Goal: Task Accomplishment & Management: Use online tool/utility

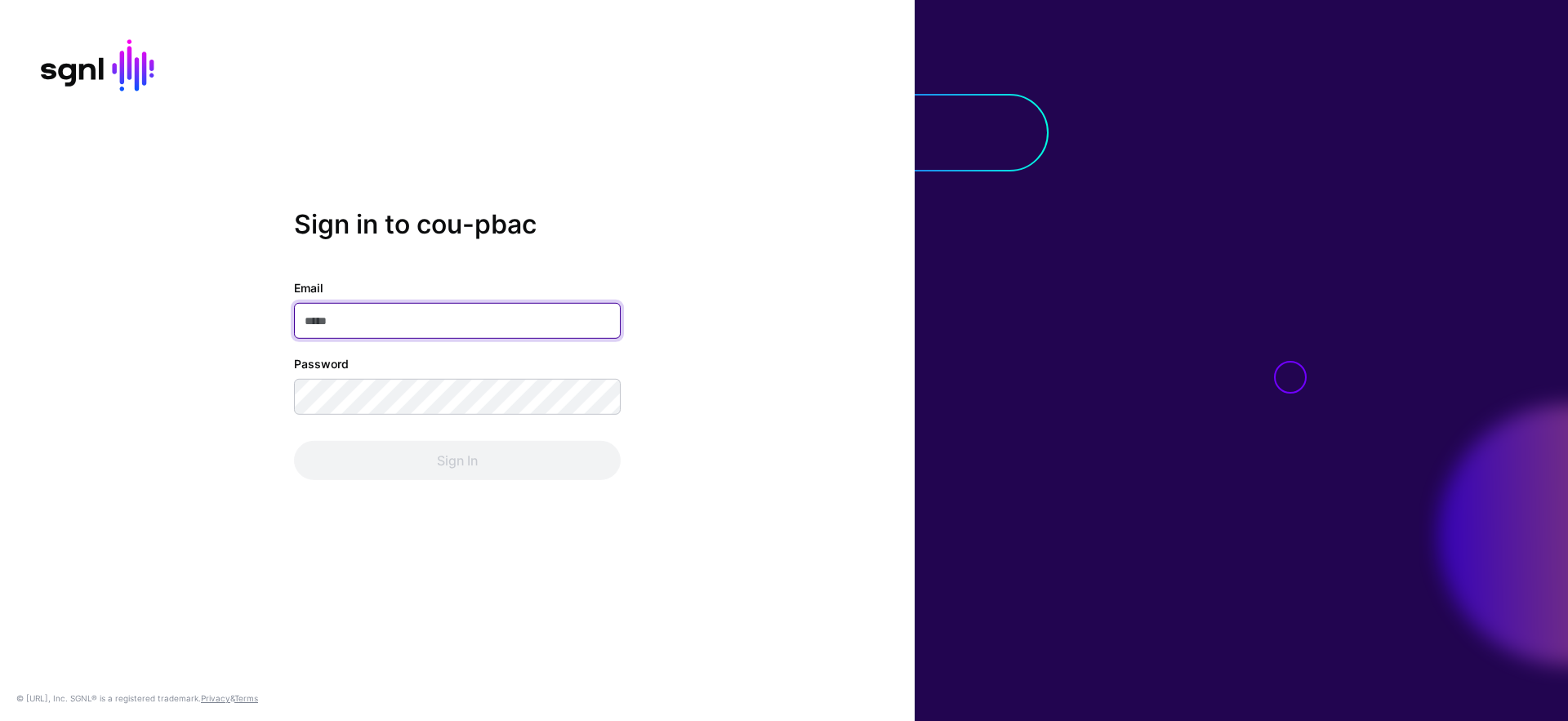
type input "**********"
click at [440, 531] on div "**********" at bounding box center [457, 360] width 915 height 721
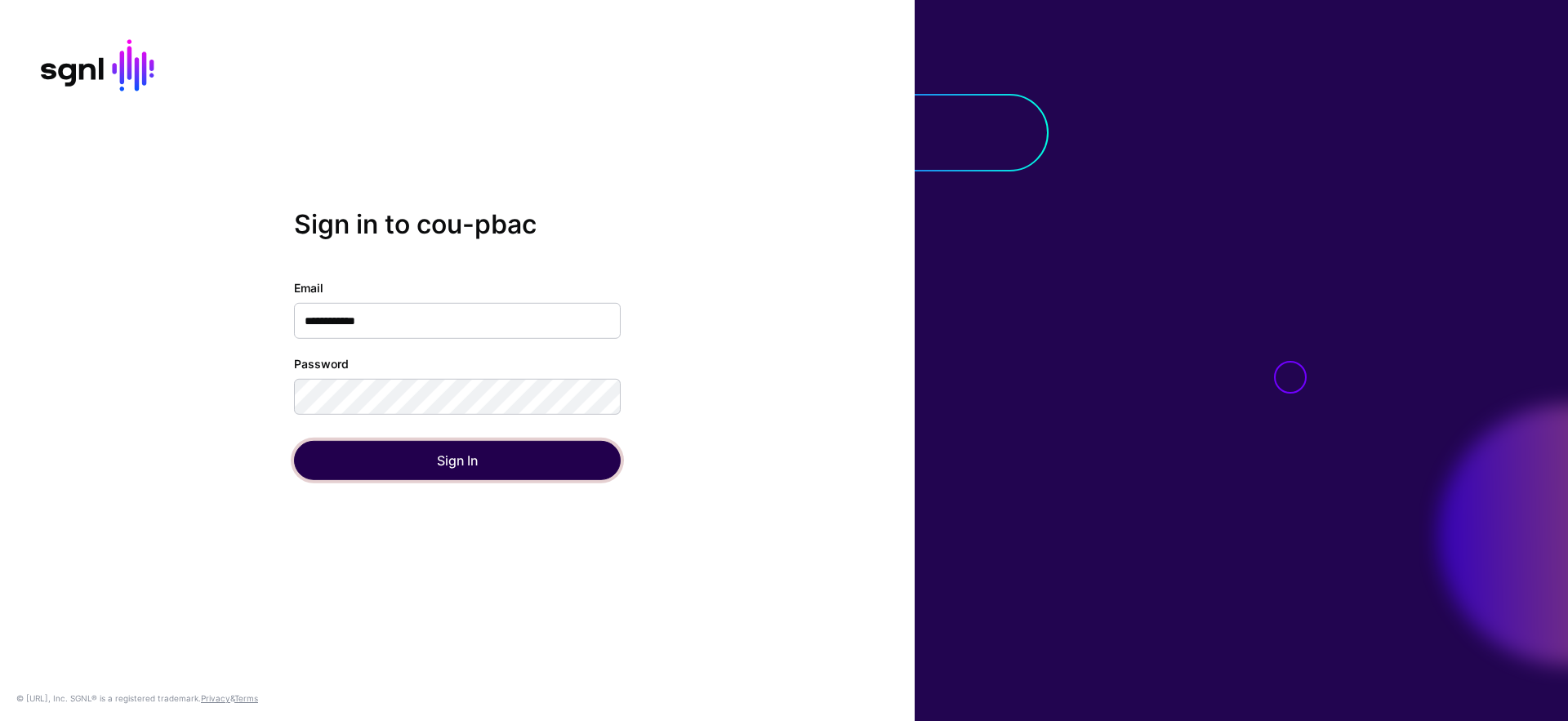
click at [464, 478] on button "Sign In" at bounding box center [457, 460] width 327 height 39
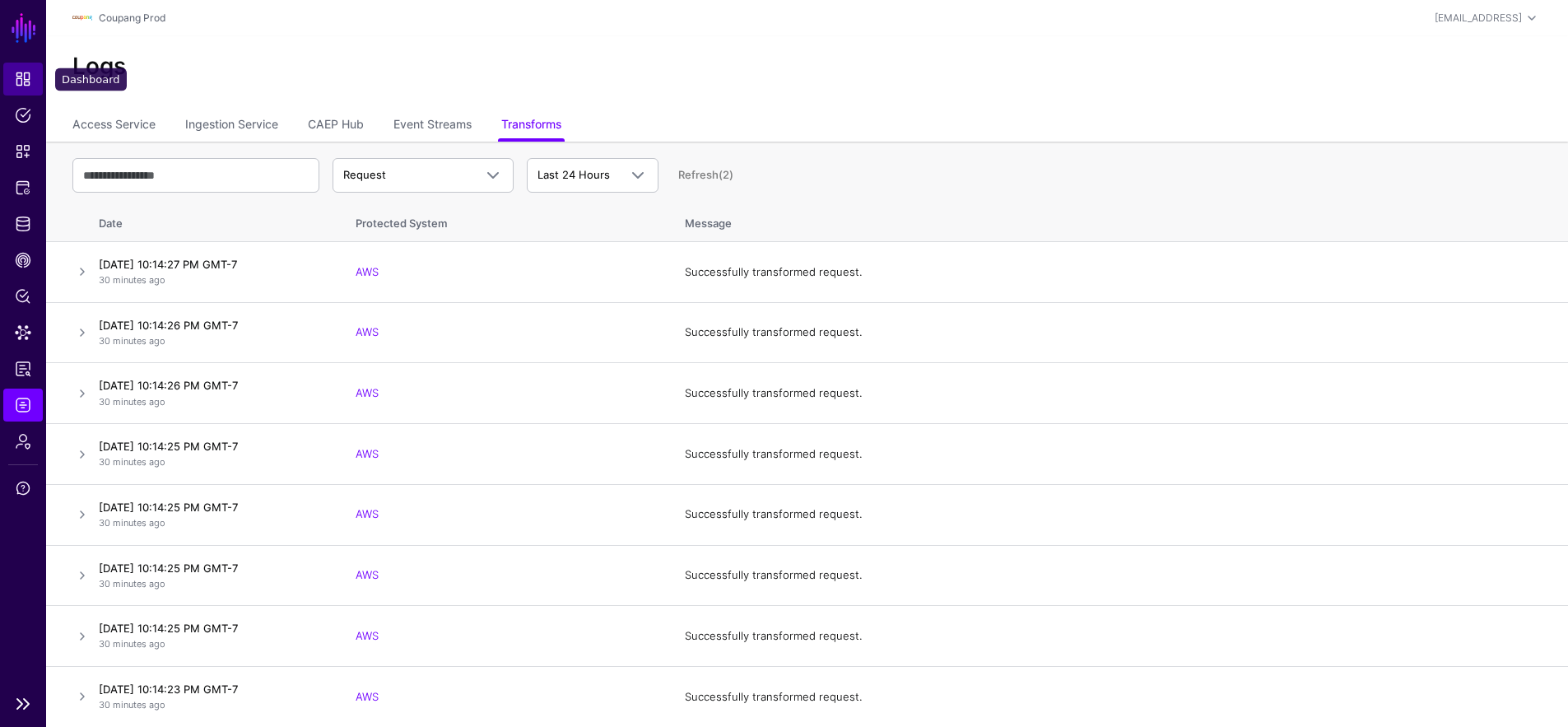
click at [20, 78] on span "Dashboard" at bounding box center [23, 79] width 17 height 17
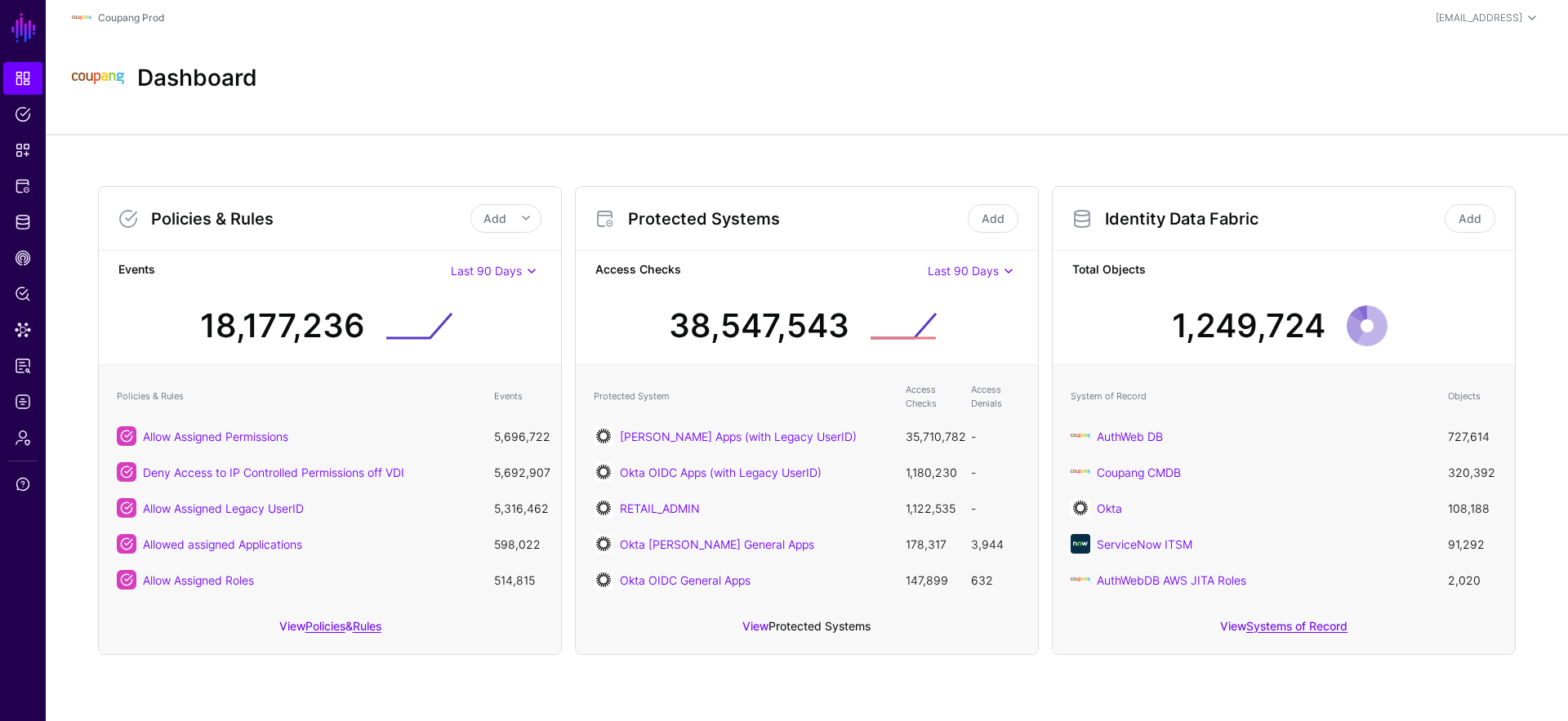
click at [838, 628] on link "Protected Systems" at bounding box center [819, 626] width 102 height 14
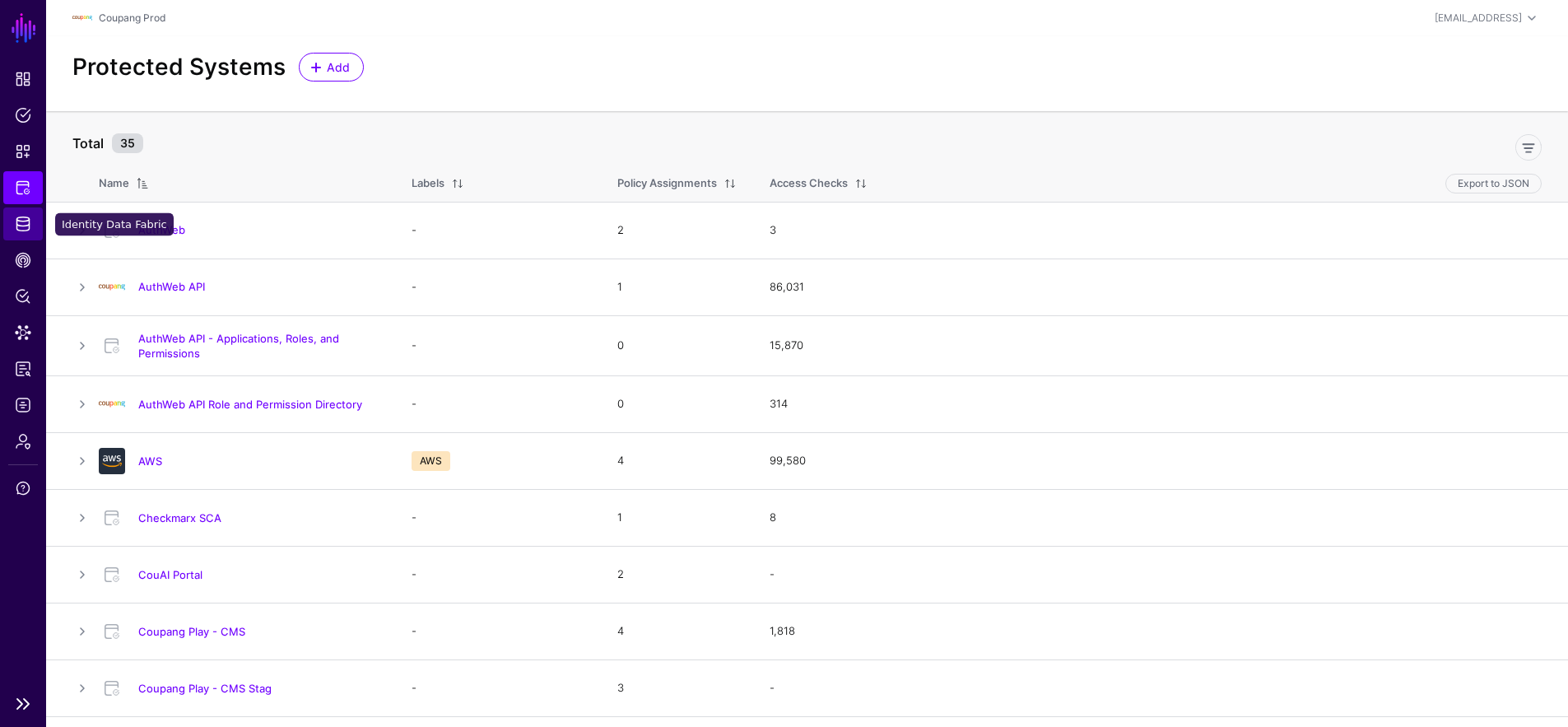
click at [21, 221] on span "Identity Data Fabric" at bounding box center [23, 224] width 17 height 17
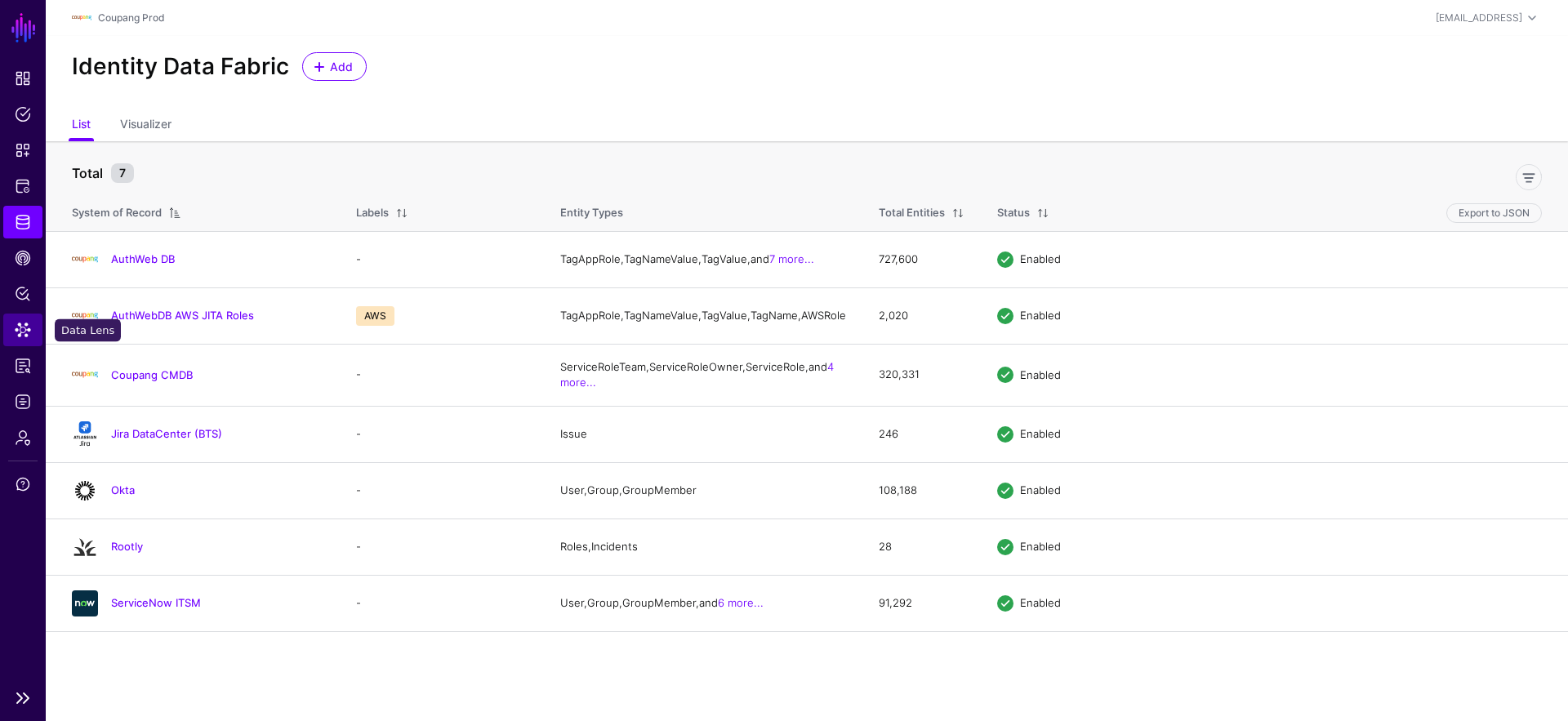
click at [25, 334] on span "Data Lens" at bounding box center [23, 330] width 16 height 16
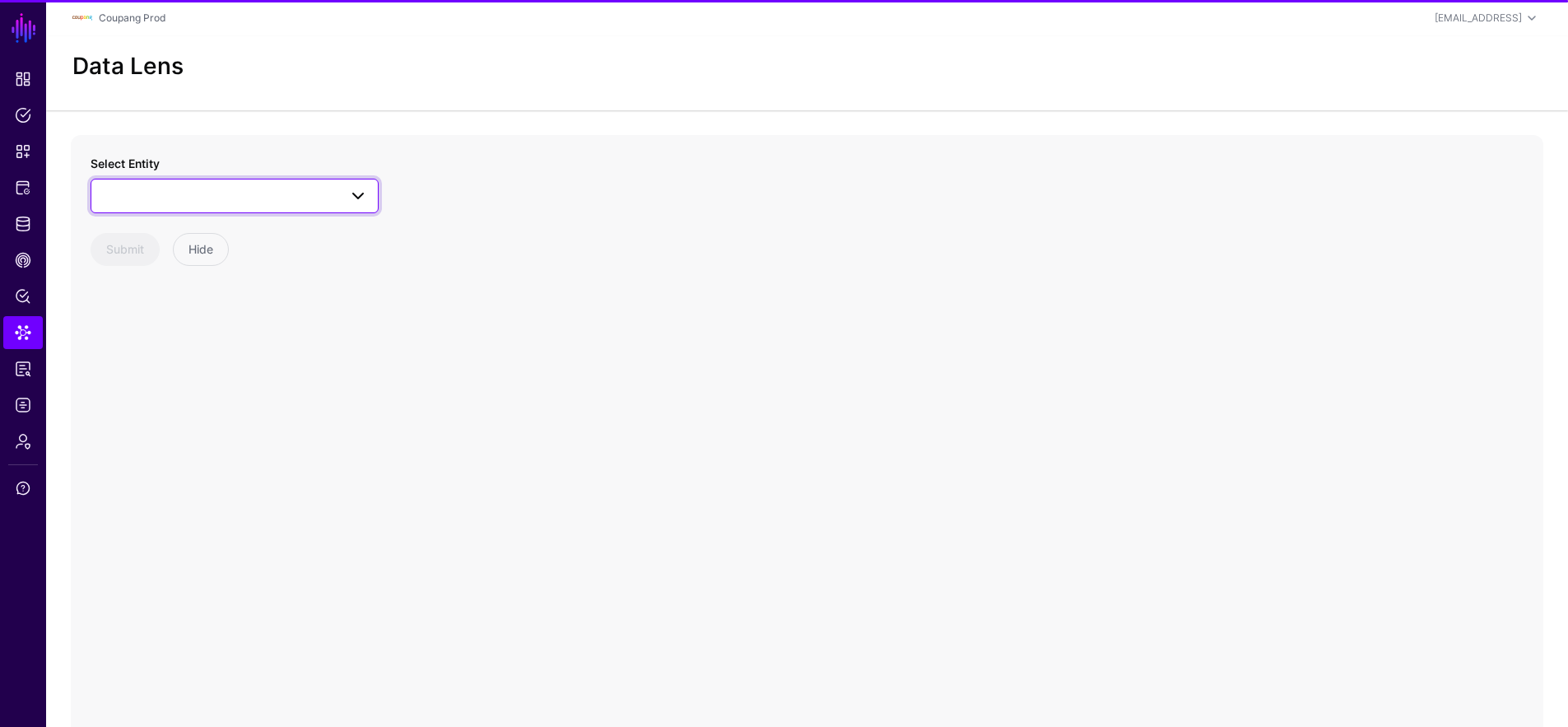
click at [205, 187] on span at bounding box center [235, 195] width 267 height 19
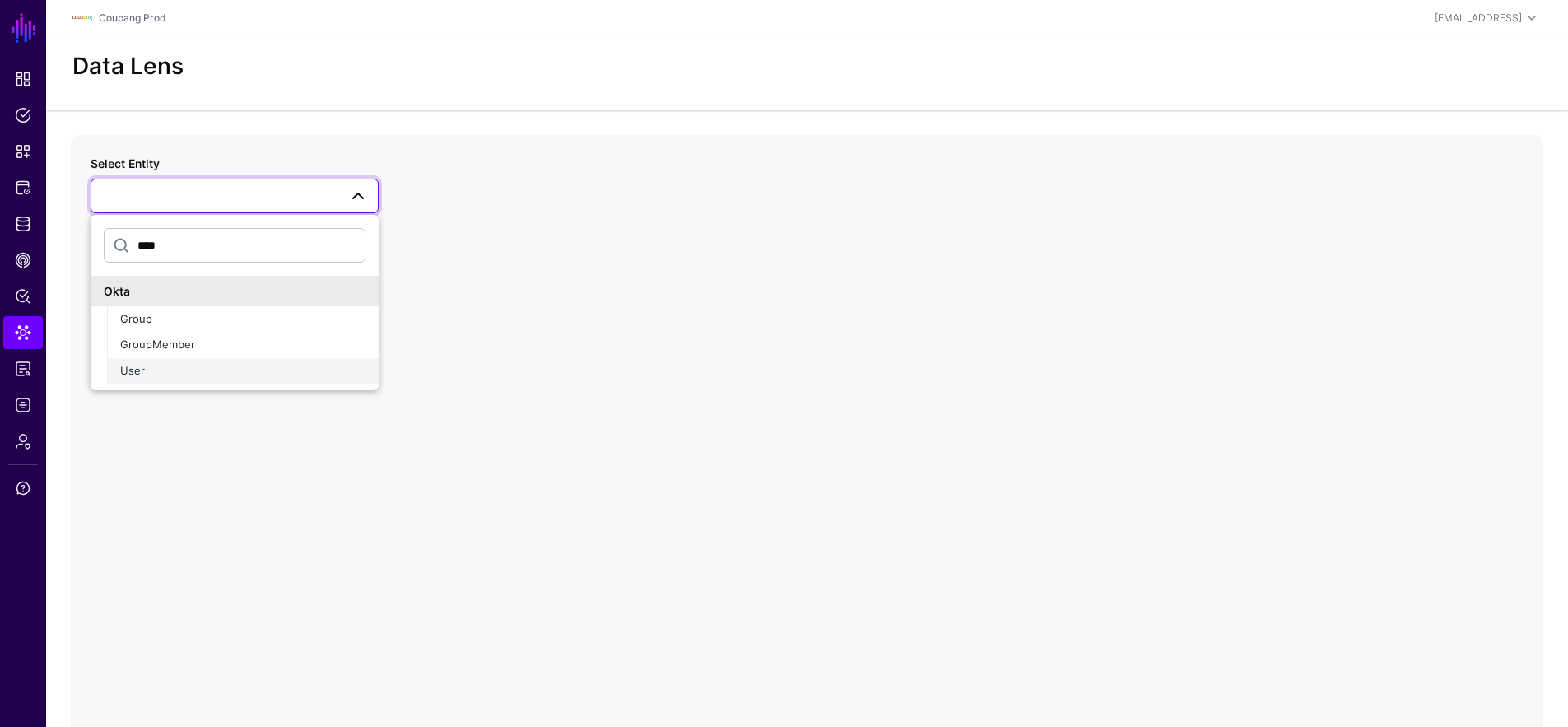
type input "****"
click at [200, 360] on button "User" at bounding box center [243, 371] width 271 height 27
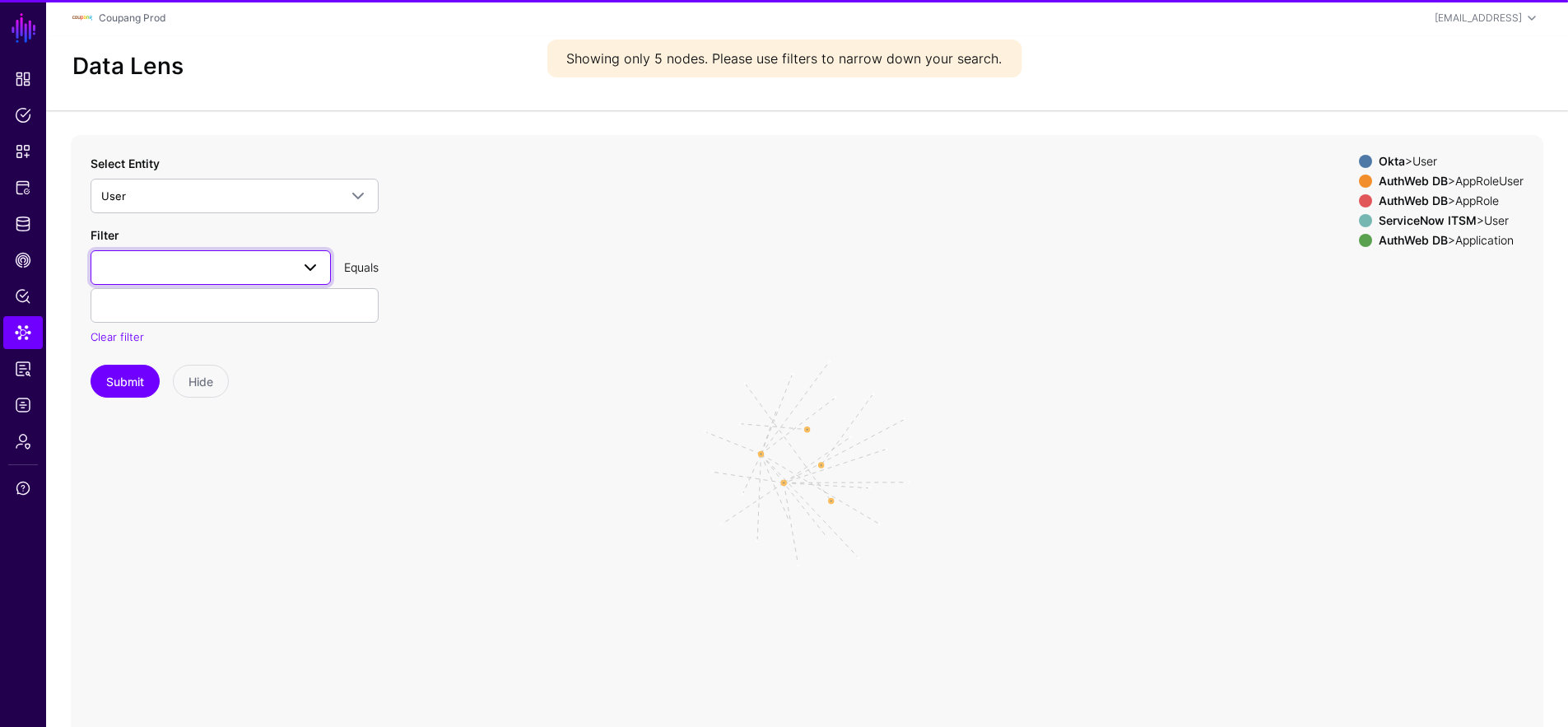
click at [174, 267] on span at bounding box center [211, 267] width 219 height 19
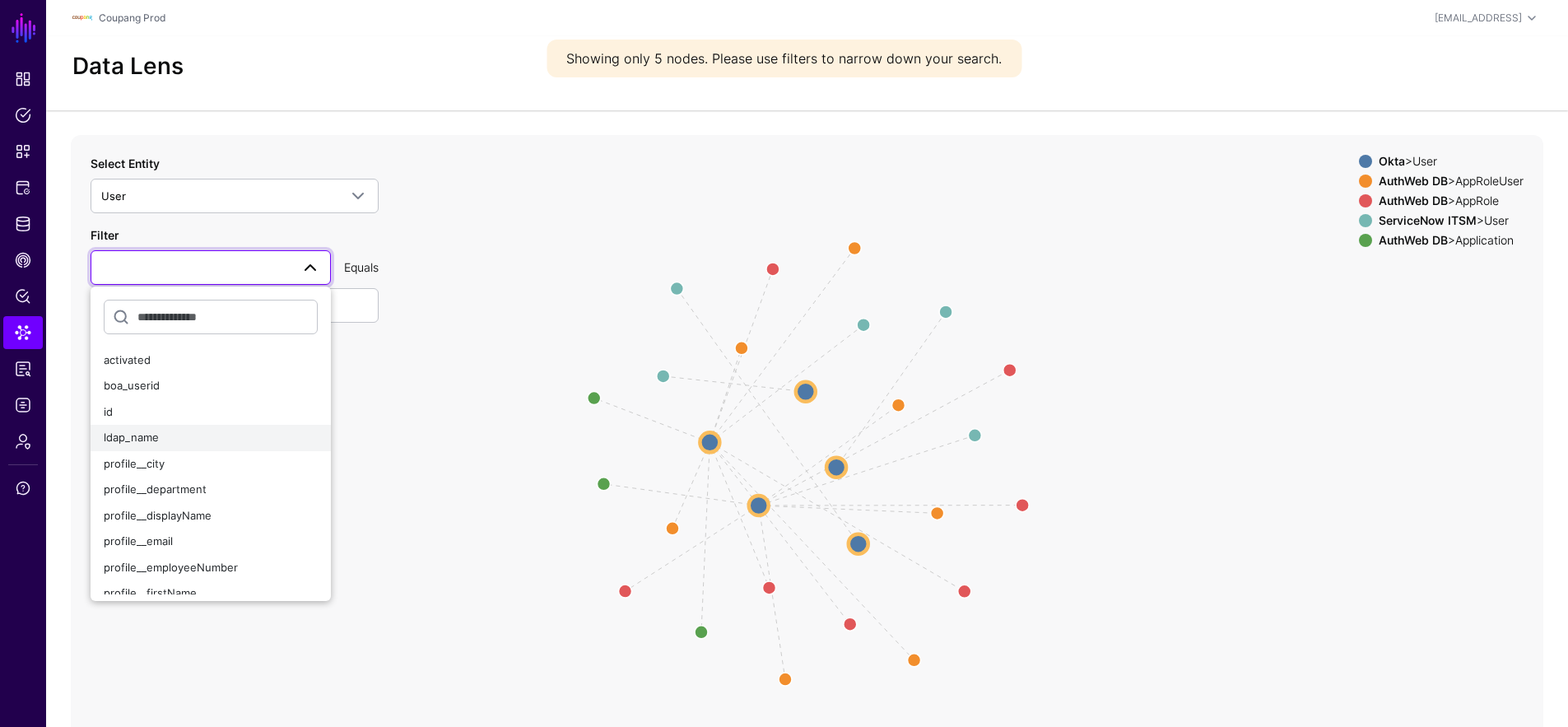
click at [181, 435] on div "ldap_name" at bounding box center [211, 438] width 214 height 17
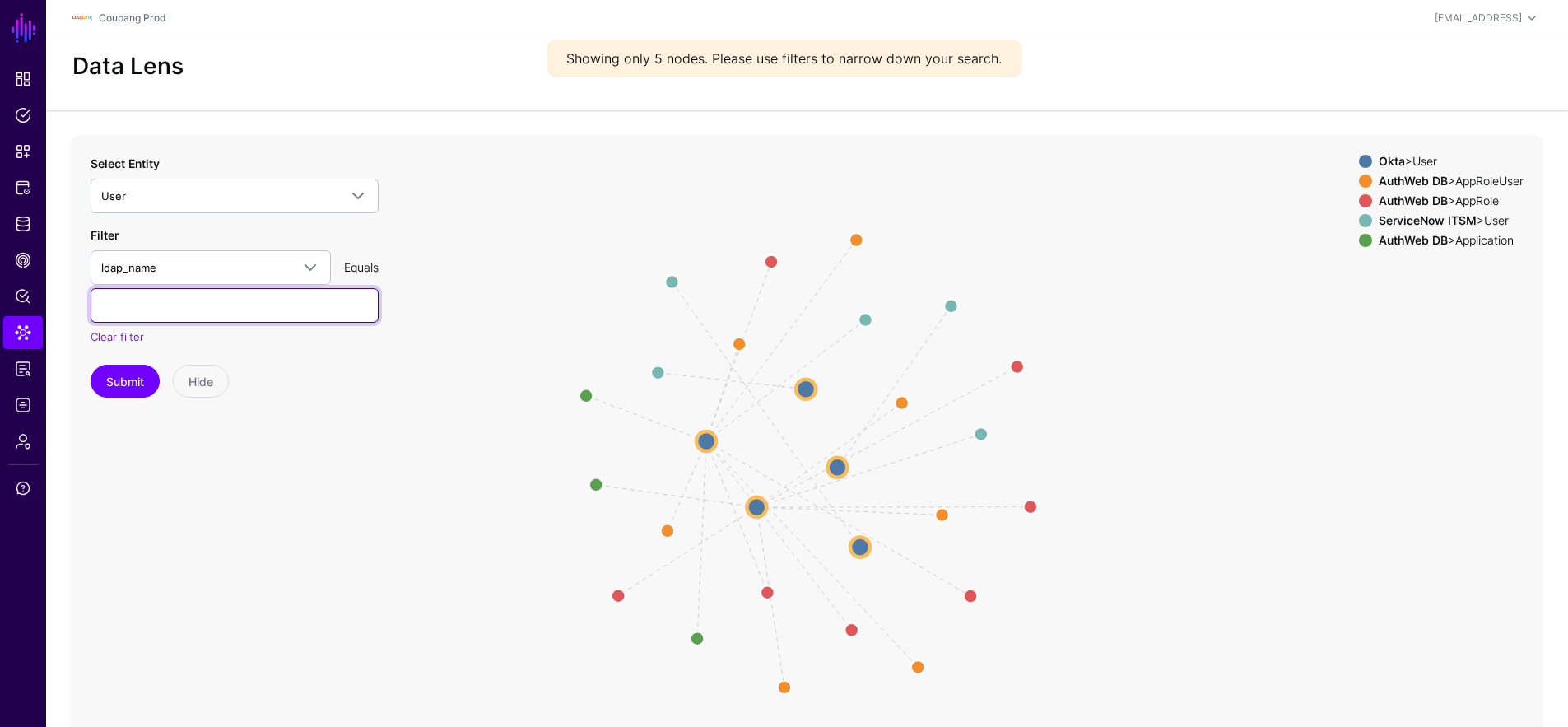
click at [221, 314] on input "text" at bounding box center [235, 305] width 288 height 34
paste input "*****"
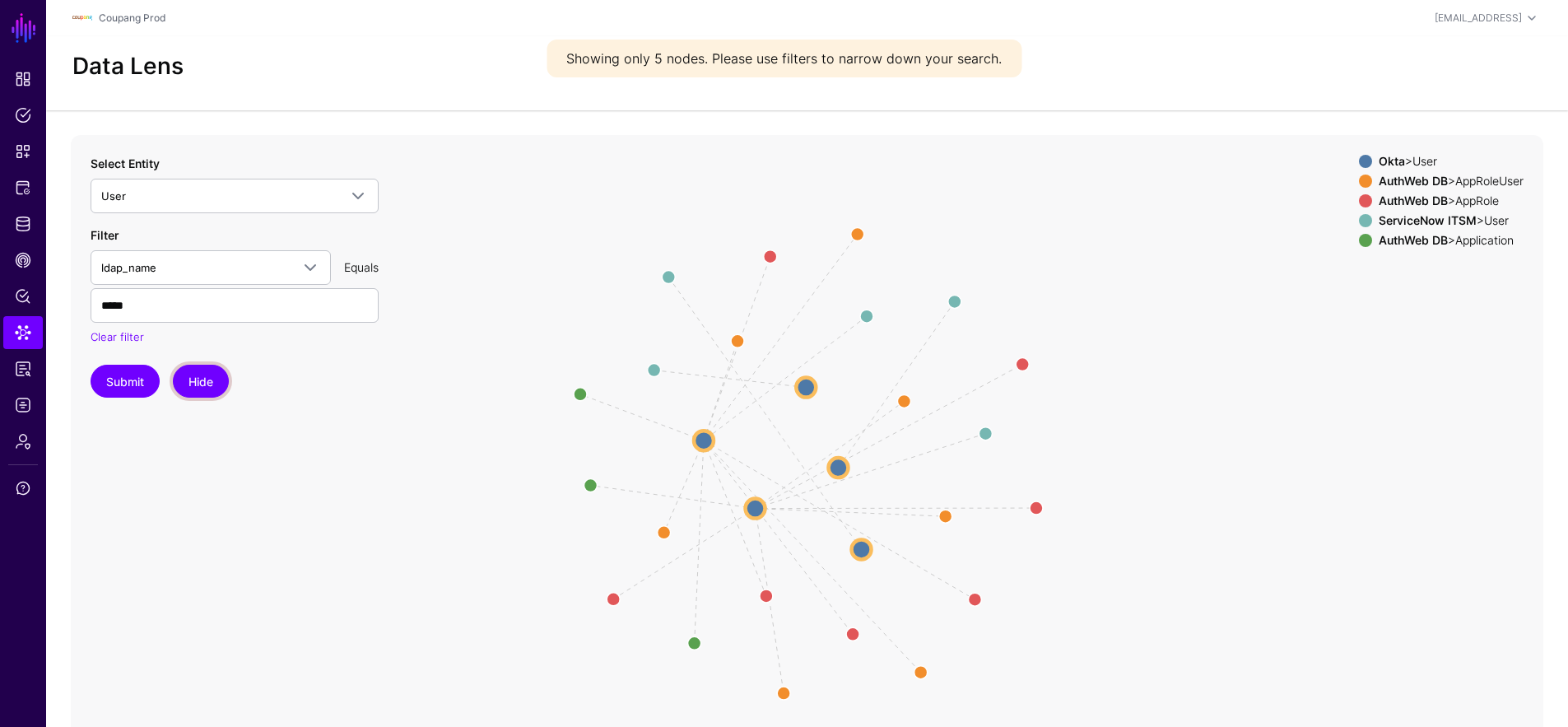
click at [212, 371] on button "Hide" at bounding box center [200, 382] width 56 height 33
click at [97, 163] on link at bounding box center [100, 164] width 19 height 19
click at [116, 383] on button "Submit" at bounding box center [125, 382] width 69 height 33
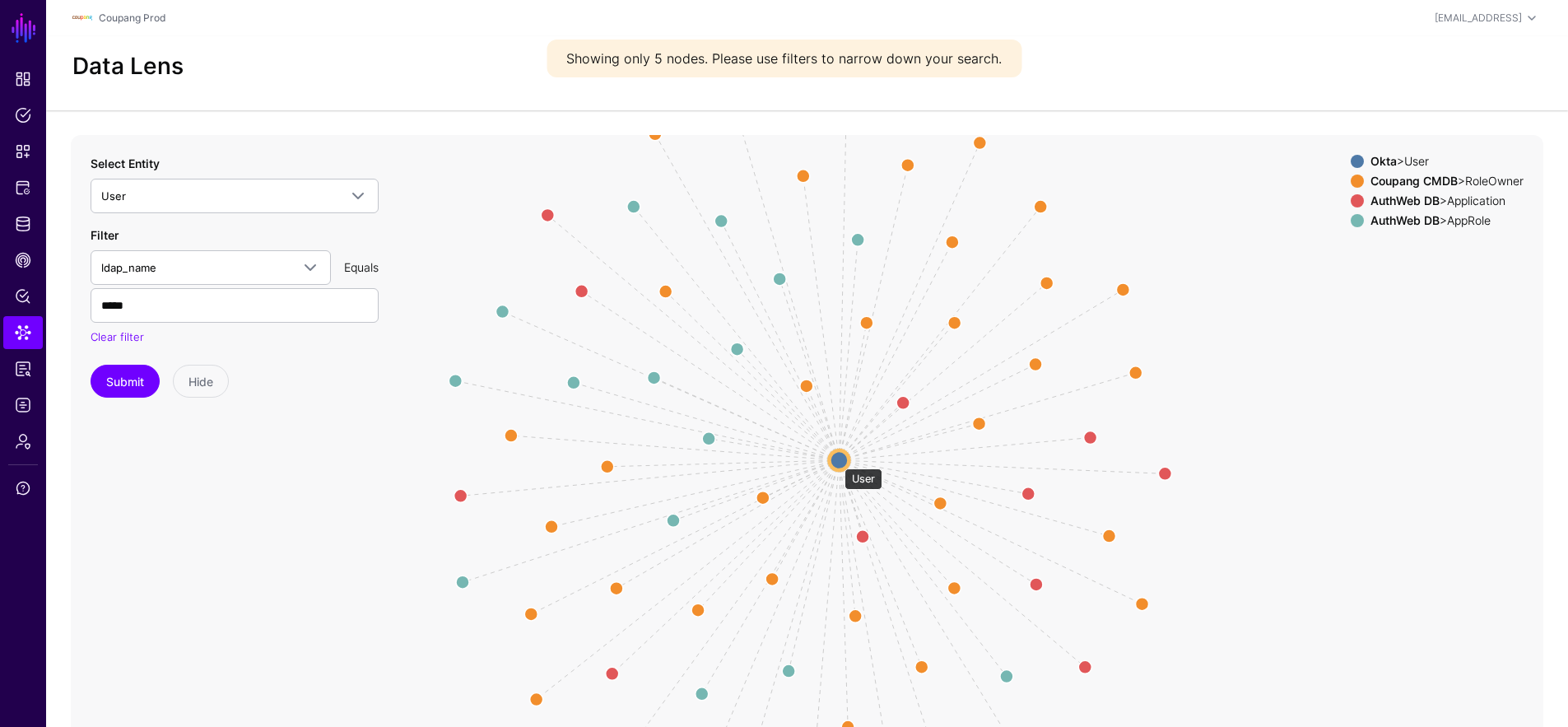
click at [837, 460] on circle at bounding box center [838, 460] width 19 height 19
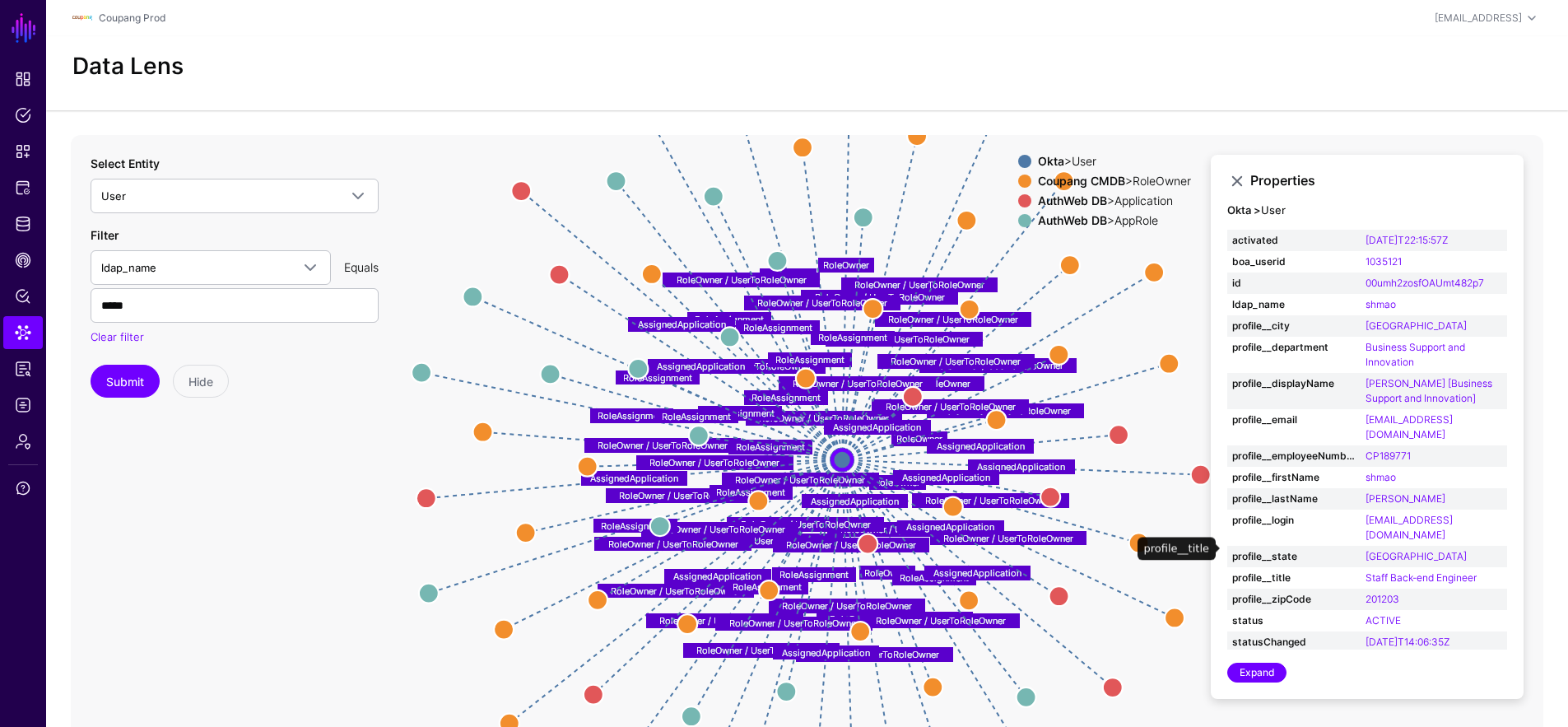
scroll to position [91, 0]
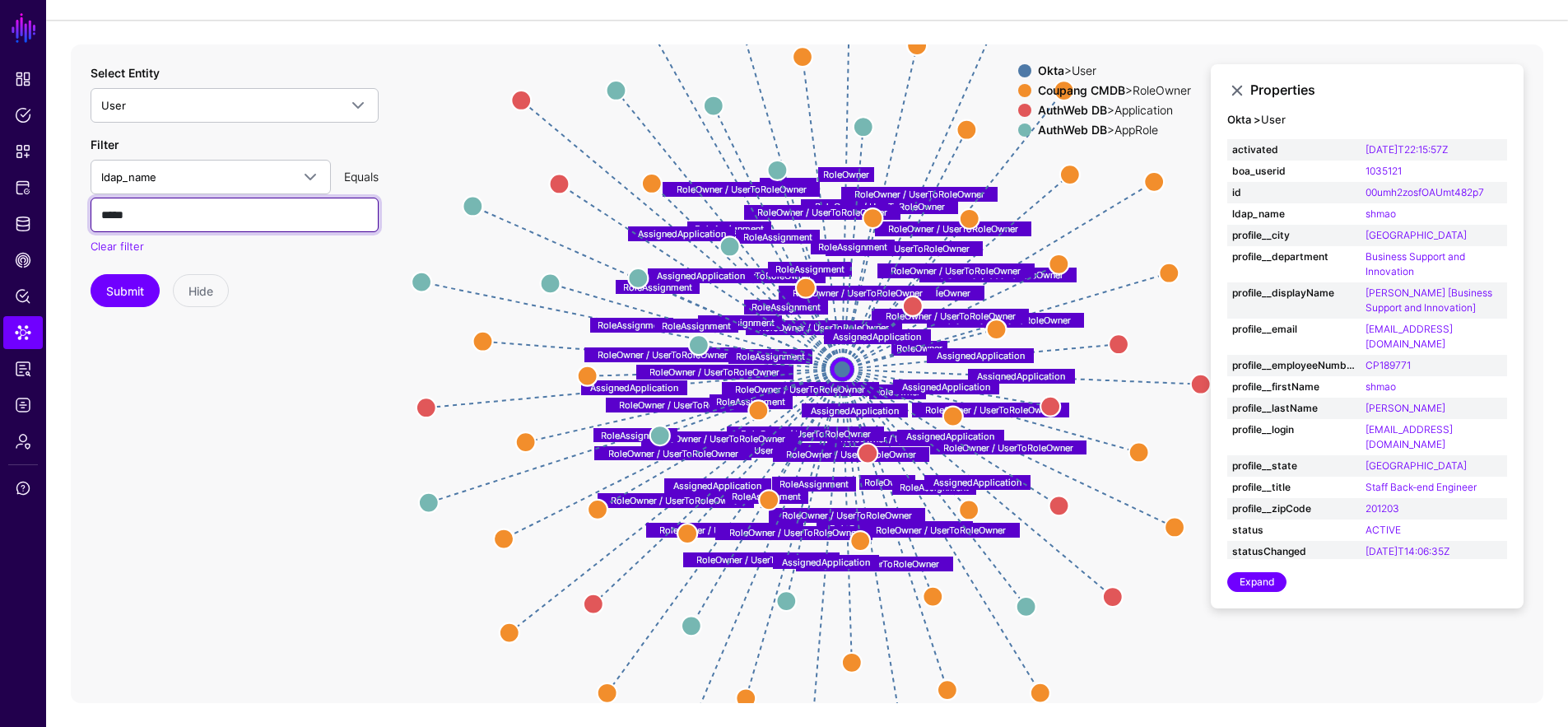
click at [253, 200] on input "*****" at bounding box center [235, 214] width 288 height 34
click at [251, 207] on input "*****" at bounding box center [235, 214] width 288 height 34
paste input "****"
type input "*********"
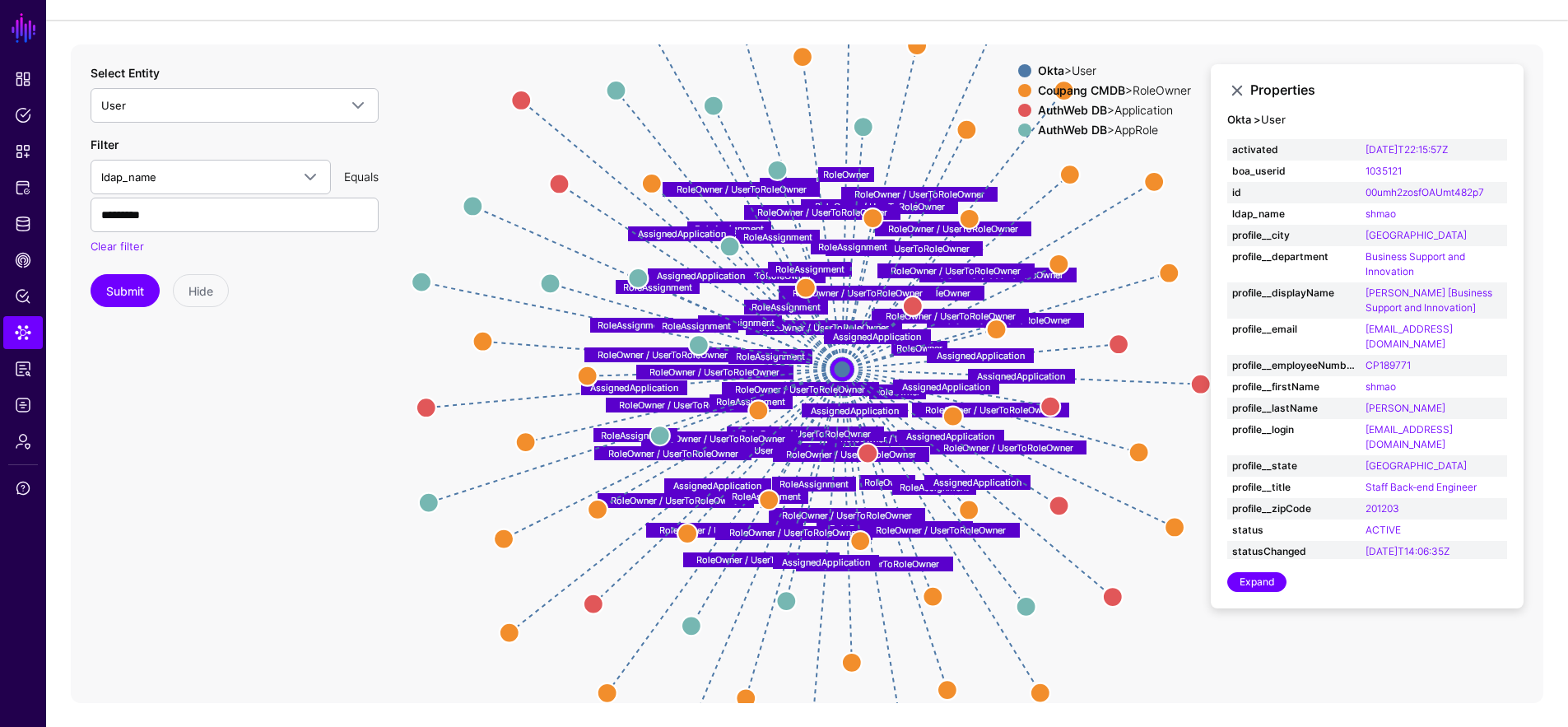
click at [112, 308] on icon "RoleOwner RoleOwner RoleOwner RoleOwner RoleOwner RoleOwner / UserToRoleOwner R…" at bounding box center [807, 373] width 1473 height 659
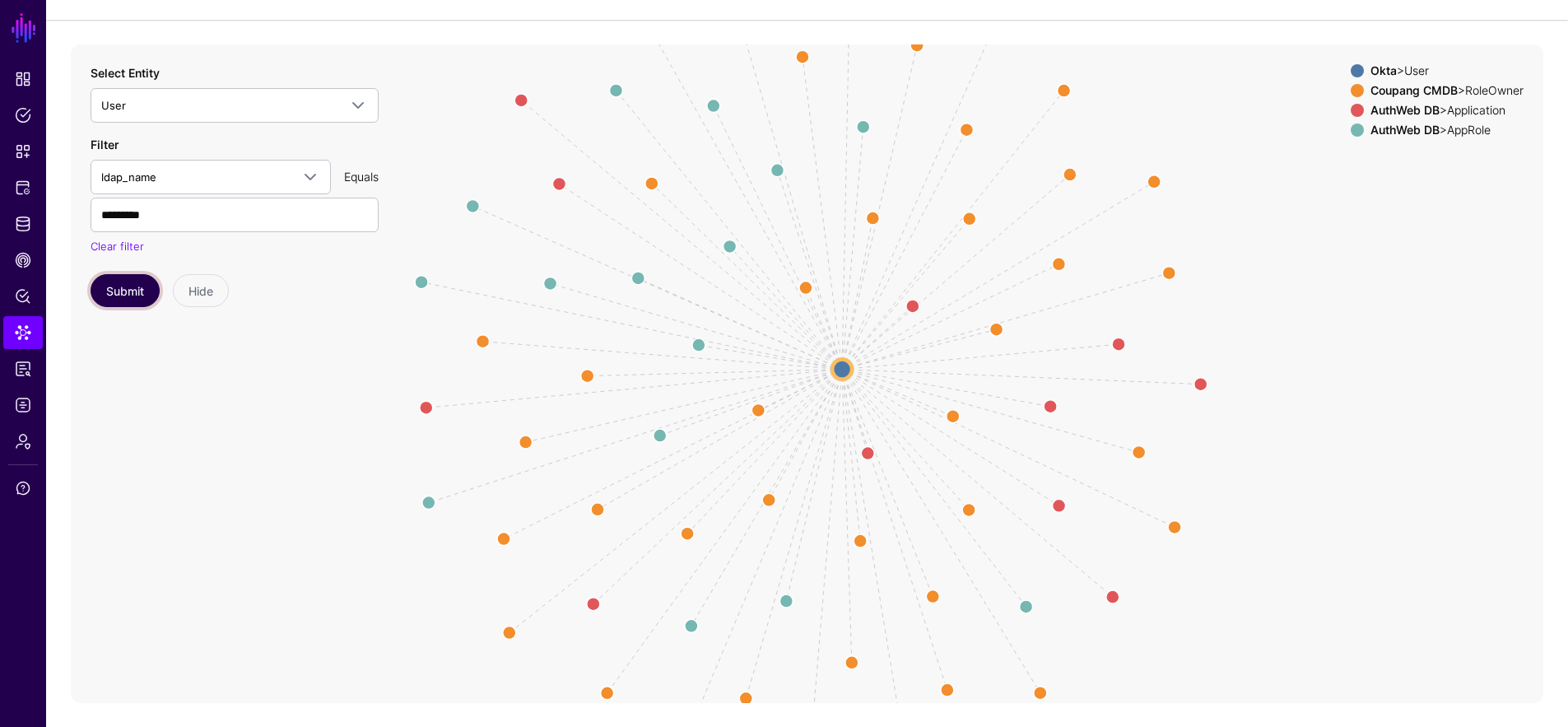
click at [115, 299] on button "Submit" at bounding box center [125, 291] width 69 height 33
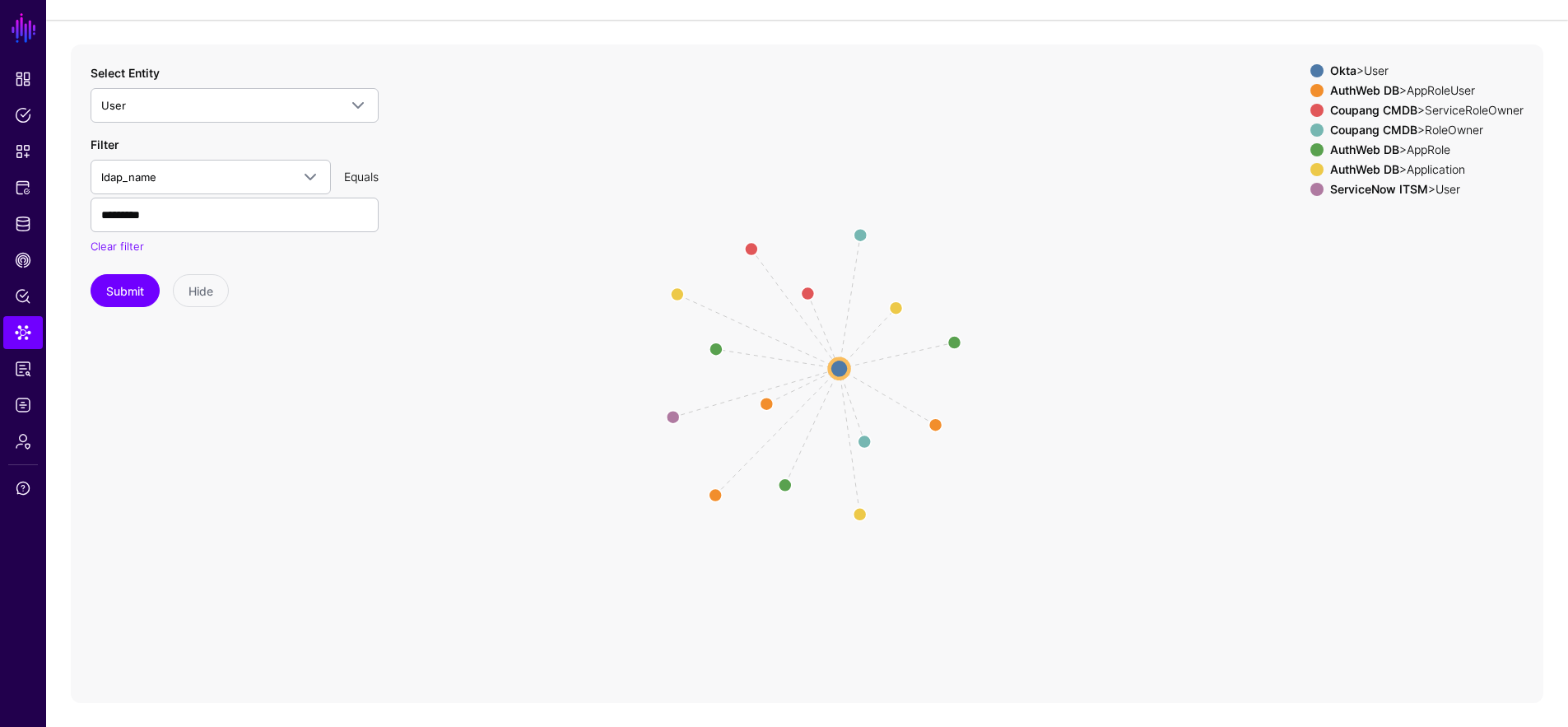
click at [835, 368] on circle at bounding box center [838, 368] width 19 height 19
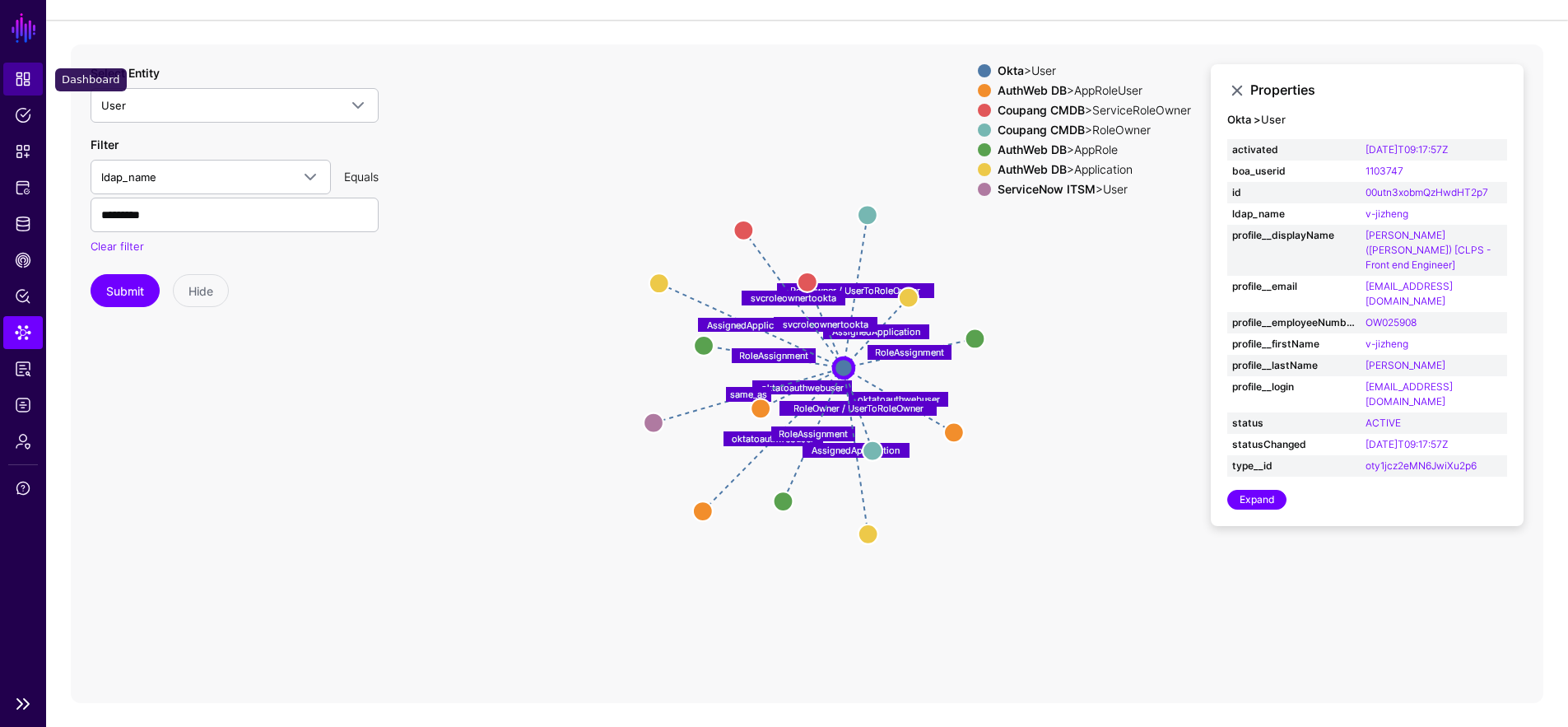
click at [20, 79] on span "Dashboard" at bounding box center [23, 79] width 17 height 17
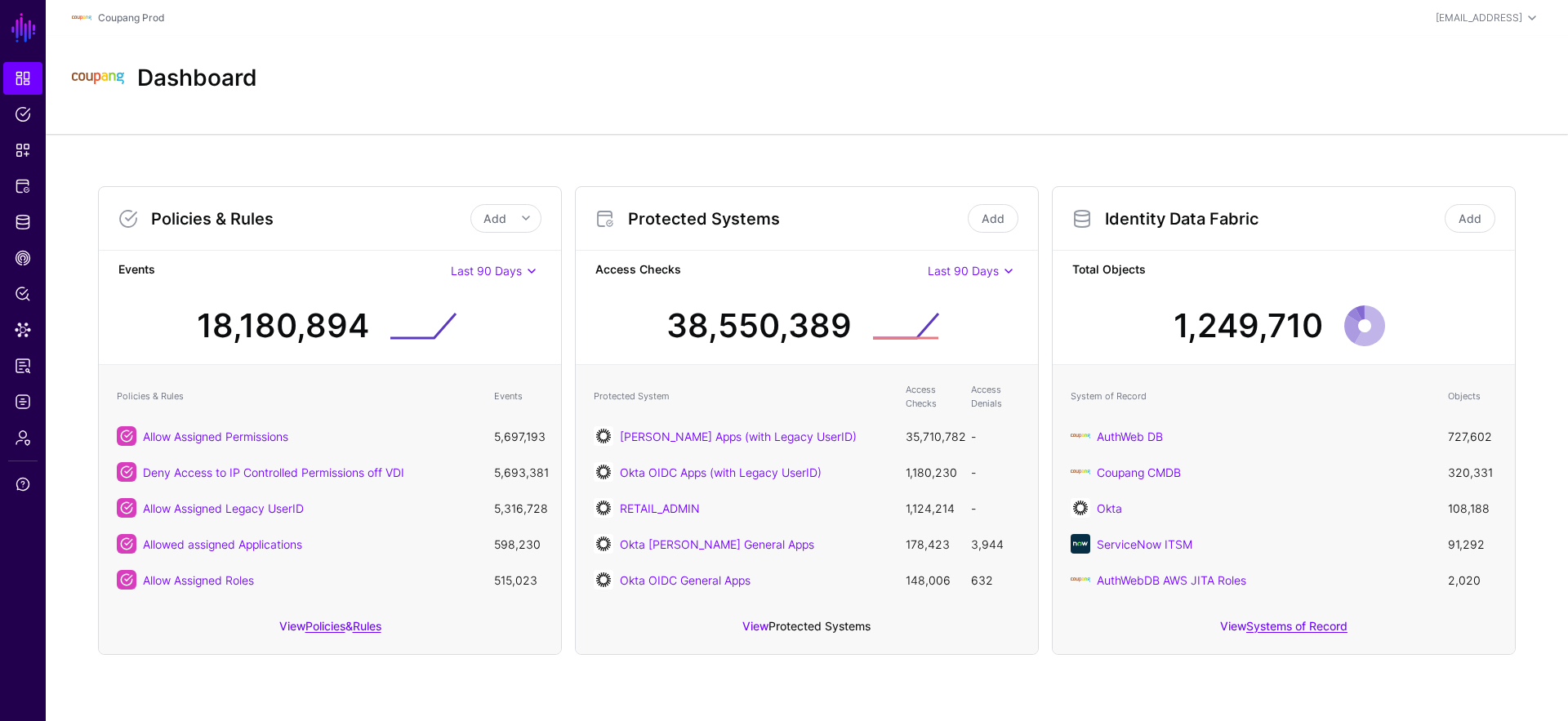
click at [816, 626] on link "Protected Systems" at bounding box center [819, 626] width 102 height 14
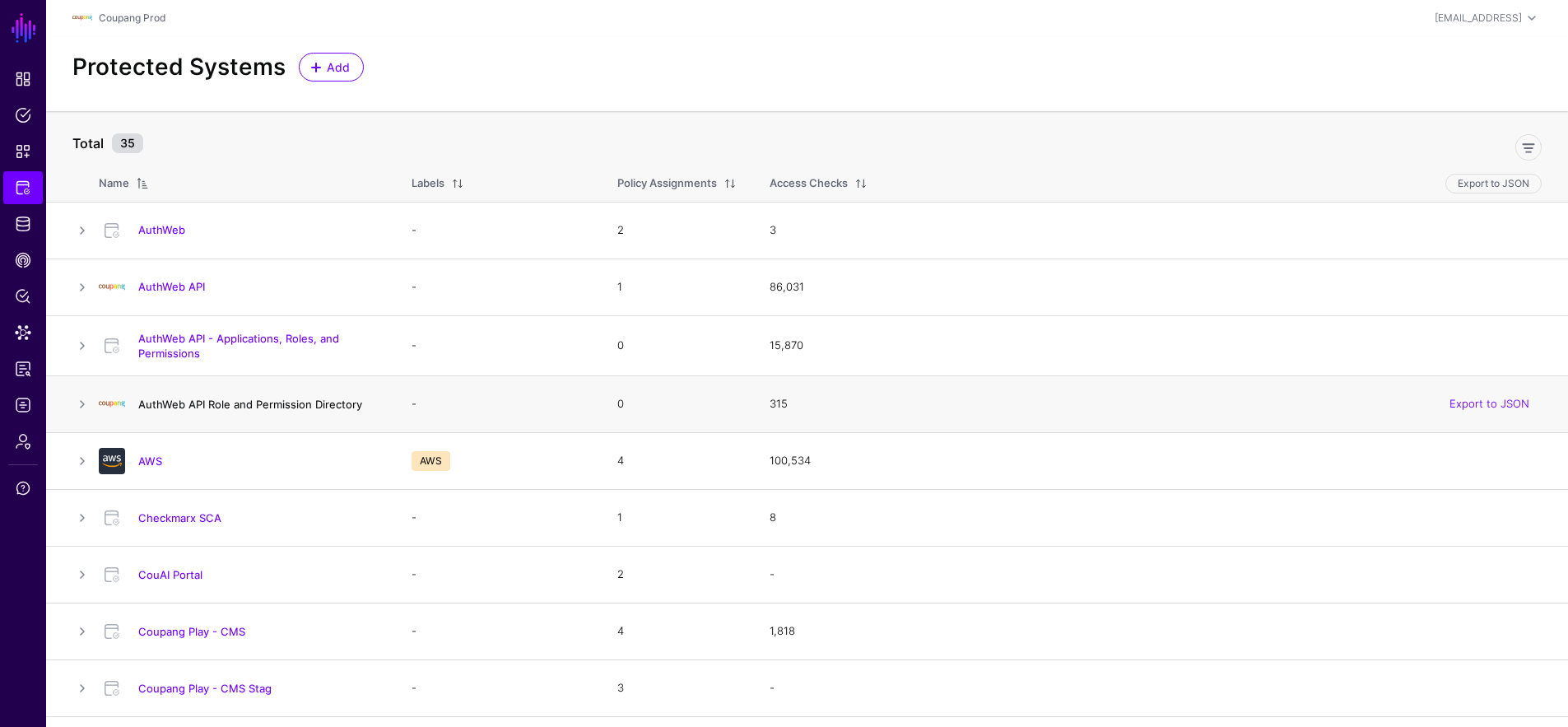
click at [268, 406] on link "AuthWeb API Role and Permission Directory" at bounding box center [250, 405] width 223 height 13
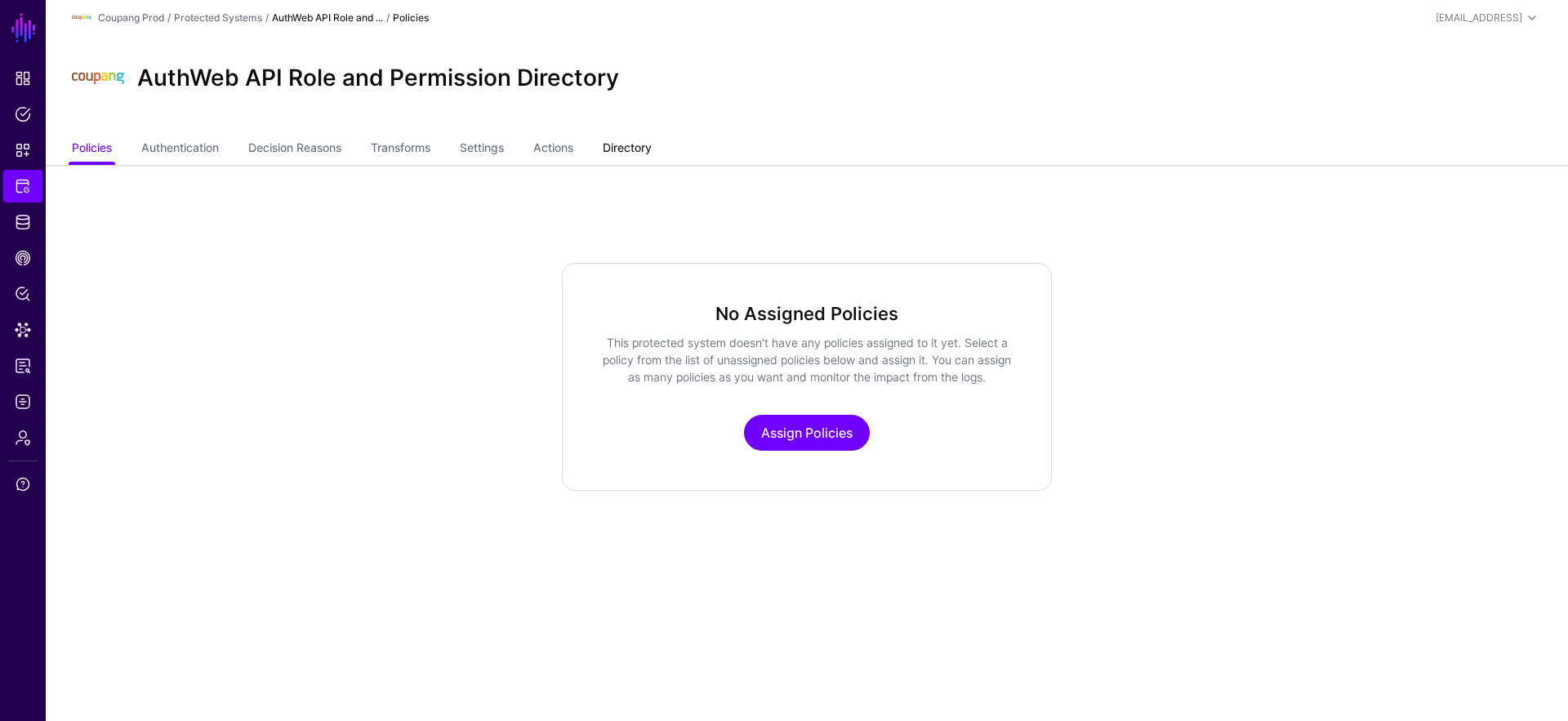
click at [649, 151] on link "Directory" at bounding box center [627, 149] width 49 height 31
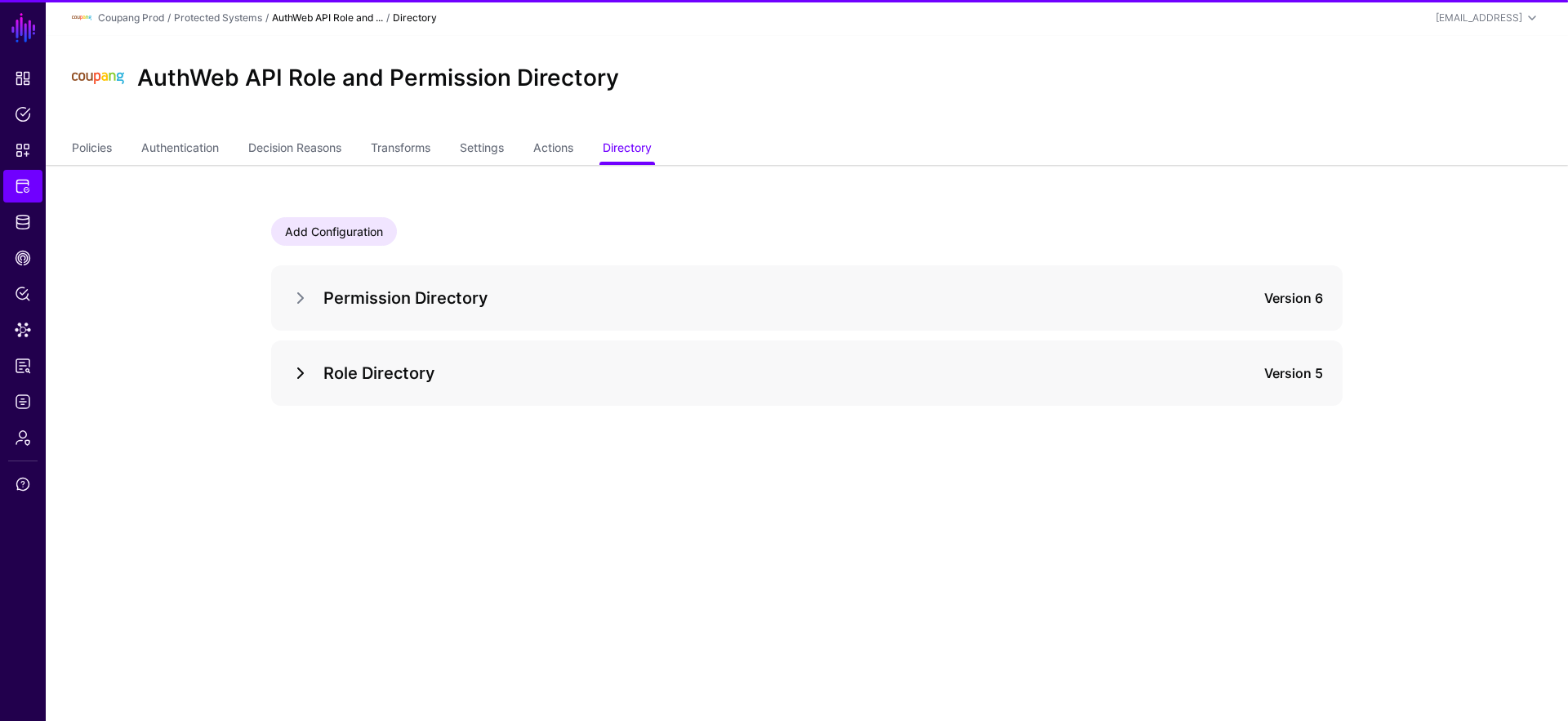
click at [297, 370] on link at bounding box center [300, 373] width 19 height 19
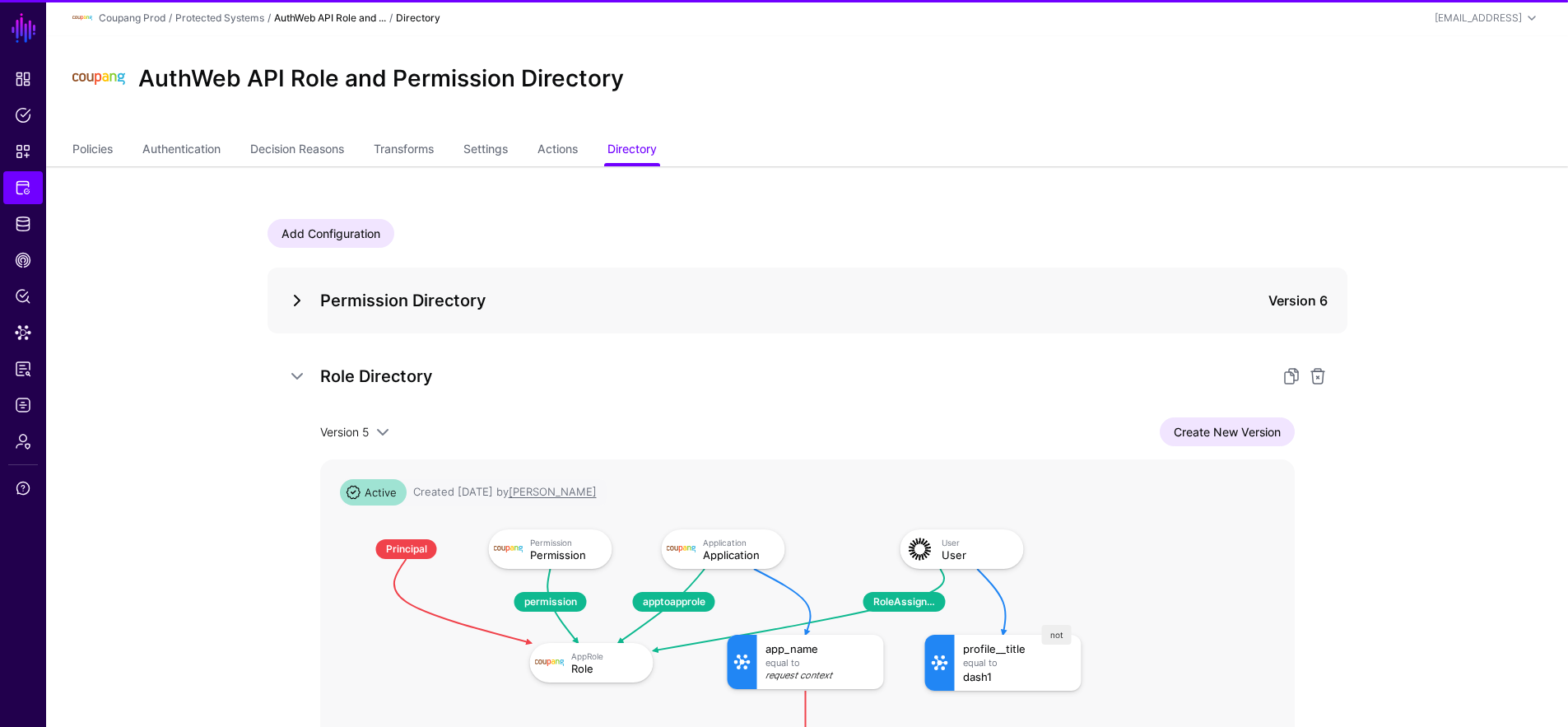
click at [287, 294] on link at bounding box center [296, 300] width 19 height 19
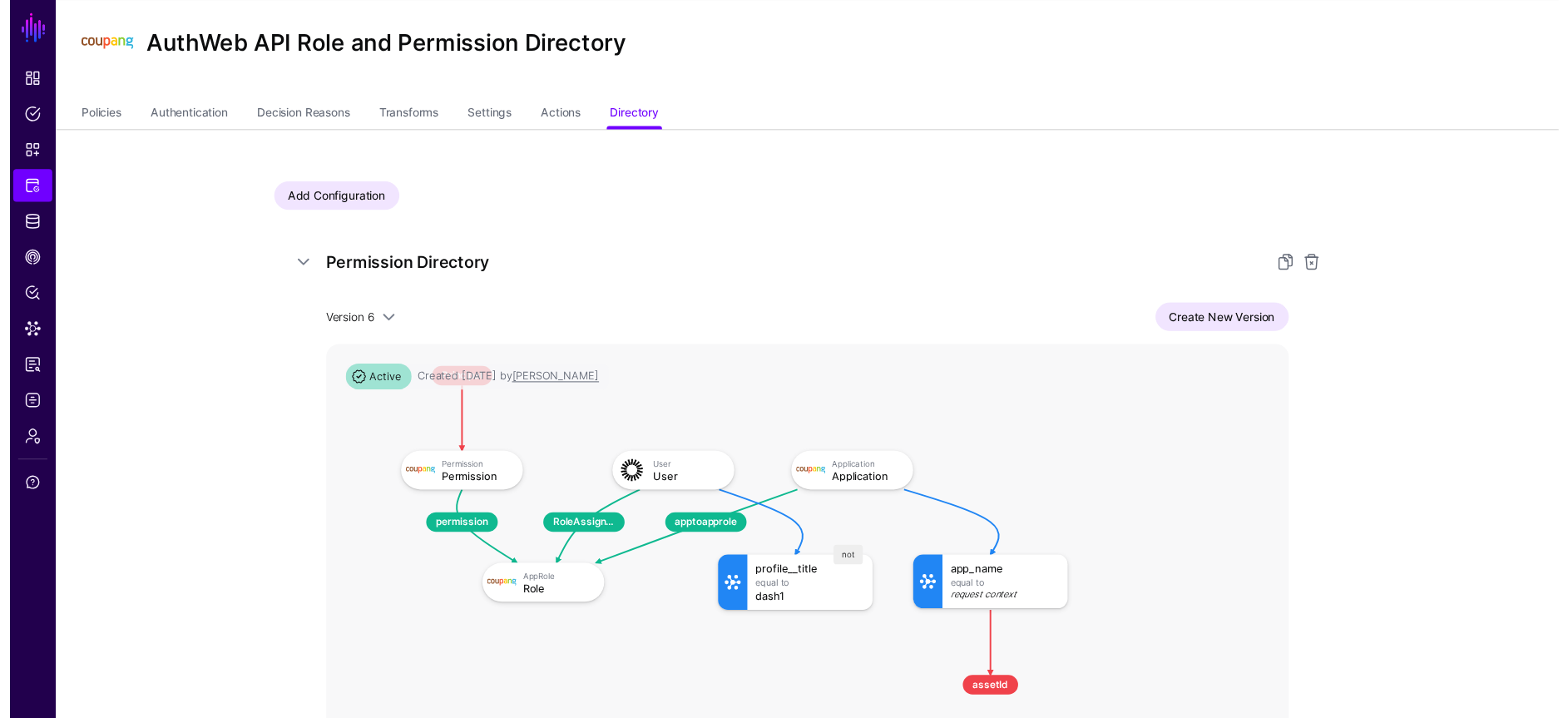
scroll to position [47, 0]
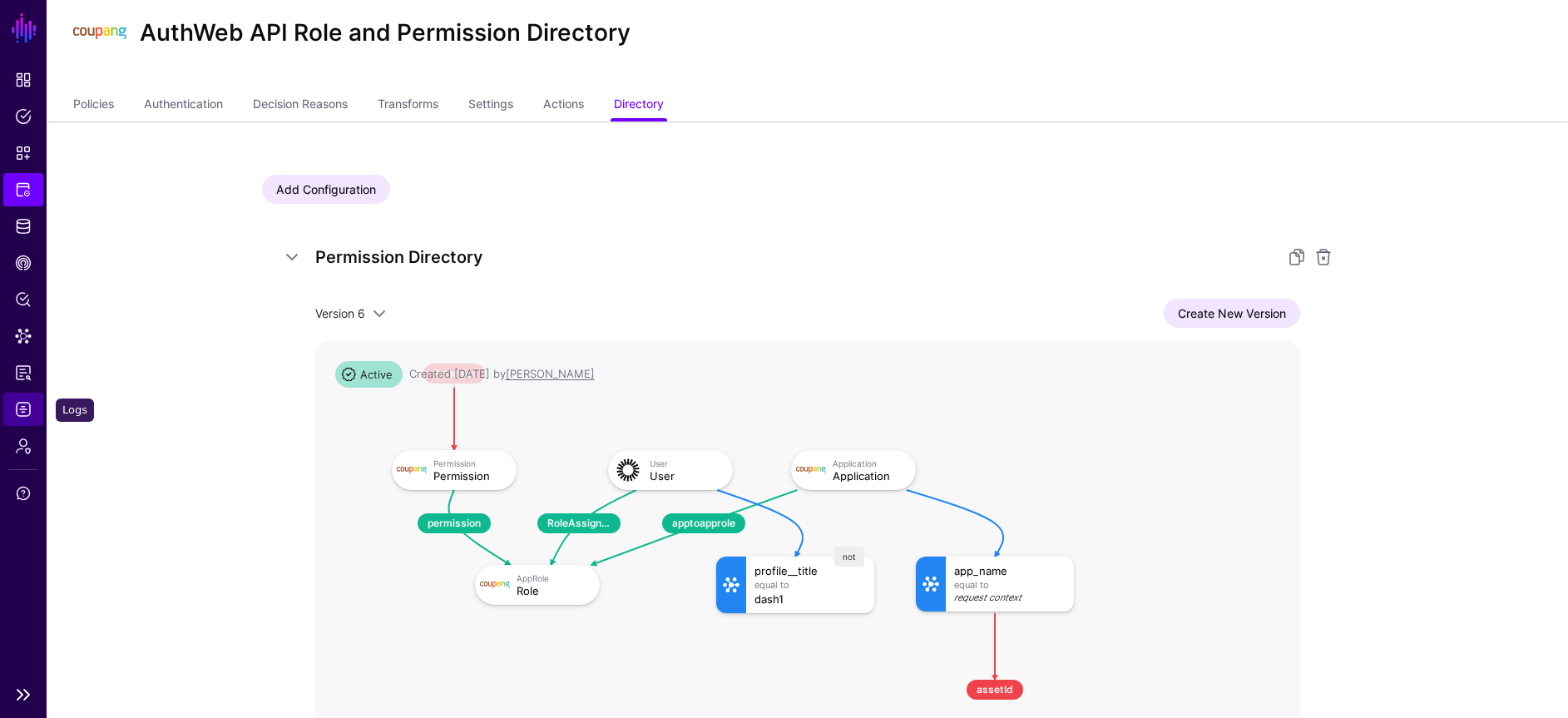
click at [30, 410] on span "Logs" at bounding box center [23, 410] width 17 height 17
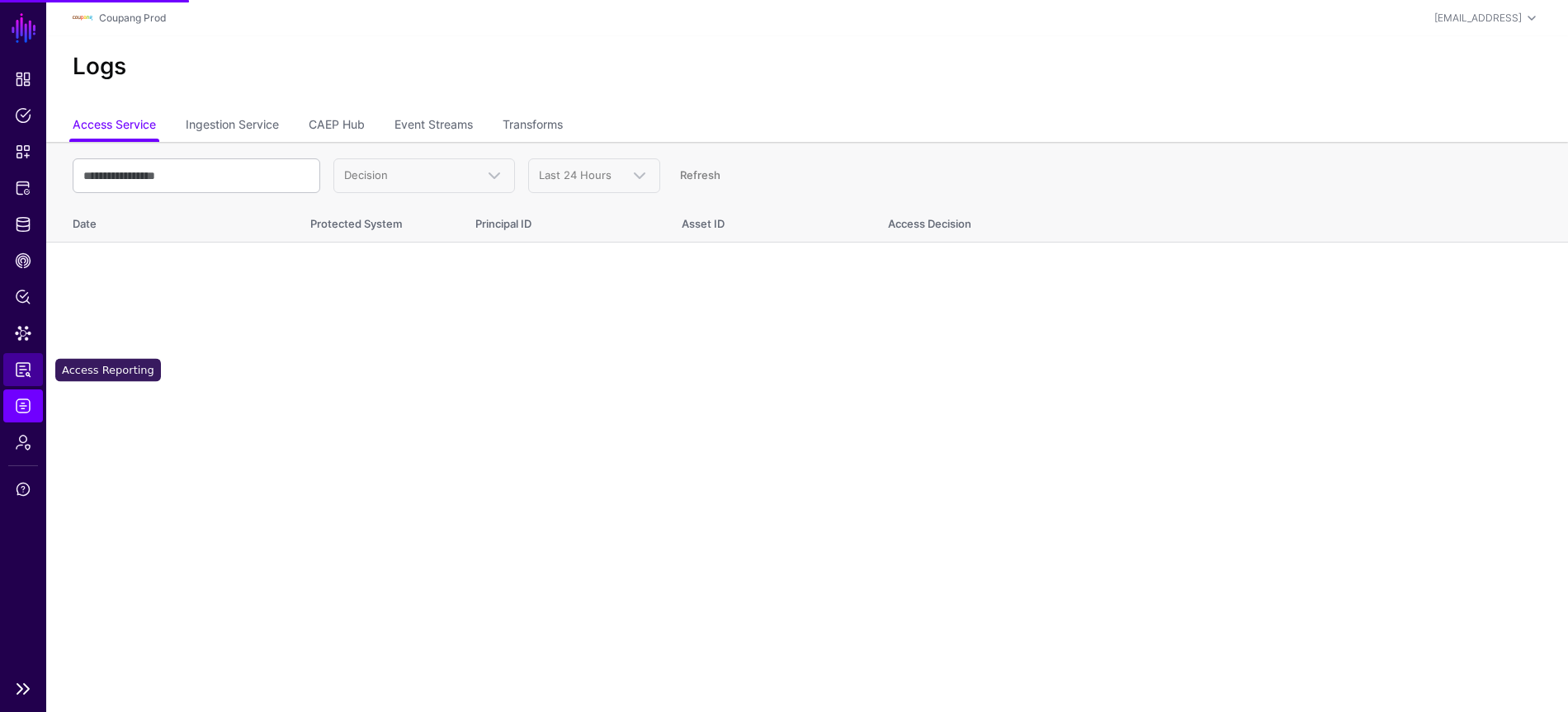
click at [25, 376] on span "Access Reporting" at bounding box center [23, 369] width 17 height 17
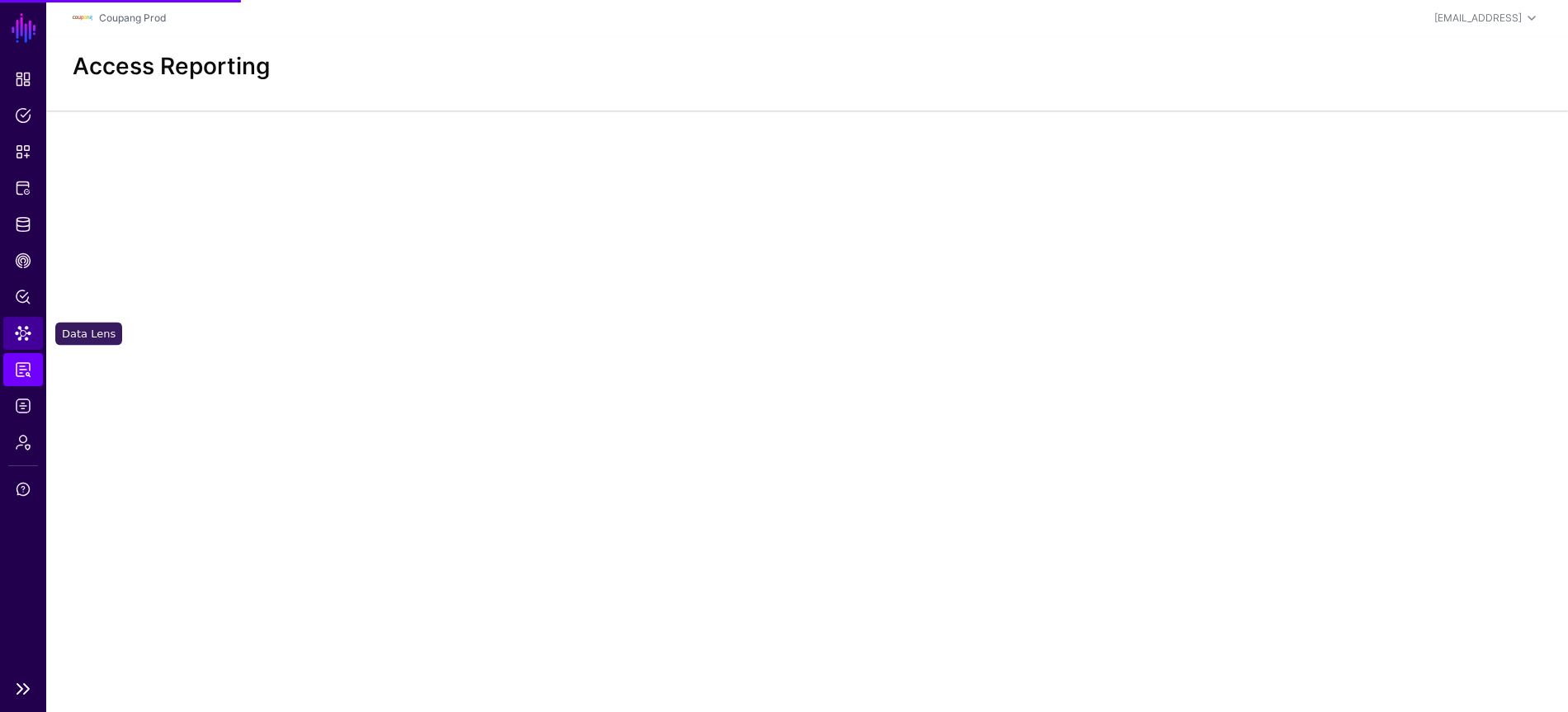
click at [26, 337] on span "Data Lens" at bounding box center [23, 333] width 17 height 17
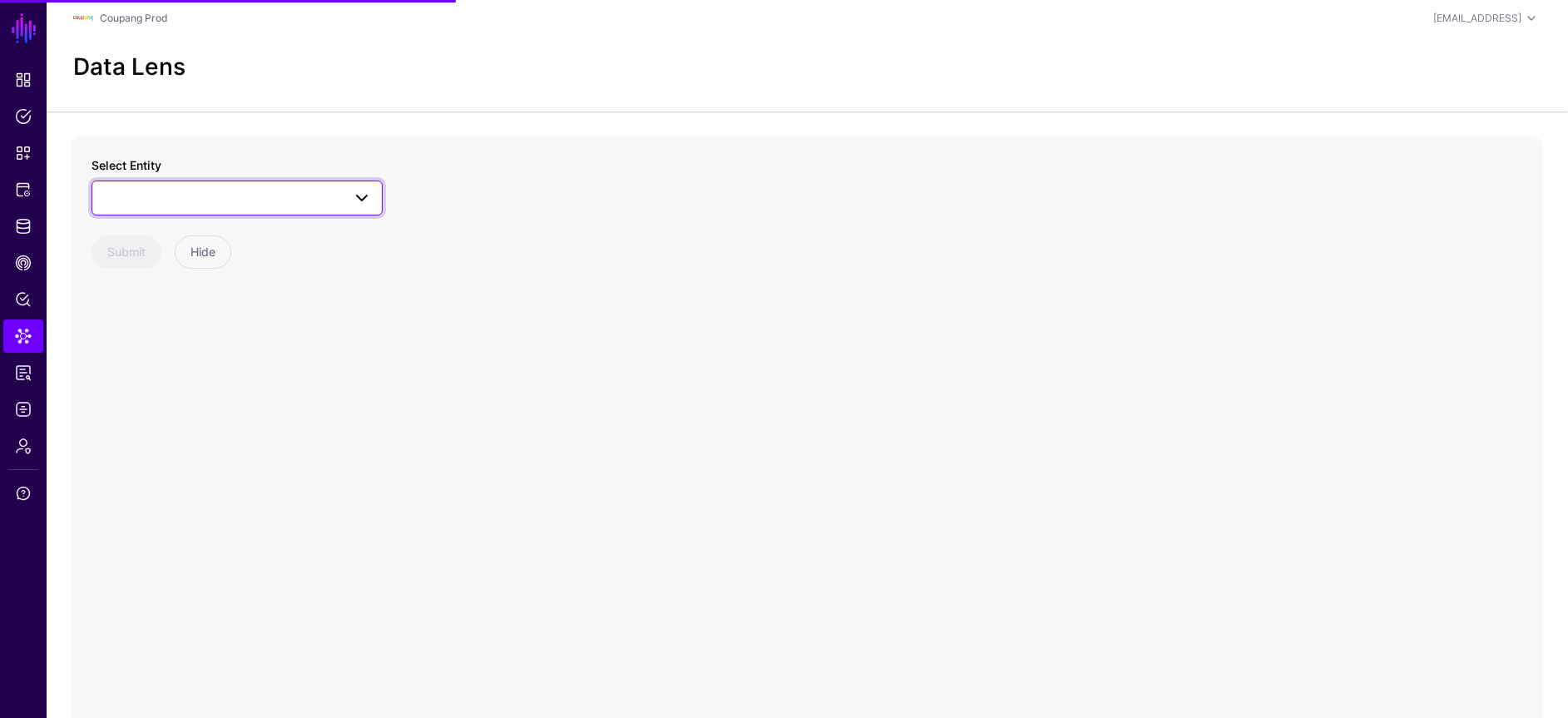
click at [188, 192] on span at bounding box center [237, 197] width 270 height 20
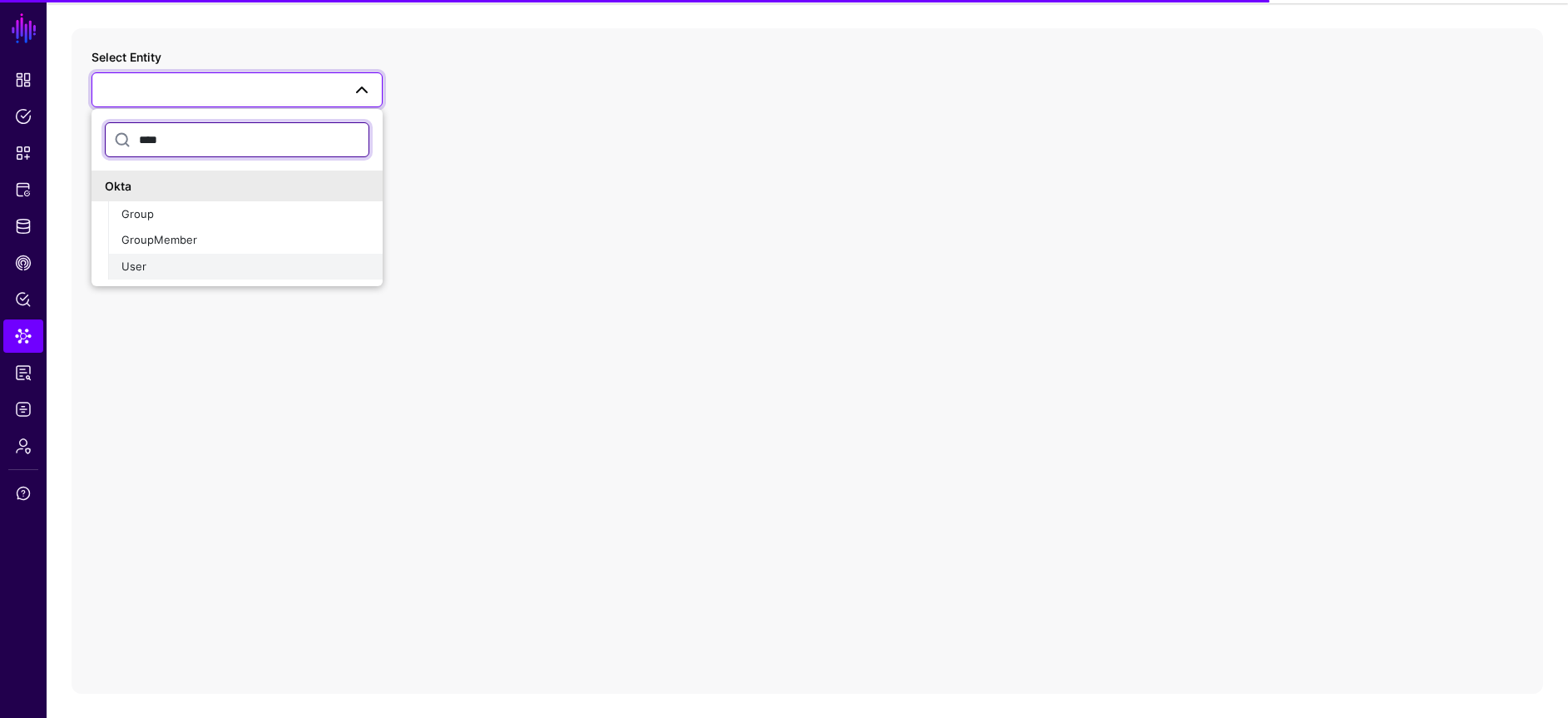
type input "****"
click at [274, 272] on div "User" at bounding box center [245, 267] width 248 height 17
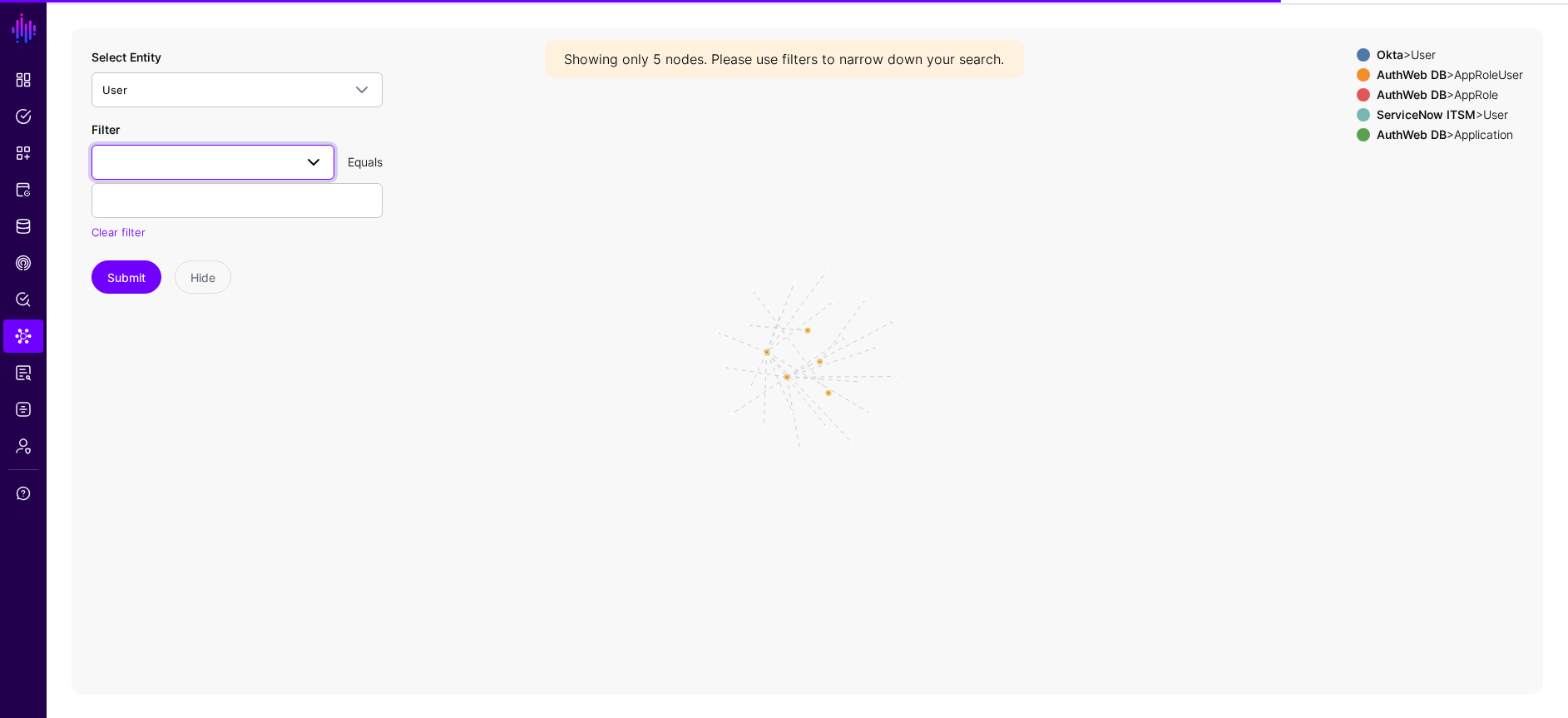
click at [223, 162] on span at bounding box center [213, 162] width 221 height 20
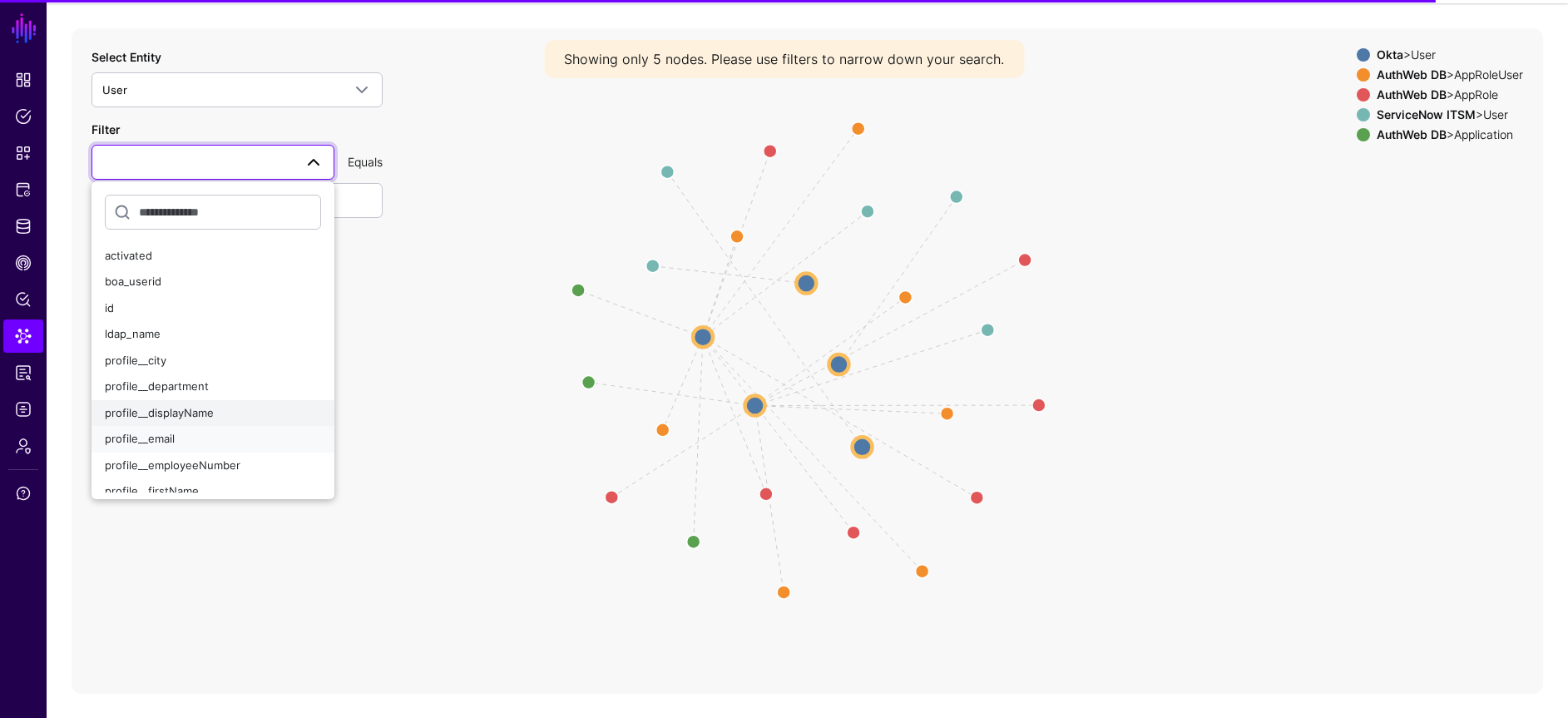
click at [228, 425] on ul "activated boa_userid id ldap_name profile__city profile__department profile__di…" at bounding box center [213, 367] width 243 height 249
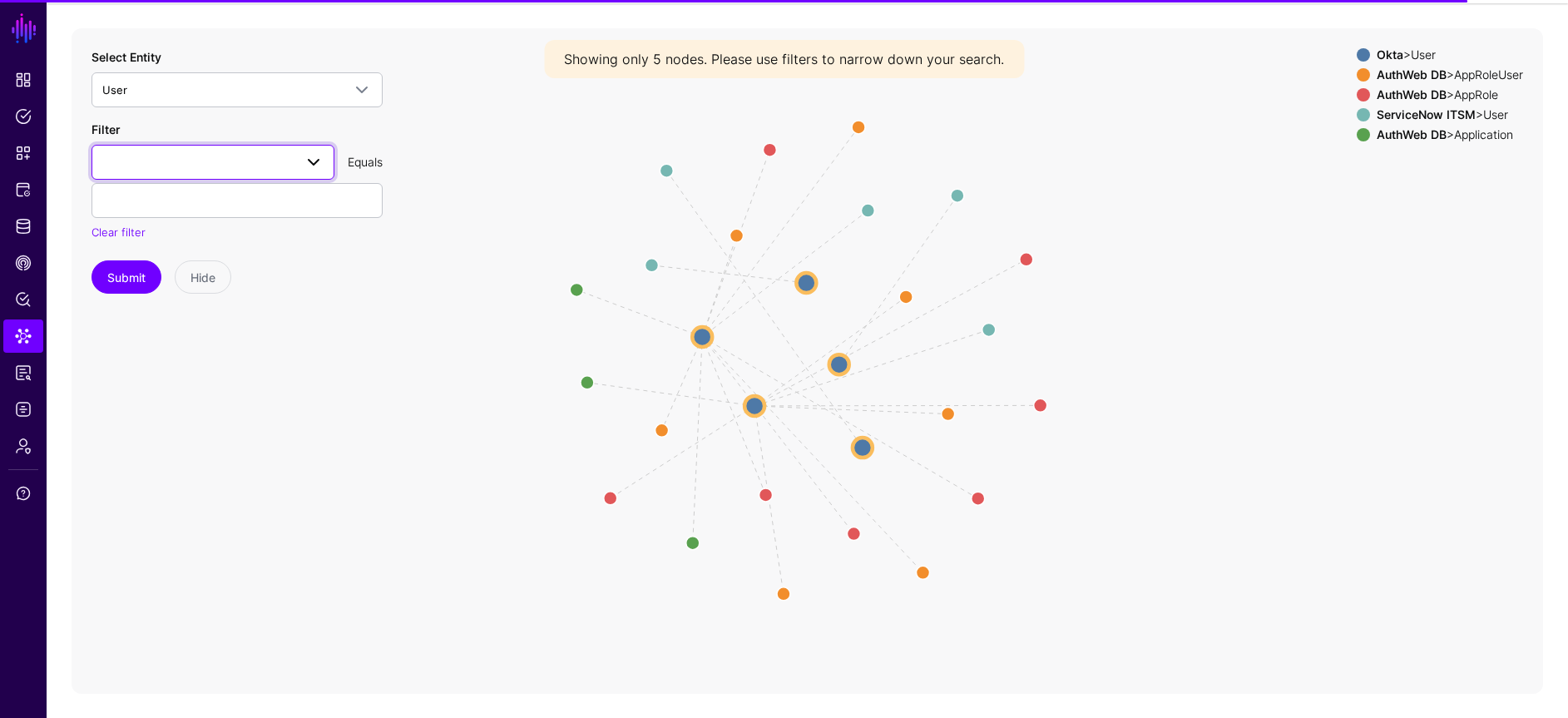
click at [226, 158] on span at bounding box center [213, 162] width 221 height 20
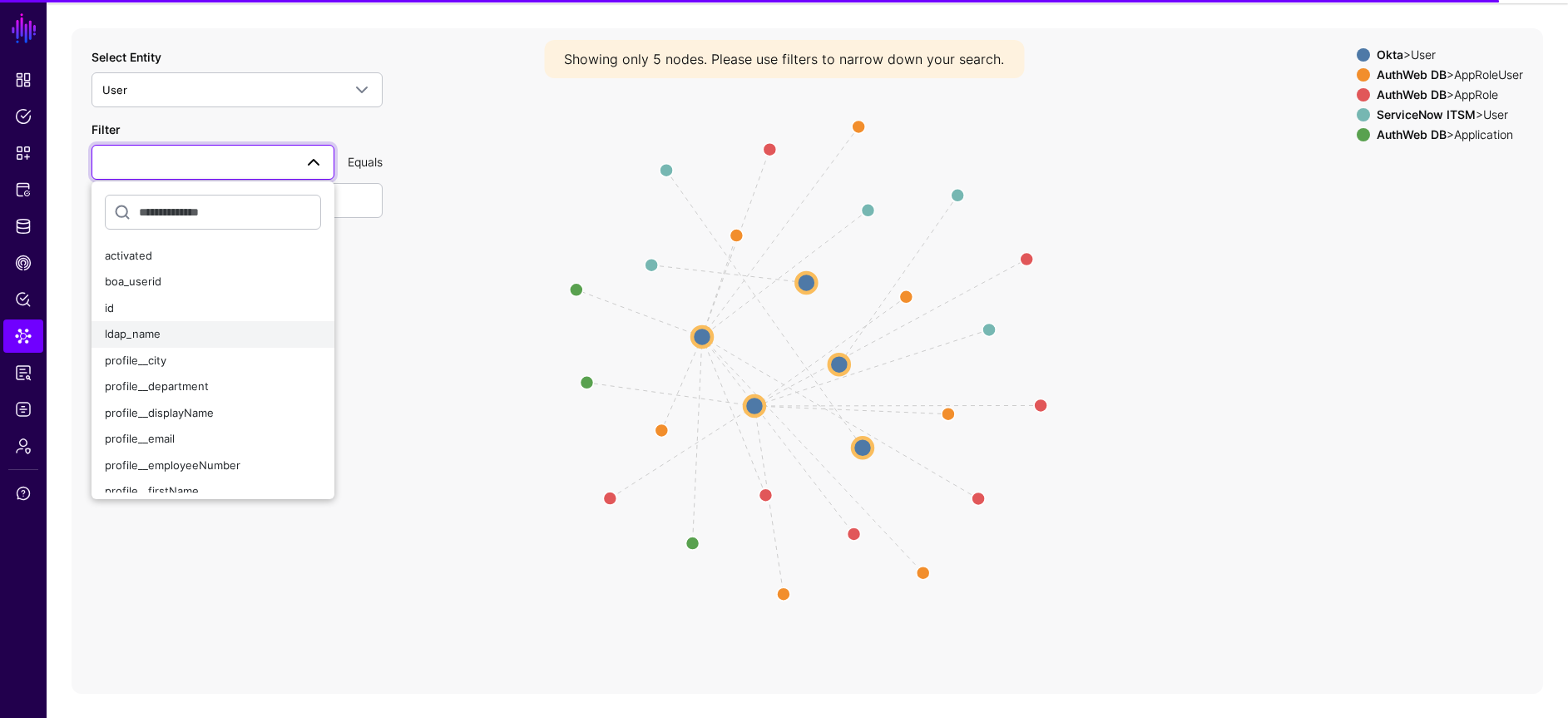
drag, startPoint x: 189, startPoint y: 334, endPoint x: 196, endPoint y: 229, distance: 105.2
click at [189, 333] on div "ldap_name" at bounding box center [213, 334] width 217 height 17
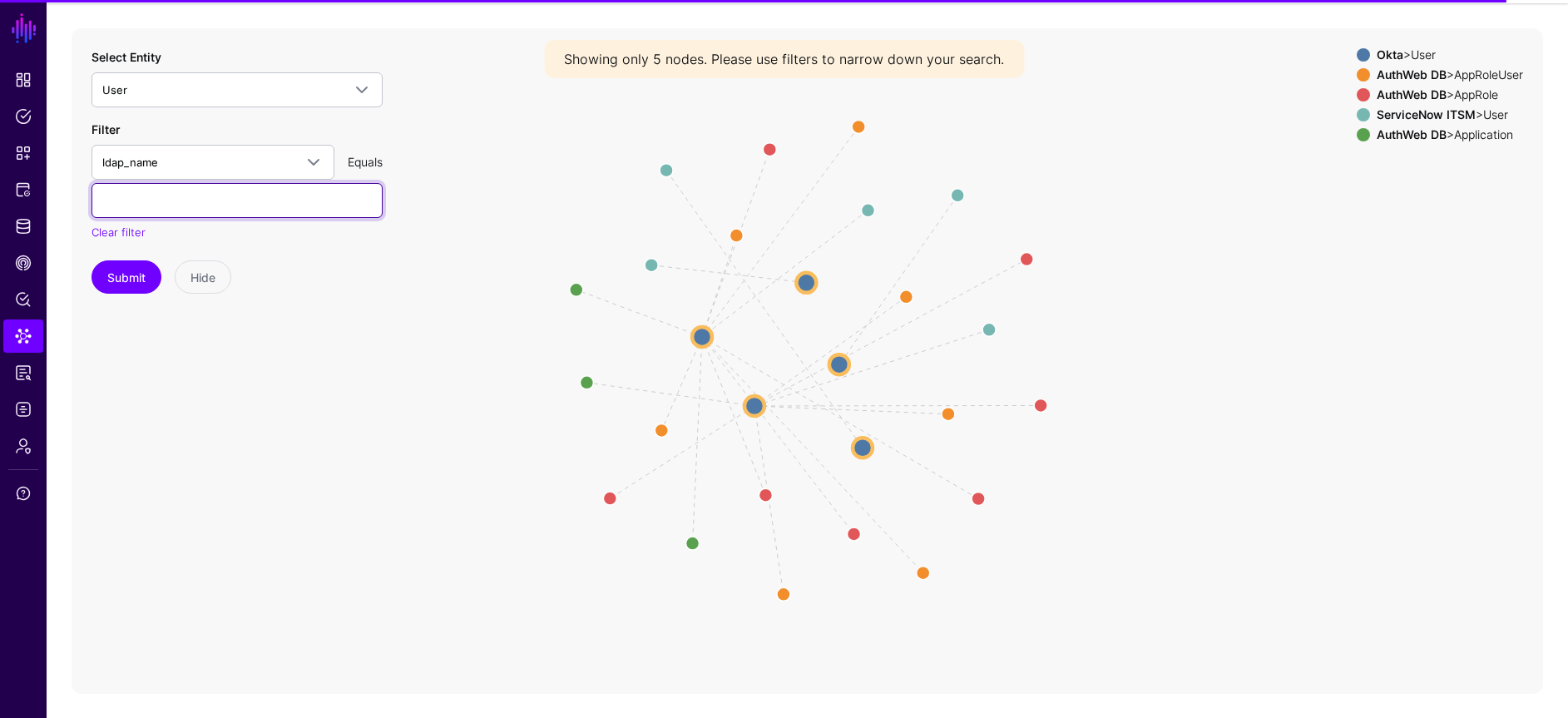
click at [197, 213] on input "text" at bounding box center [237, 200] width 291 height 35
paste input "*********"
type input "*********"
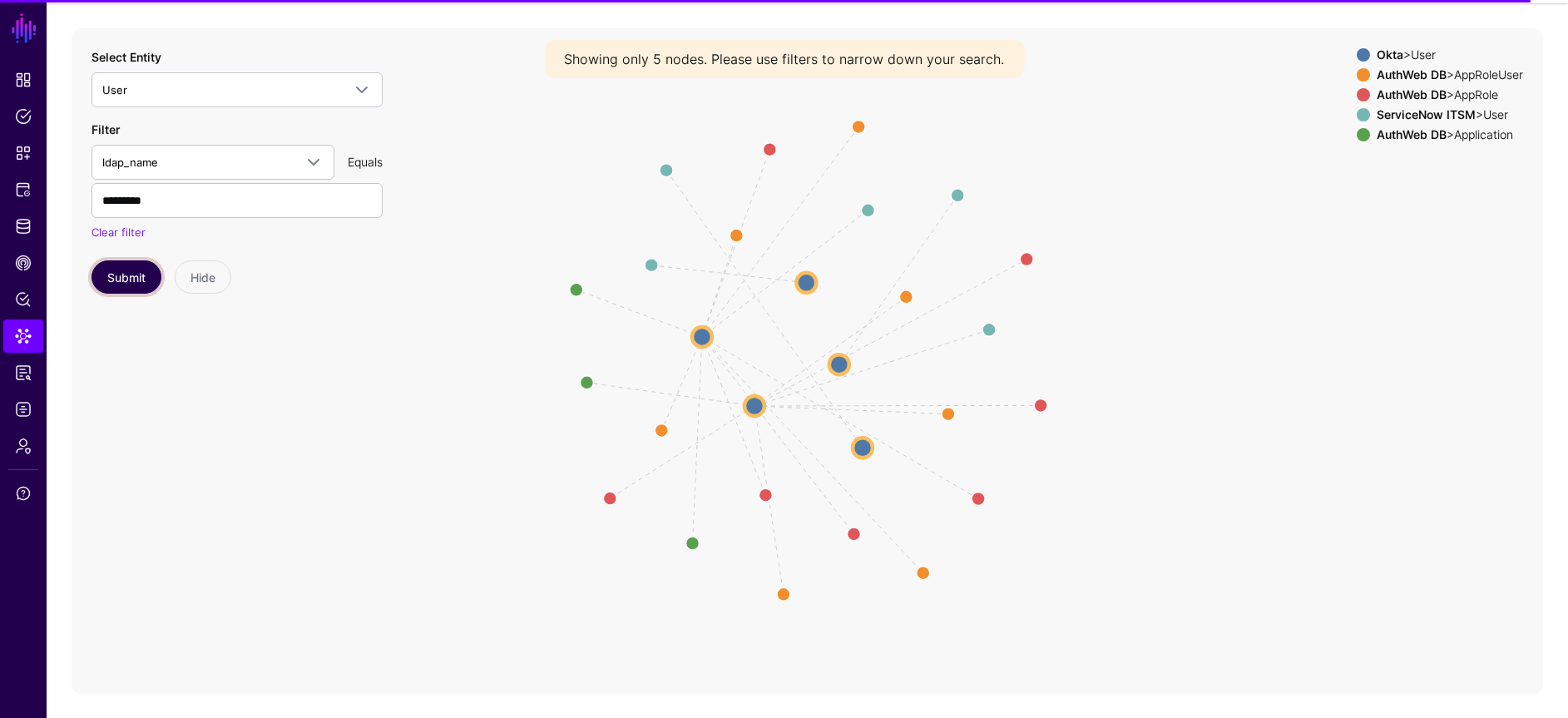
click at [138, 281] on button "Submit" at bounding box center [126, 277] width 70 height 34
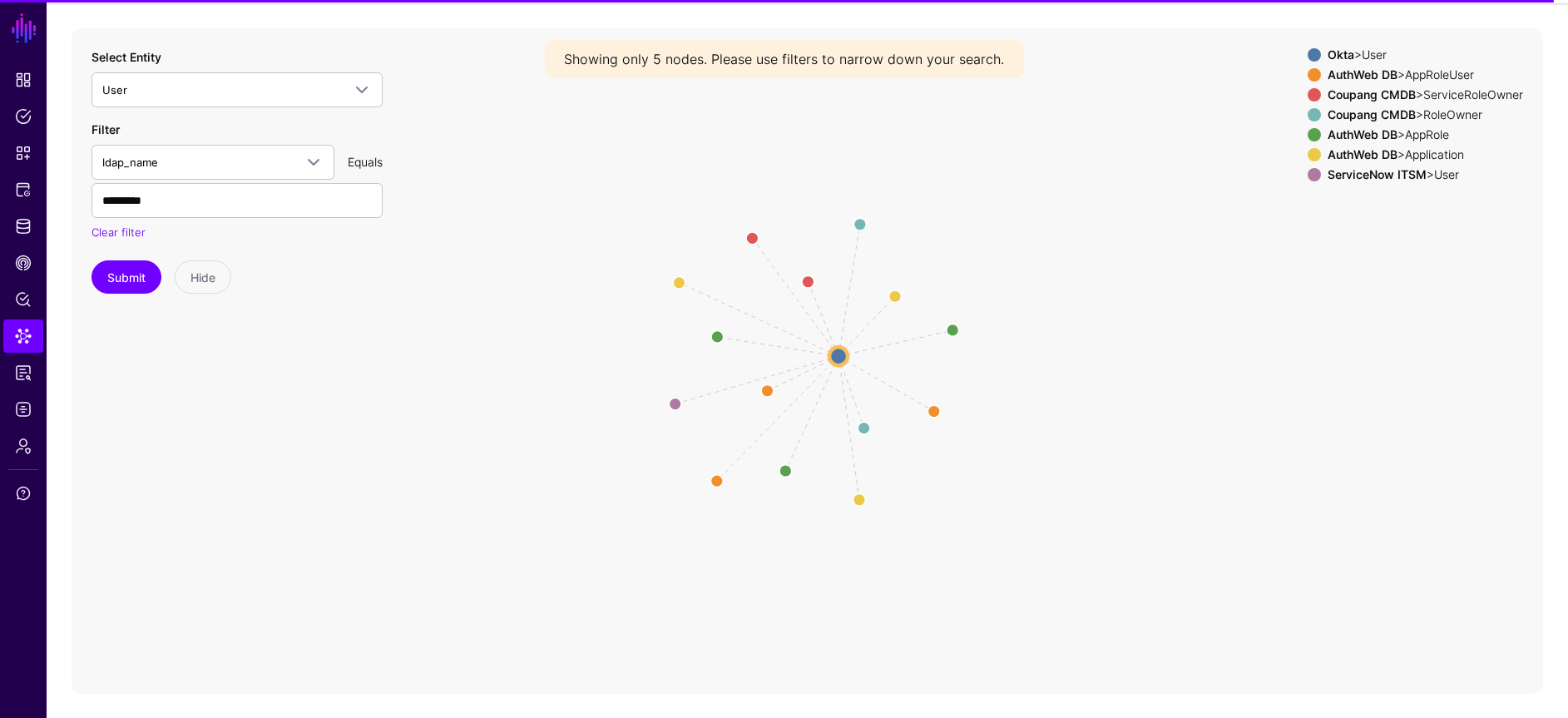
click at [837, 351] on circle at bounding box center [839, 357] width 19 height 19
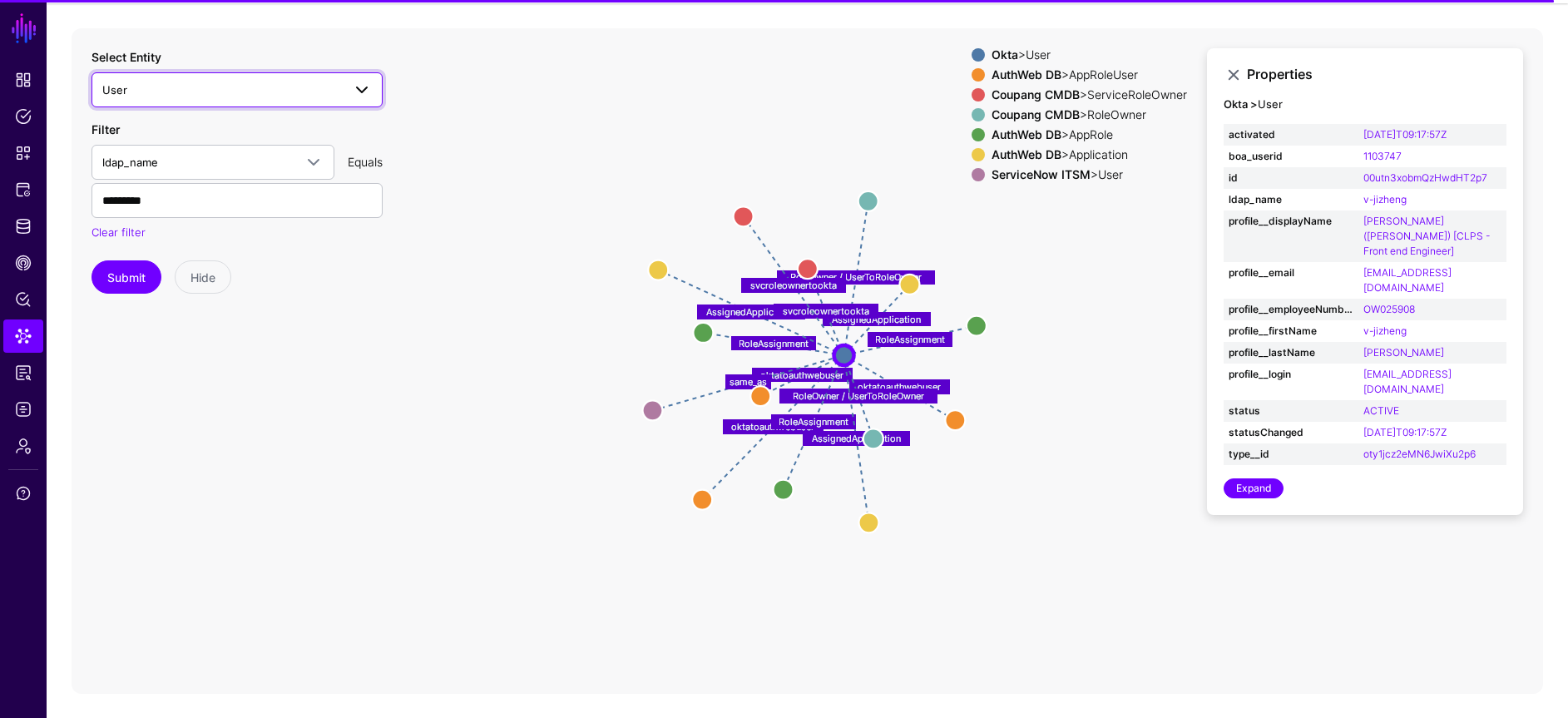
click at [264, 90] on span "User" at bounding box center [222, 90] width 240 height 19
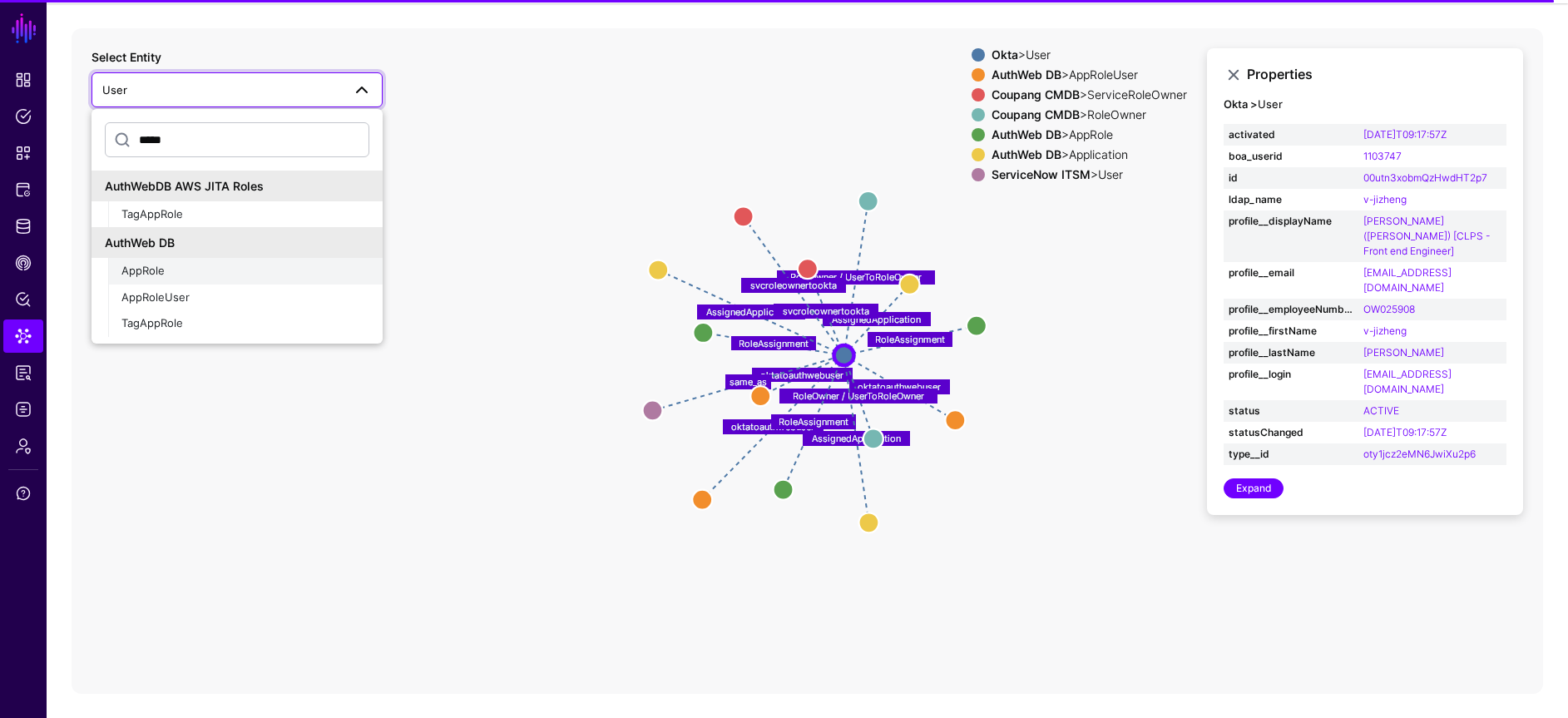
type input "*****"
click at [212, 272] on div "AppRole" at bounding box center [245, 272] width 248 height 17
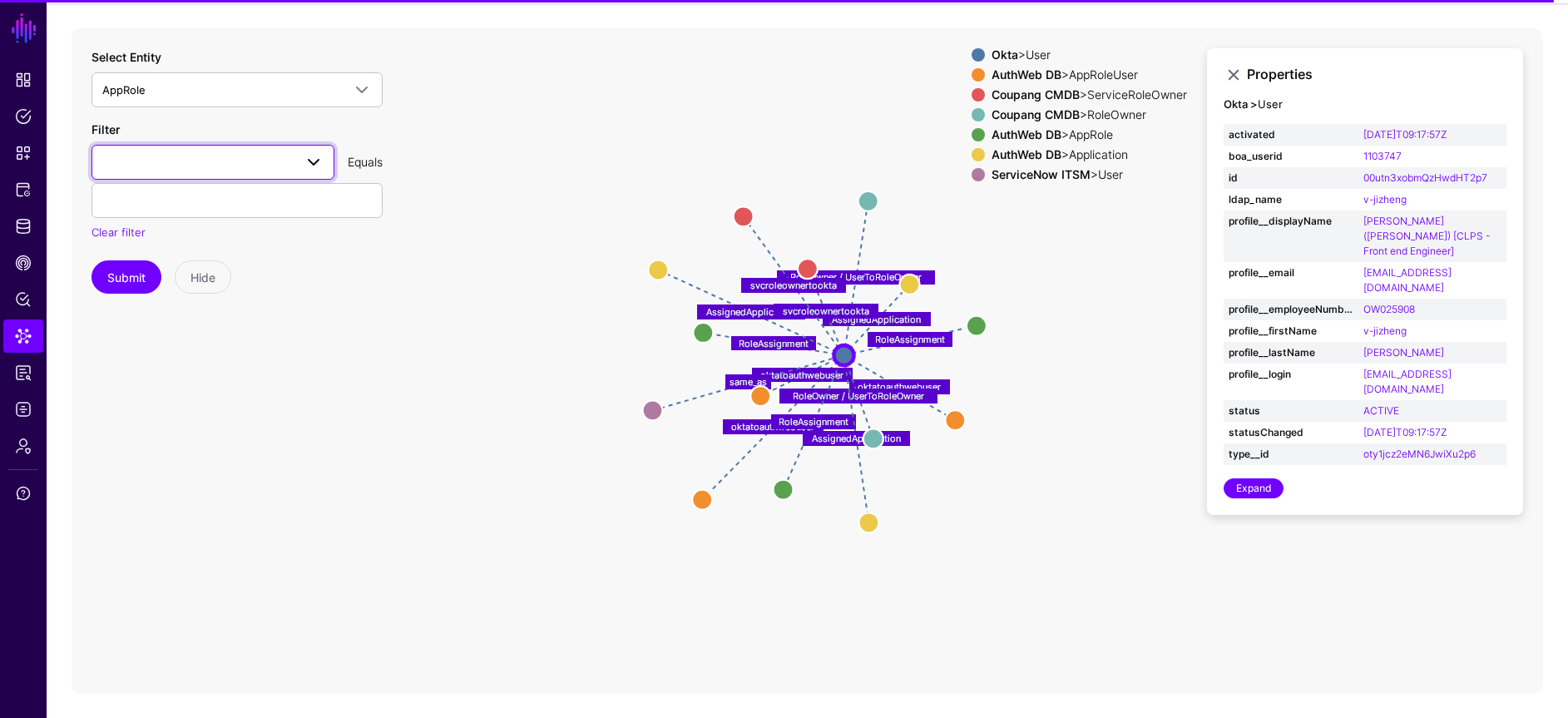
click at [219, 170] on span at bounding box center [213, 162] width 221 height 20
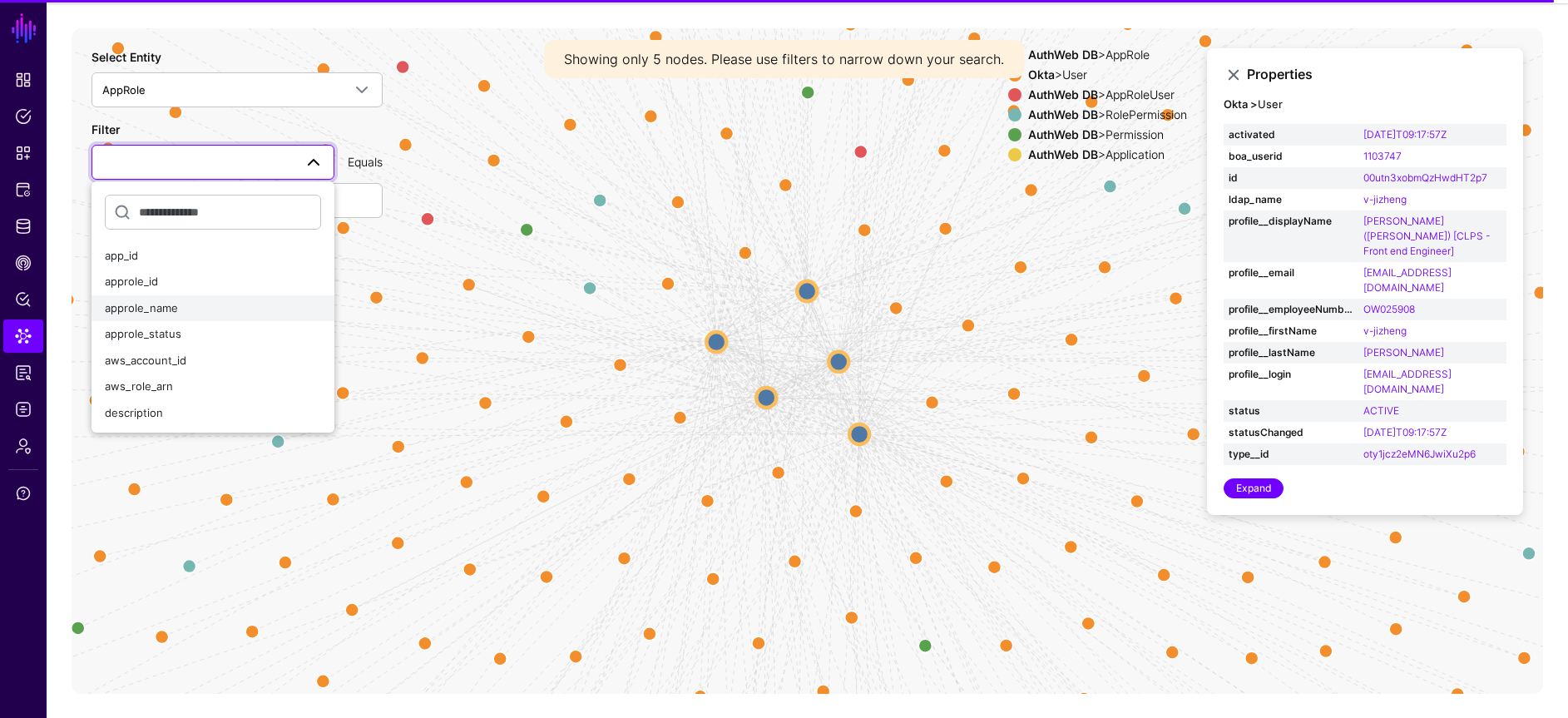
click at [252, 301] on div "approle_name" at bounding box center [213, 309] width 217 height 17
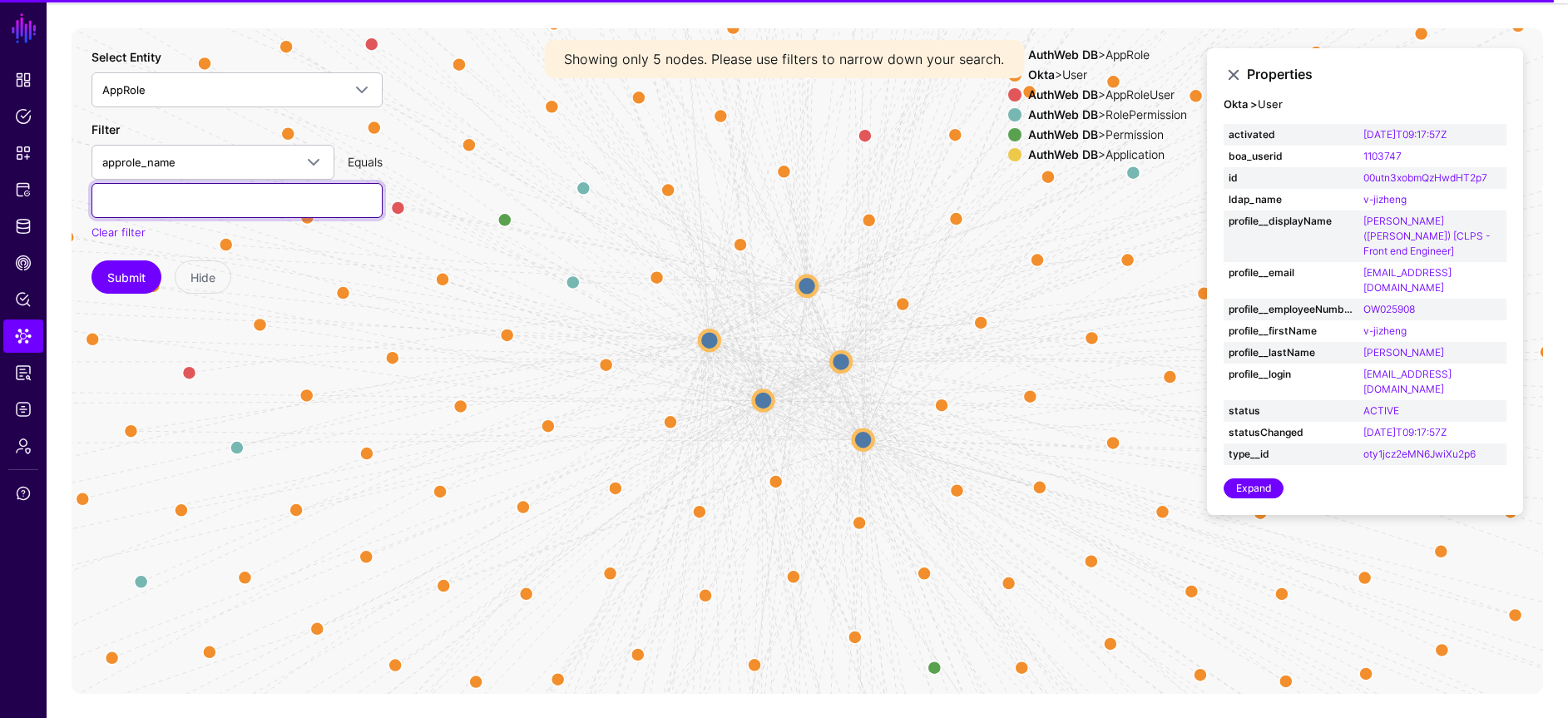
click at [232, 197] on input "text" at bounding box center [237, 200] width 291 height 35
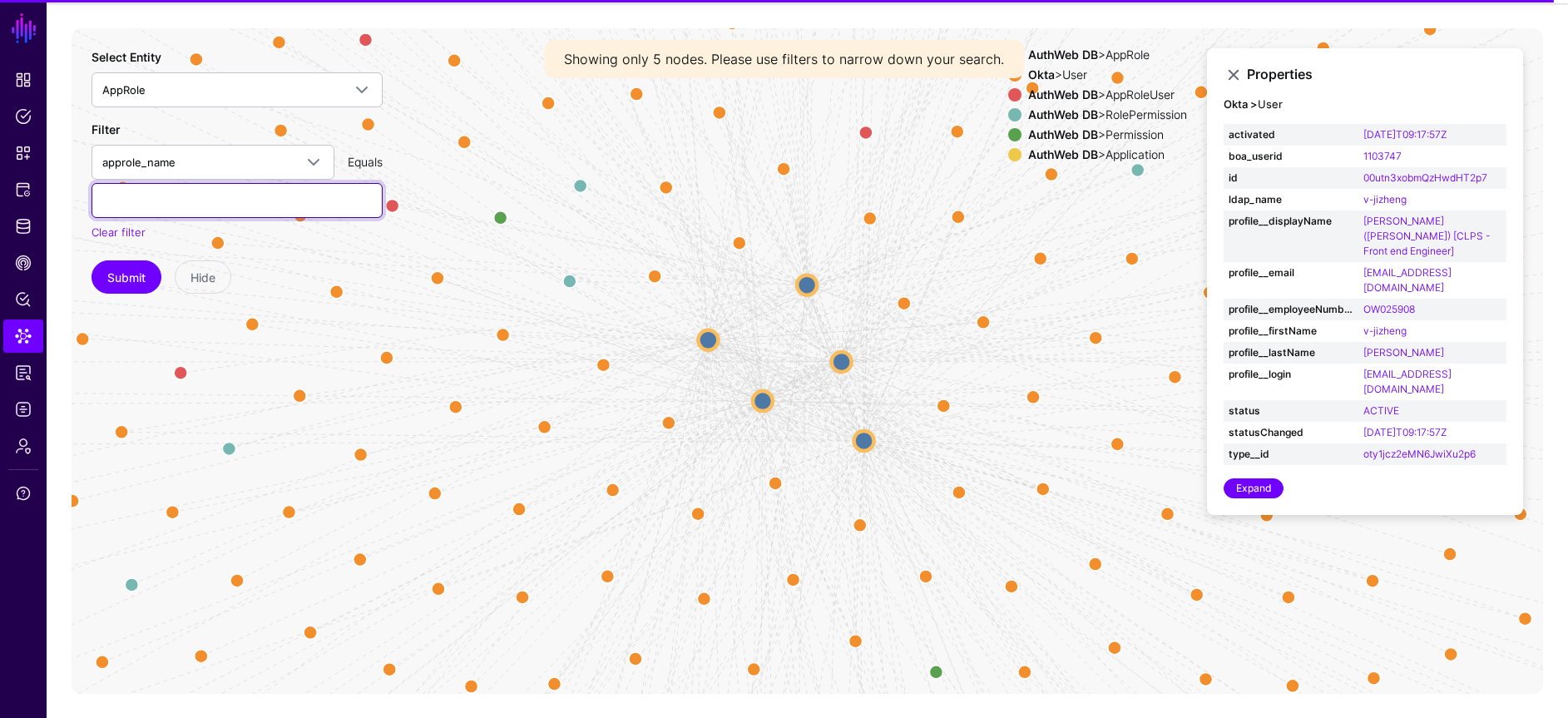
paste input "**********"
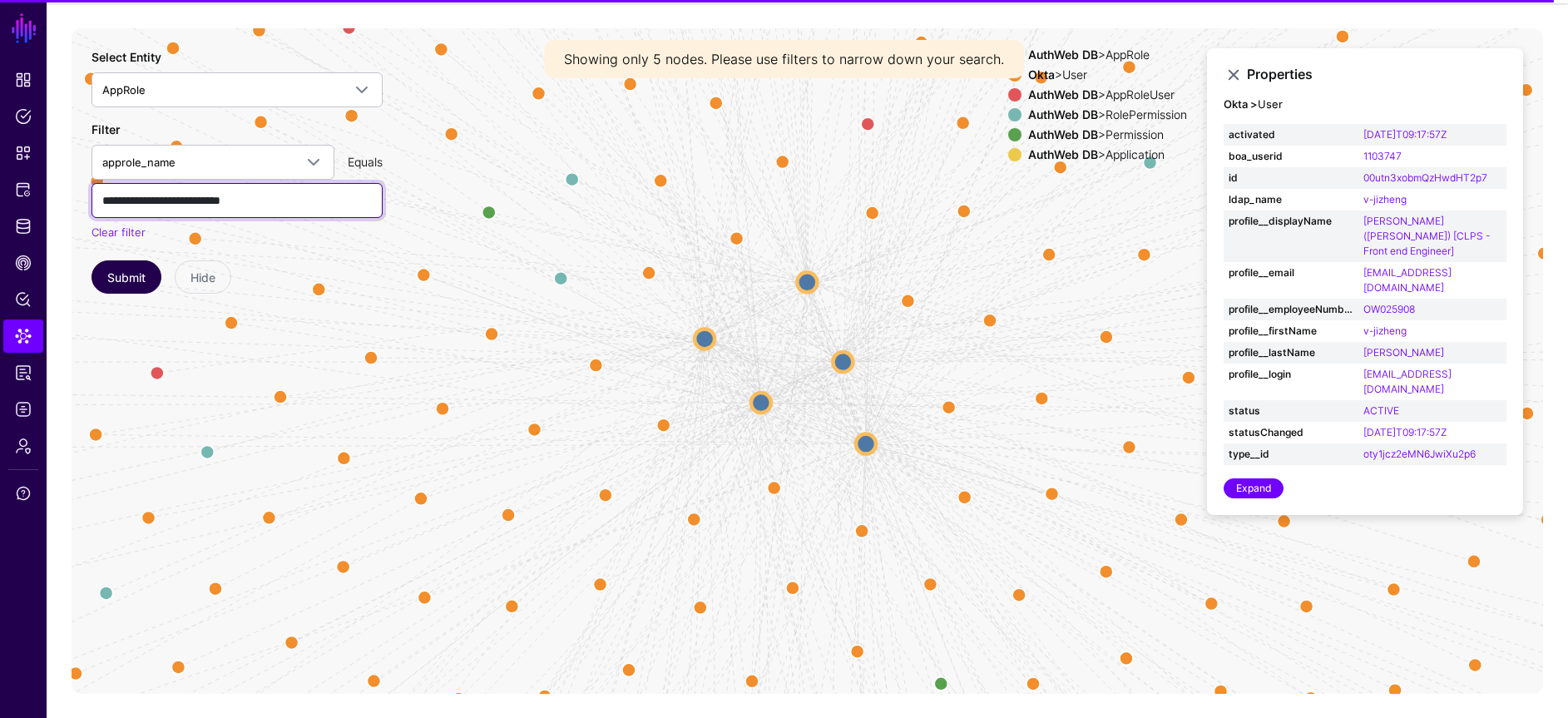
type input "**********"
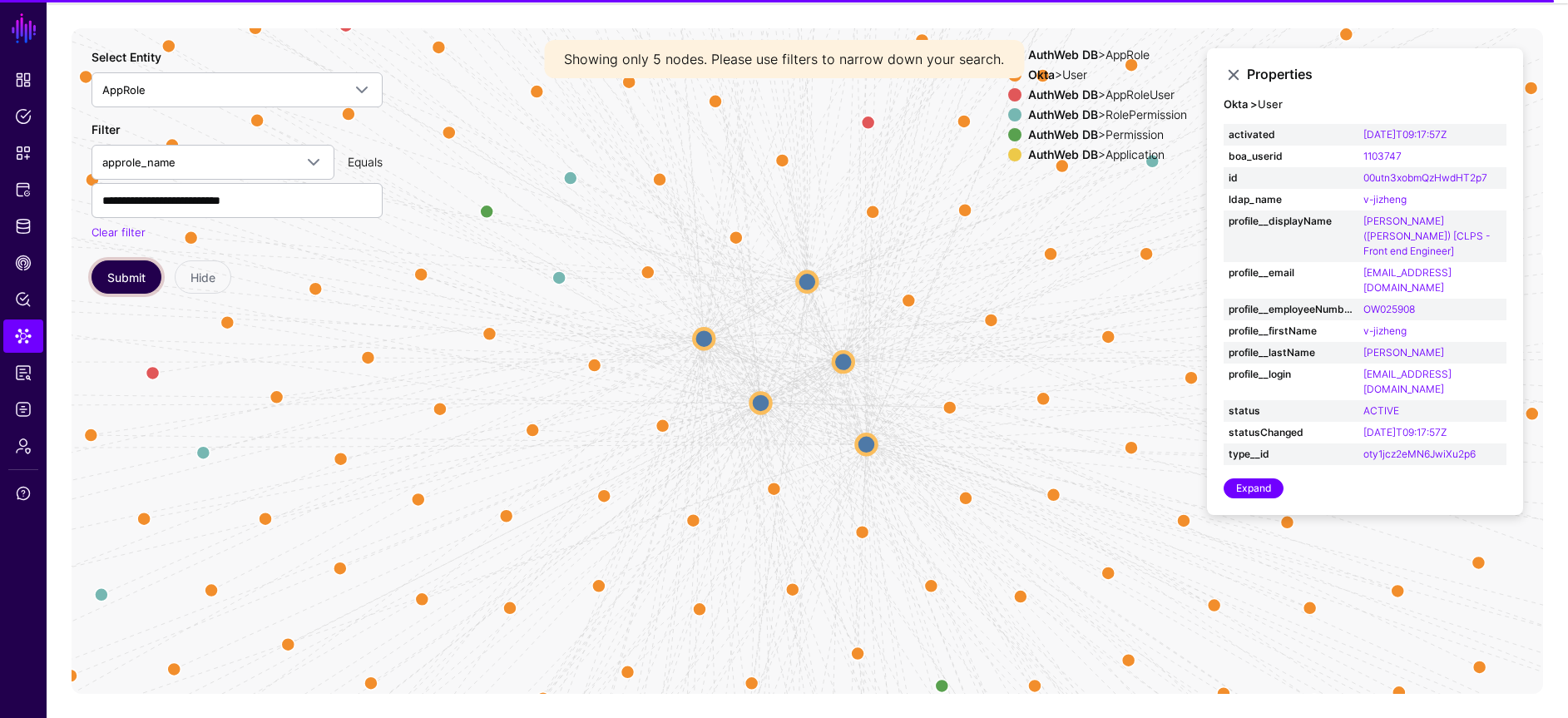
drag, startPoint x: 131, startPoint y: 265, endPoint x: 149, endPoint y: 261, distance: 18.4
click at [131, 265] on button "Submit" at bounding box center [126, 277] width 70 height 34
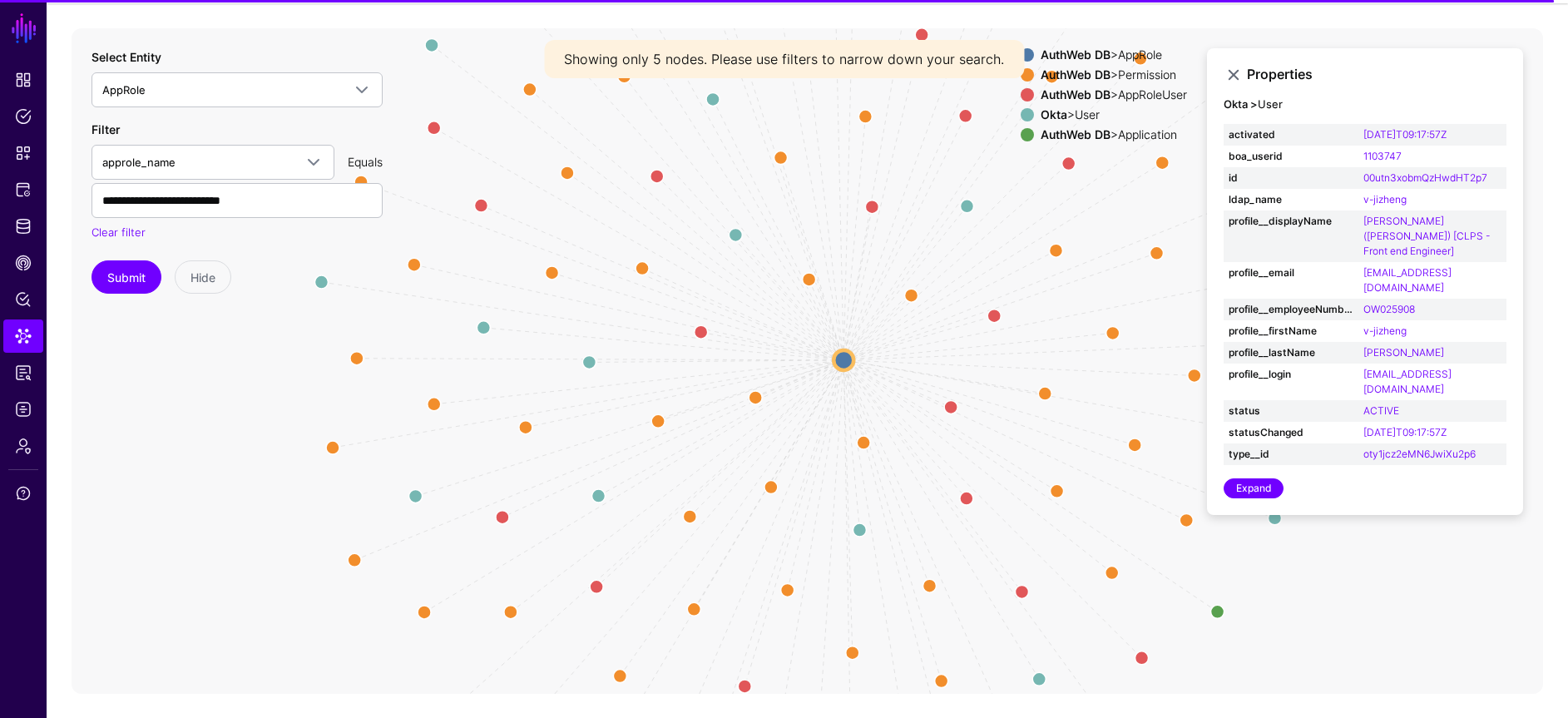
click at [1099, 93] on strong "AuthWeb DB" at bounding box center [1075, 94] width 70 height 14
click at [1124, 77] on div "AuthWeb DB > Permission" at bounding box center [1113, 75] width 153 height 13
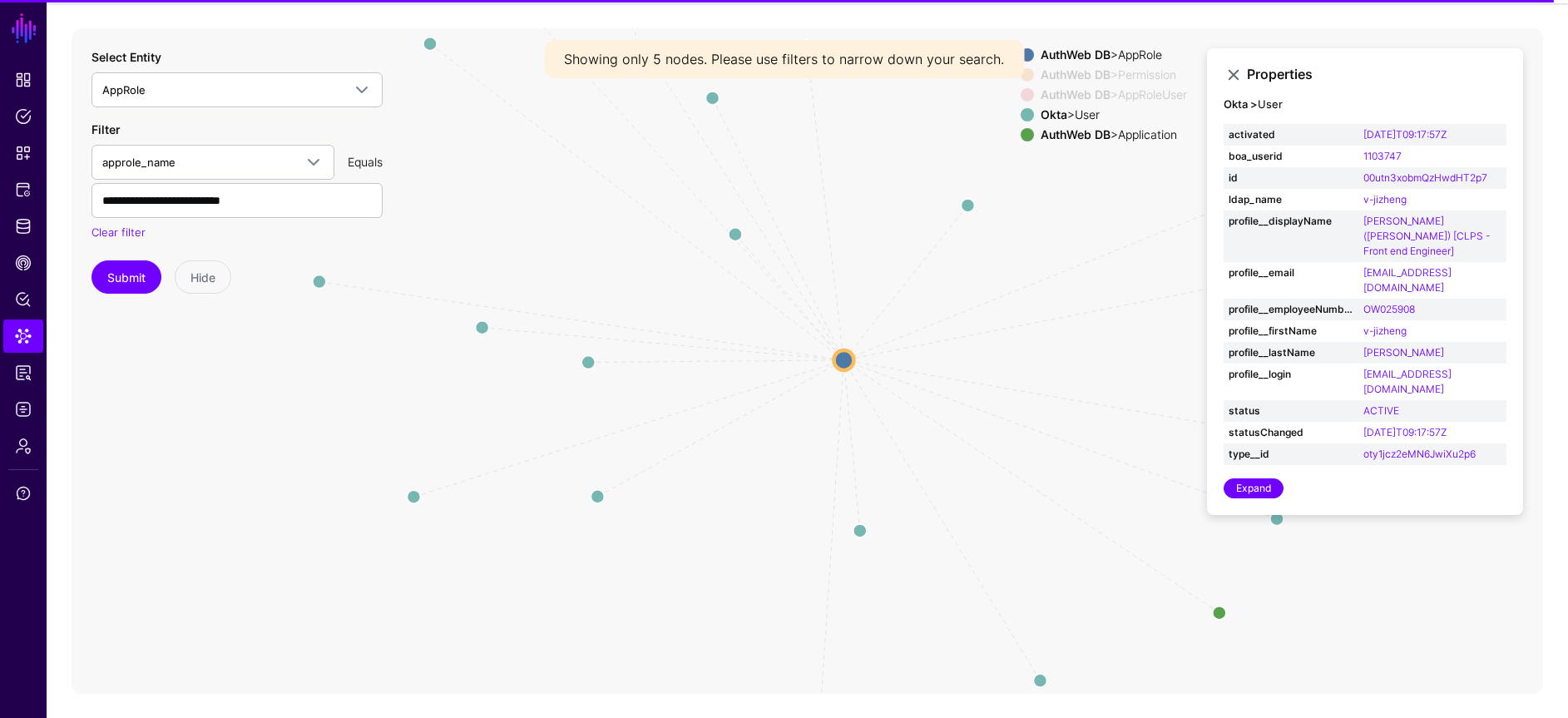
click at [1137, 49] on div "AuthWeb DB > AppRole" at bounding box center [1113, 55] width 153 height 13
click at [1133, 129] on div "AuthWeb DB > Application" at bounding box center [1113, 134] width 153 height 13
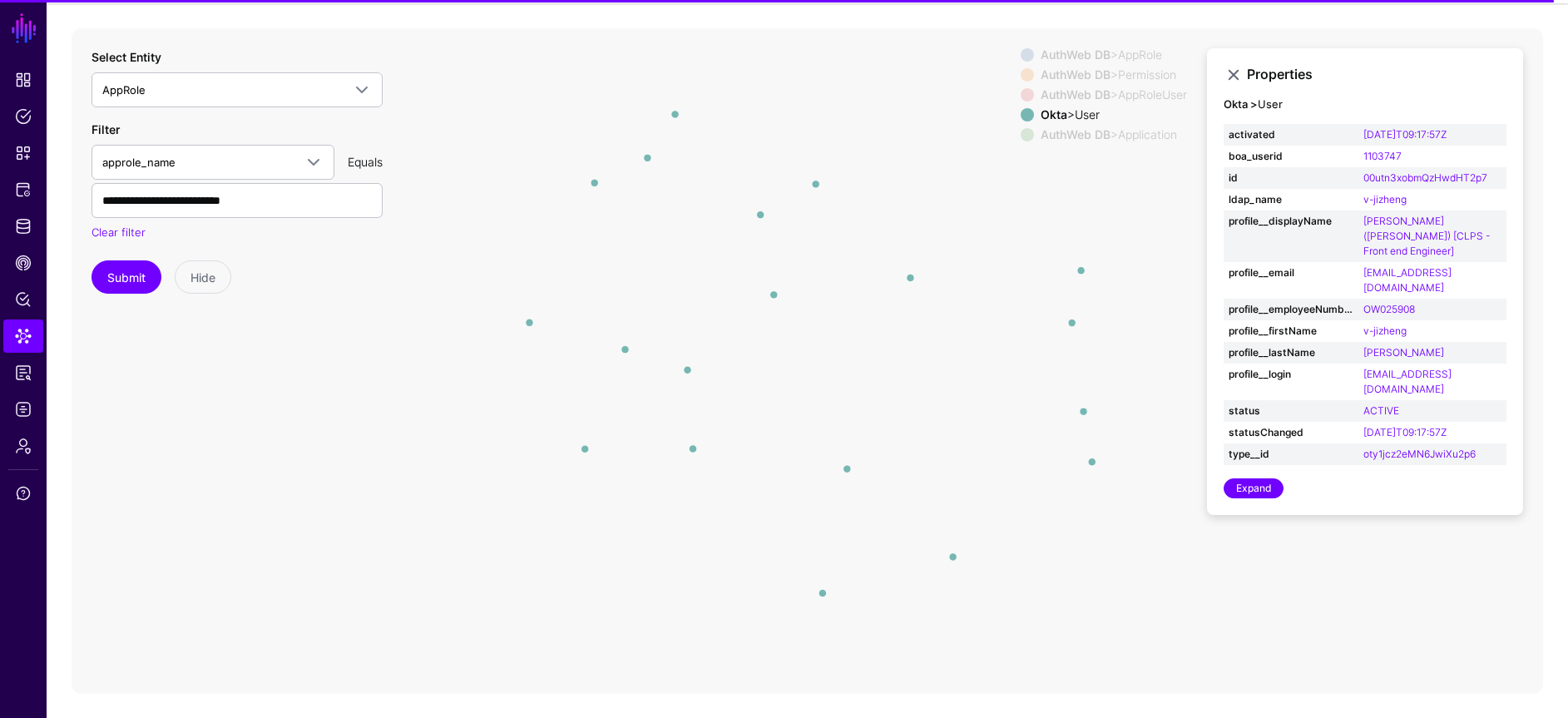
drag, startPoint x: 1190, startPoint y: 585, endPoint x: 1091, endPoint y: 585, distance: 99.0
click at [1091, 585] on icon "RoleAssignment RoleAssignment RoleAssignment RoleAssignment RoleAssignment Role…" at bounding box center [807, 360] width 1472 height 666
click at [1149, 128] on div "AuthWeb DB > Application" at bounding box center [1113, 134] width 153 height 13
click at [953, 555] on circle at bounding box center [953, 556] width 16 height 16
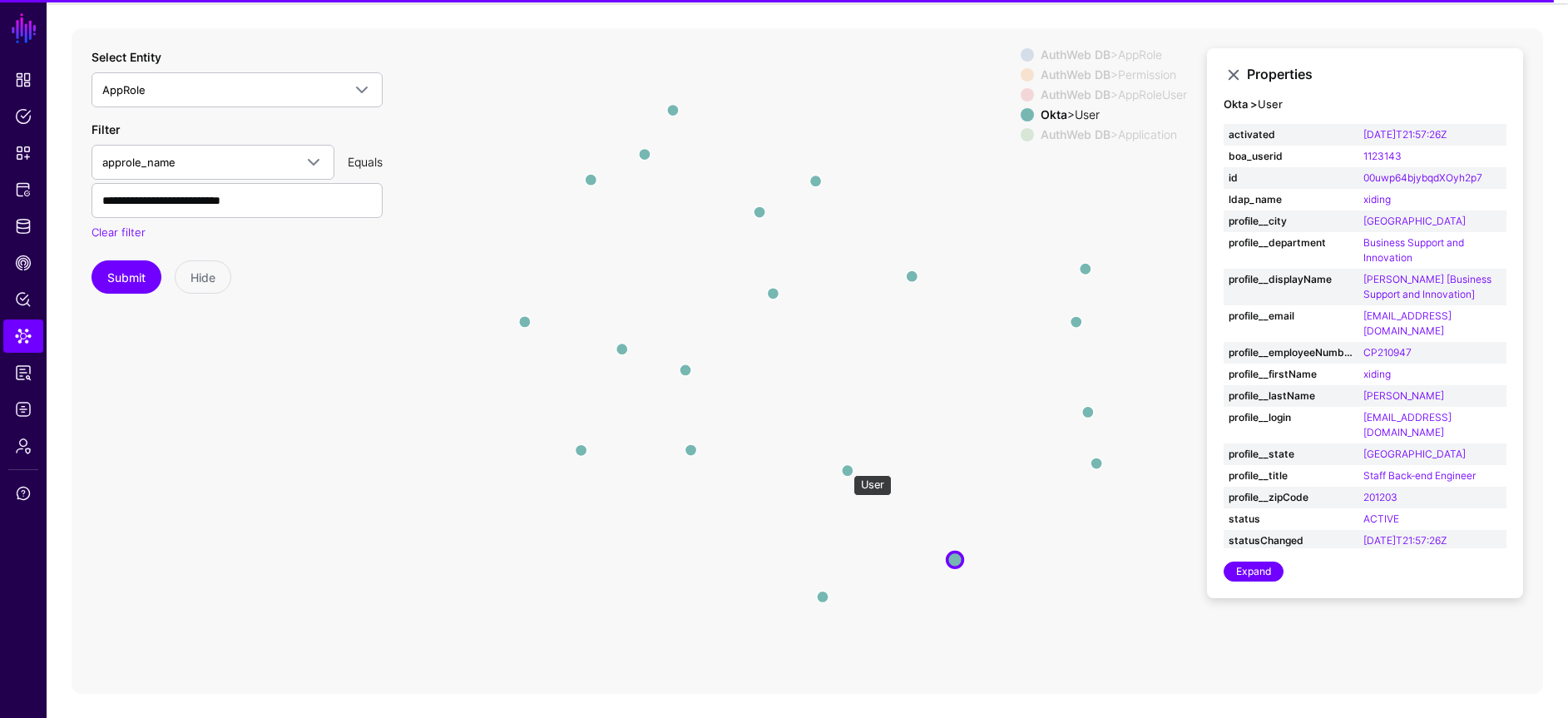
click at [846, 467] on circle at bounding box center [847, 470] width 11 height 11
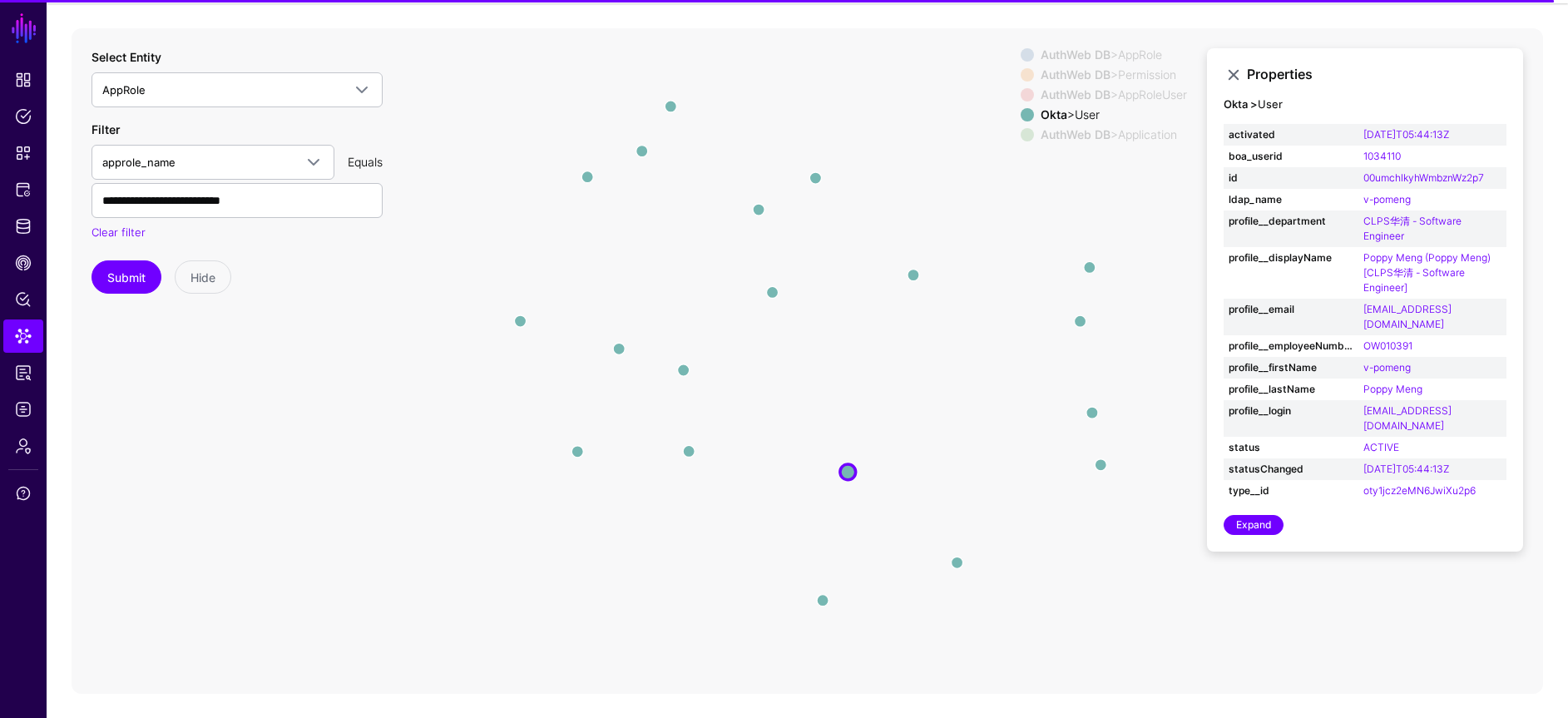
click at [1145, 55] on div "AuthWeb DB > AppRole" at bounding box center [1113, 55] width 153 height 13
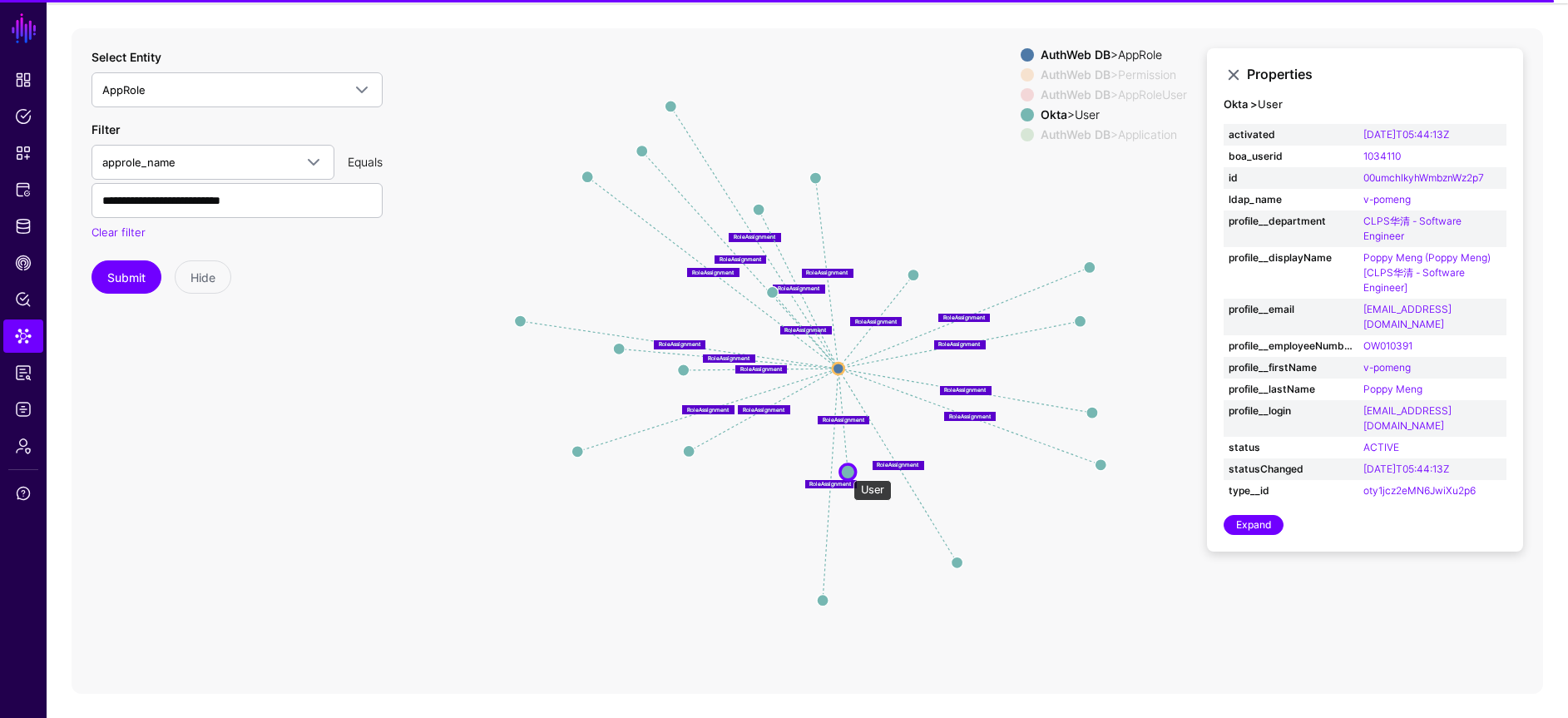
click at [846, 471] on circle at bounding box center [847, 472] width 16 height 16
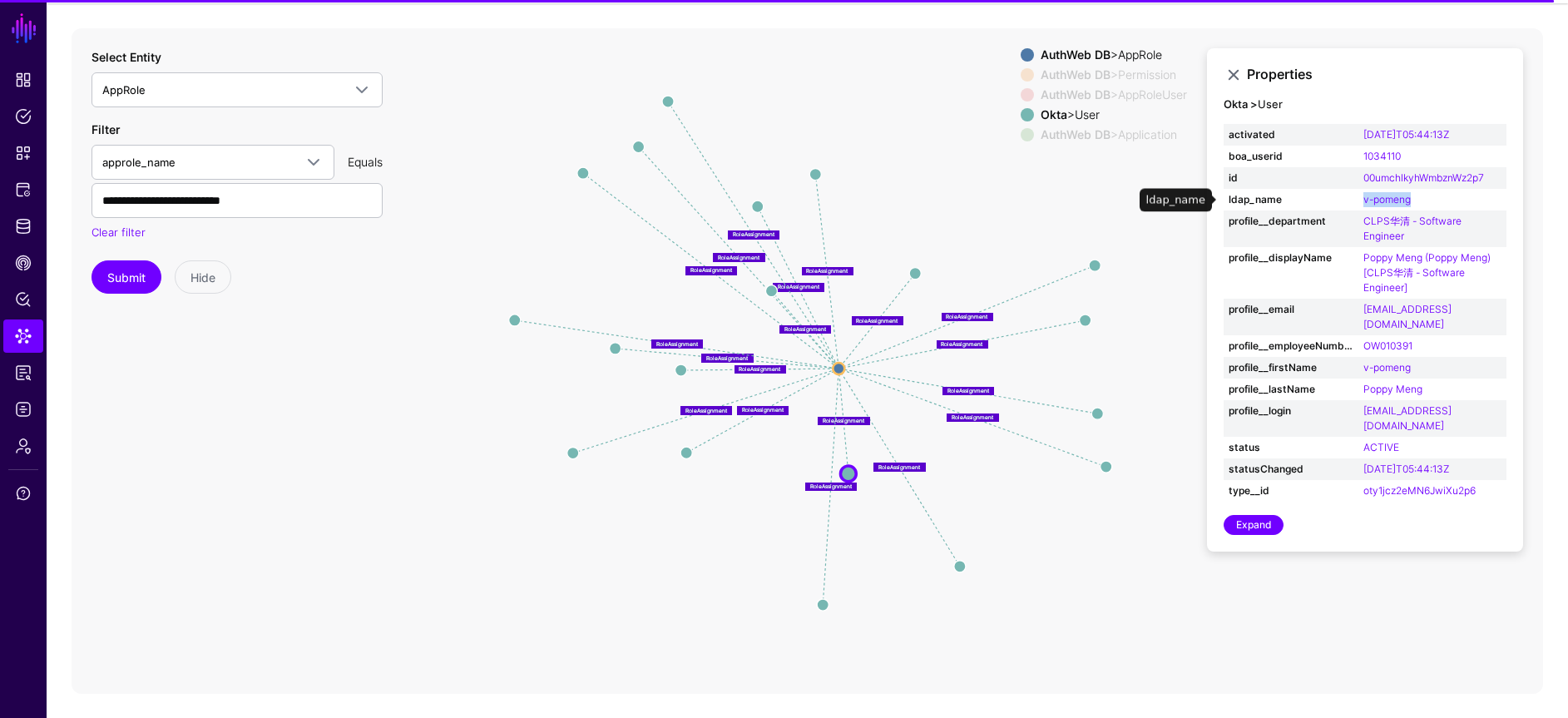
drag, startPoint x: 1463, startPoint y: 201, endPoint x: 1363, endPoint y: 199, distance: 100.0
click at [1363, 199] on td "v-pomeng" at bounding box center [1433, 199] width 148 height 21
copy link "v-pomeng"
click at [34, 77] on link "Dashboard" at bounding box center [23, 80] width 40 height 34
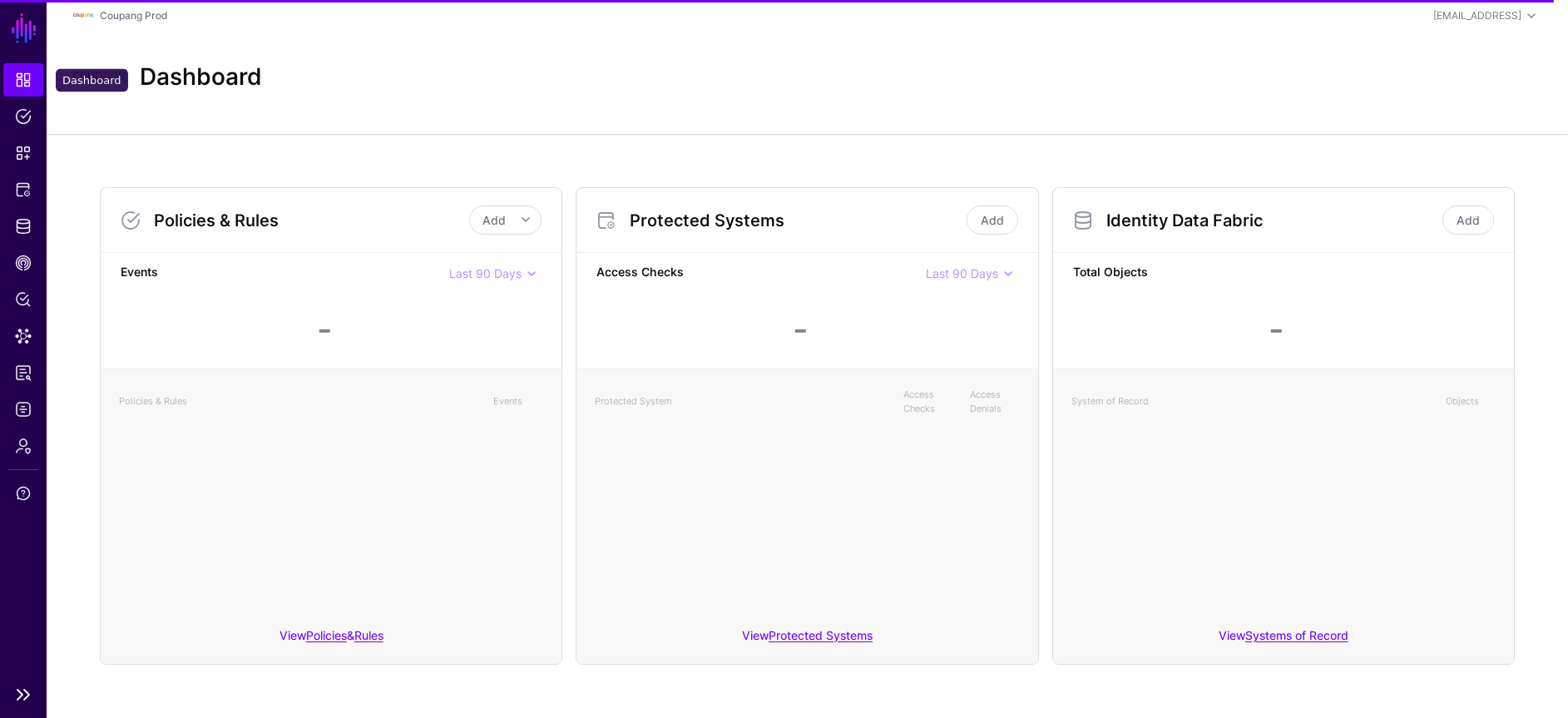
scroll to position [3, 0]
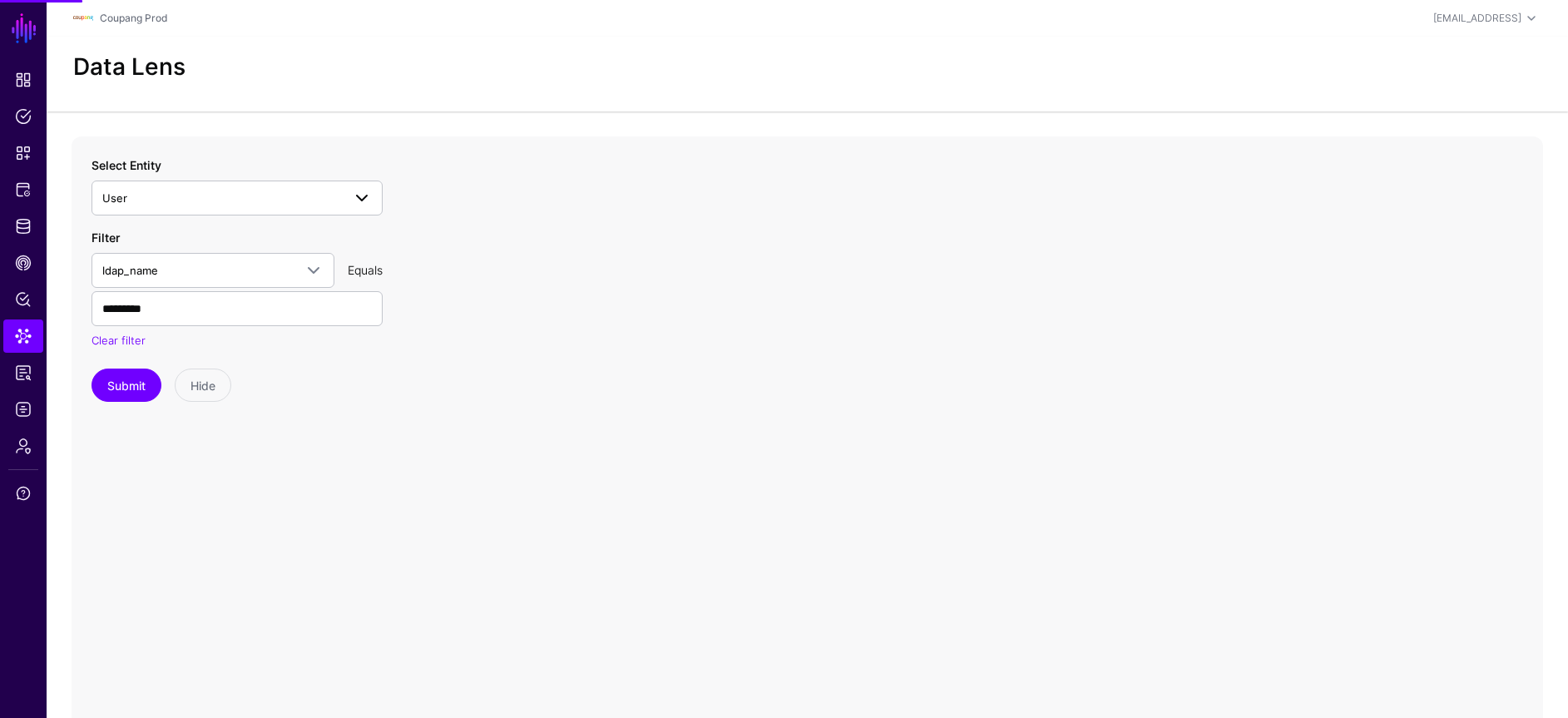
scroll to position [108, 0]
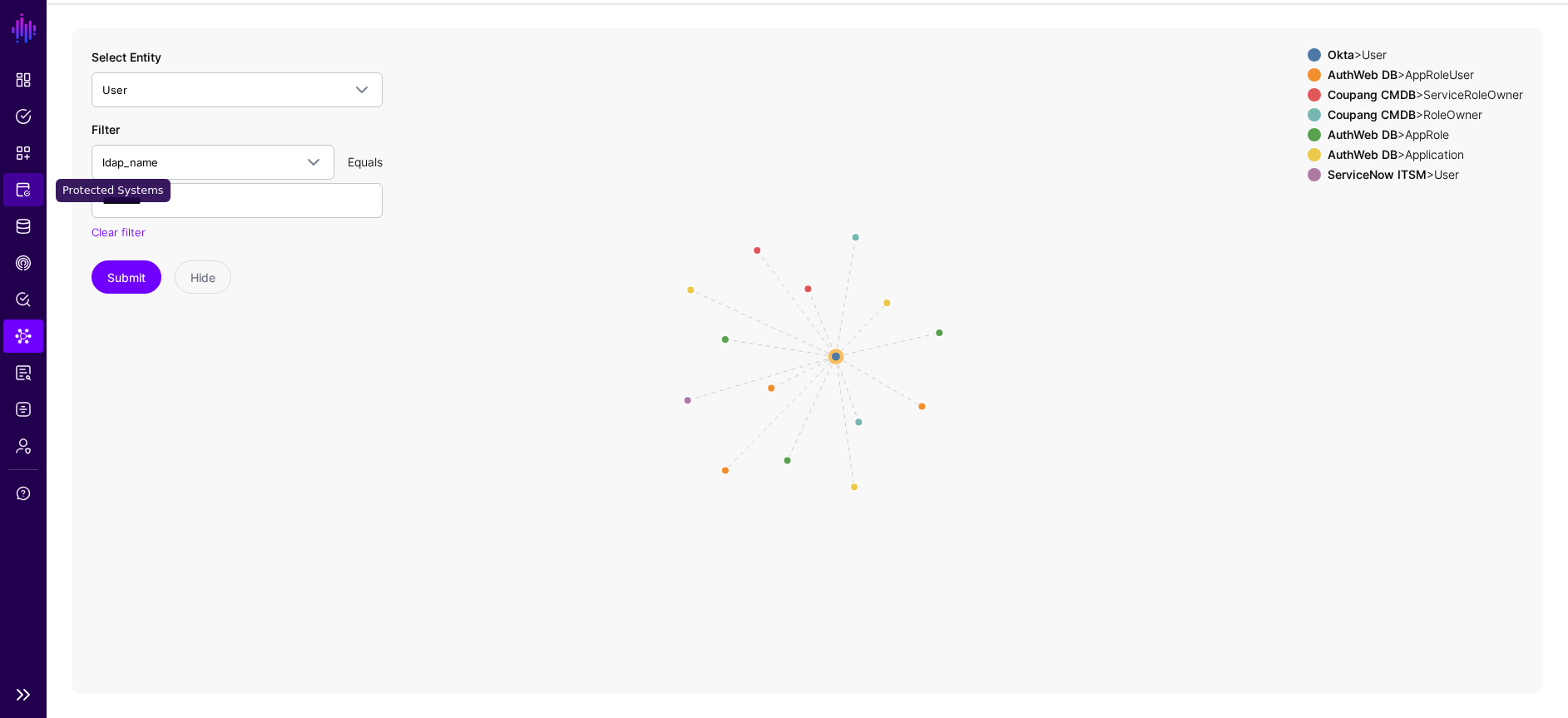
click at [30, 190] on span "Protected Systems" at bounding box center [23, 190] width 17 height 17
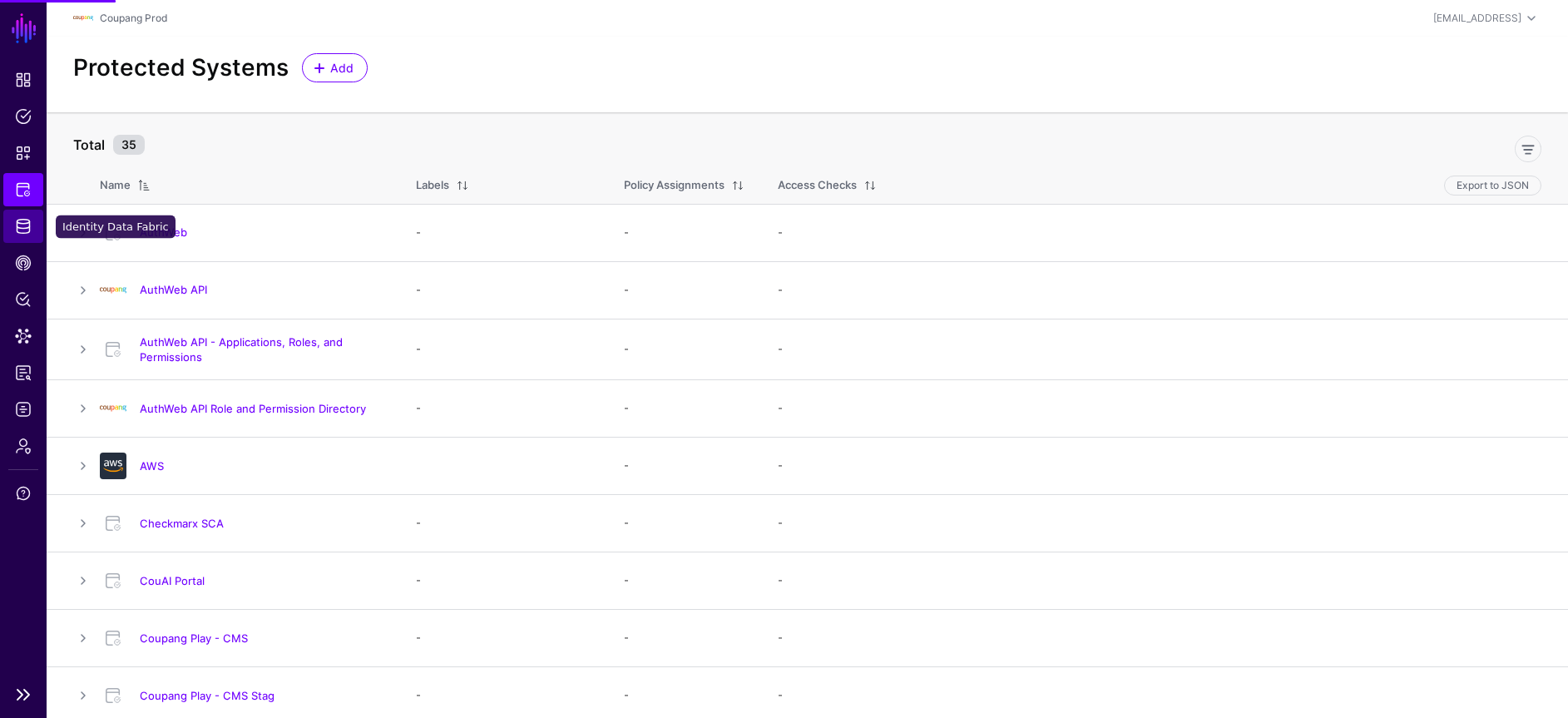
click at [35, 218] on link "Identity Data Fabric" at bounding box center [23, 227] width 40 height 34
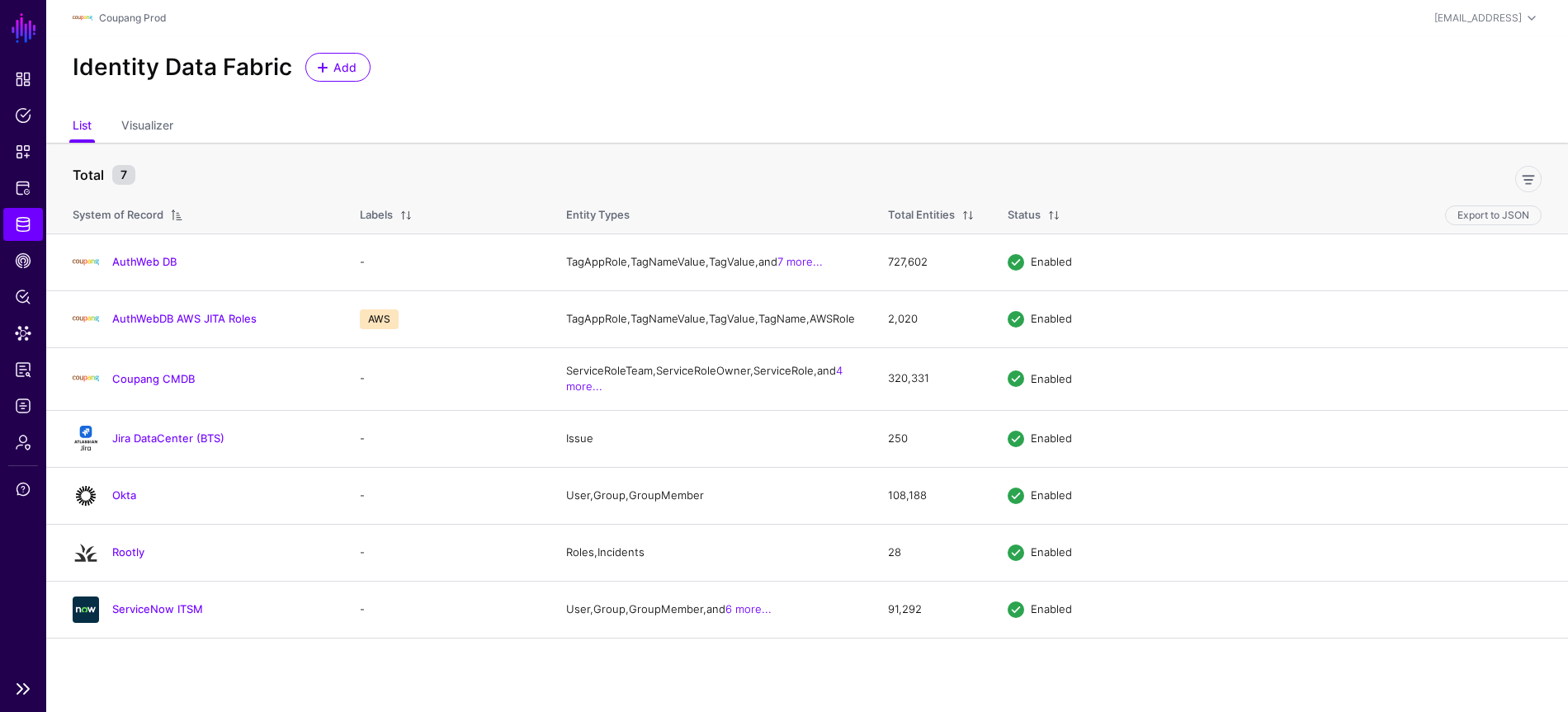
click at [3, 183] on li "Protected Systems" at bounding box center [23, 188] width 46 height 33
click at [17, 185] on span "Protected Systems" at bounding box center [23, 188] width 17 height 17
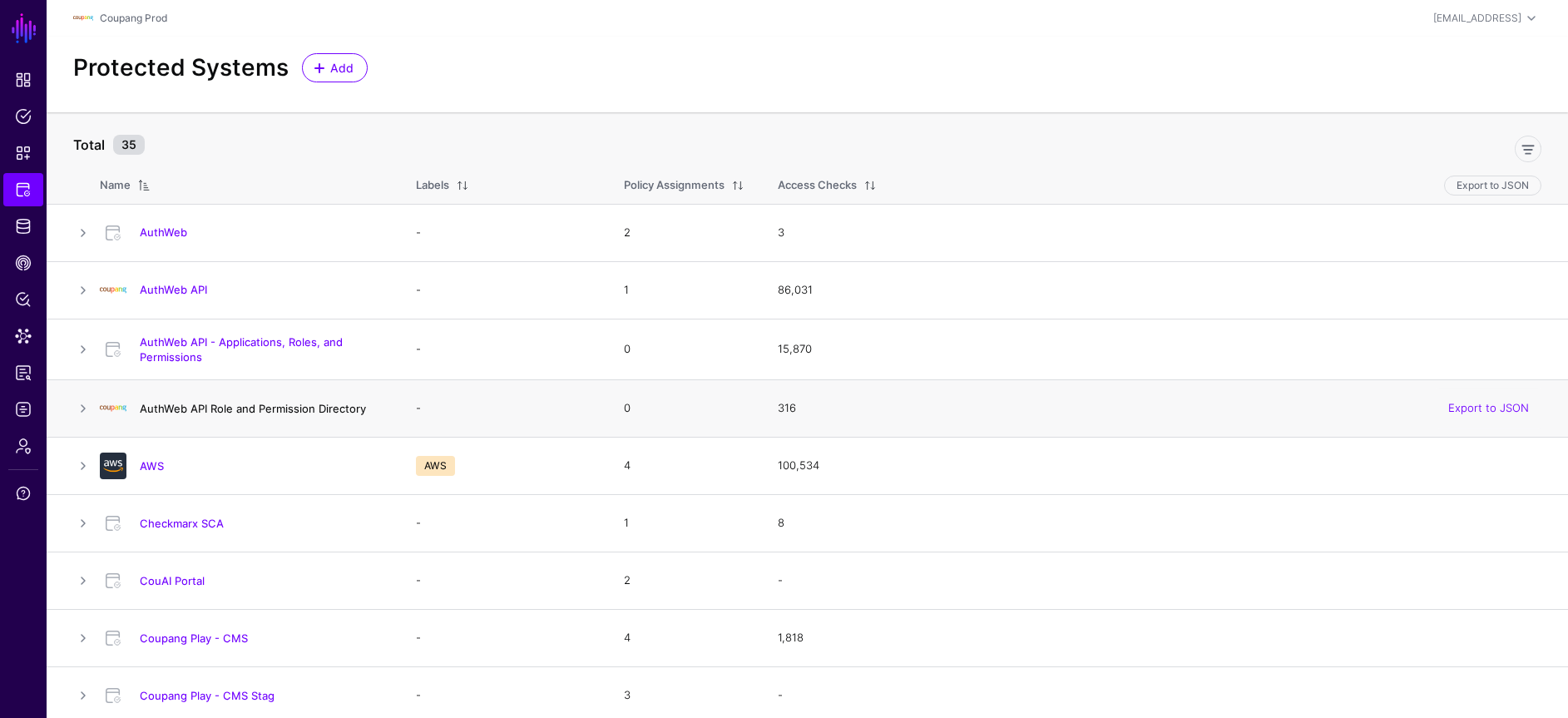
click at [231, 402] on link "AuthWeb API Role and Permission Directory" at bounding box center [253, 409] width 226 height 13
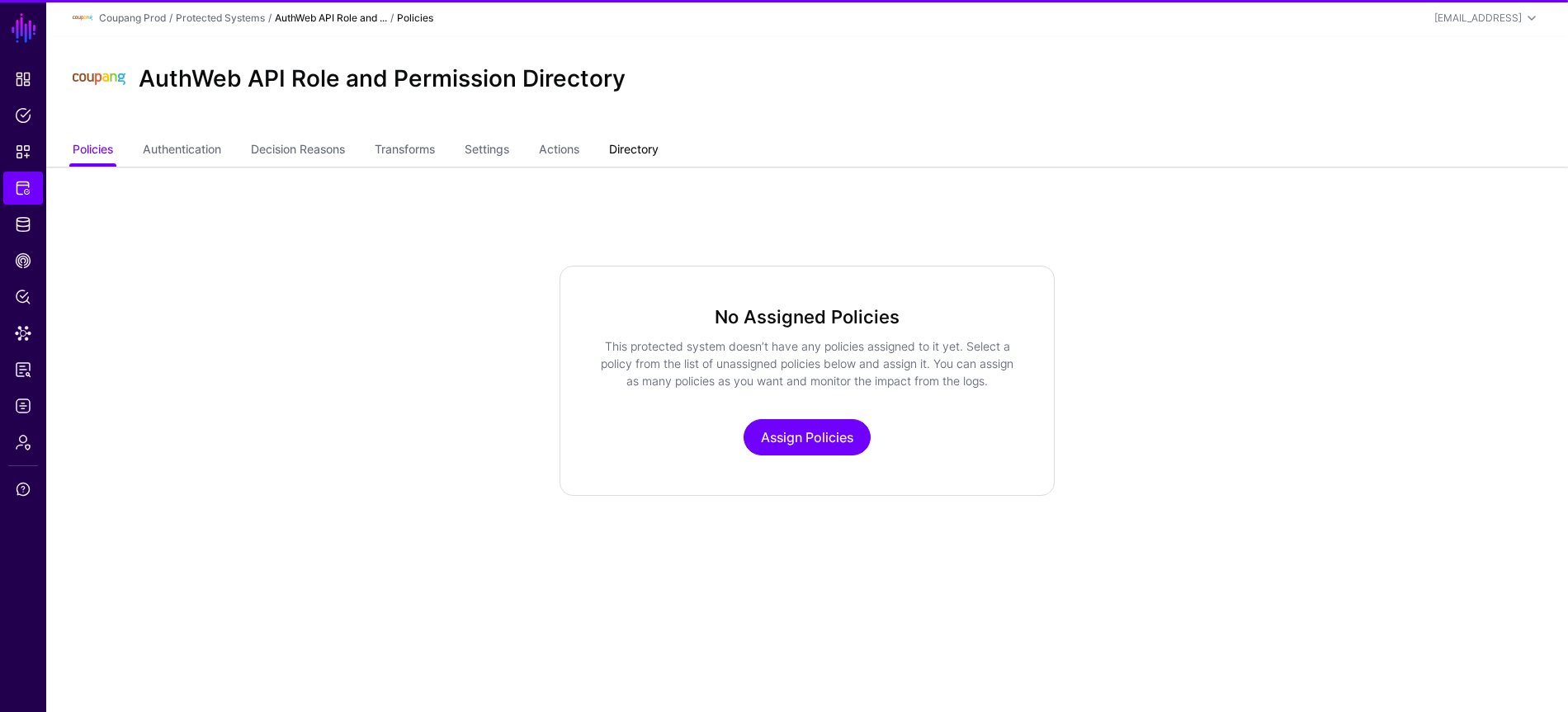
click at [650, 149] on link "Directory" at bounding box center [633, 151] width 49 height 31
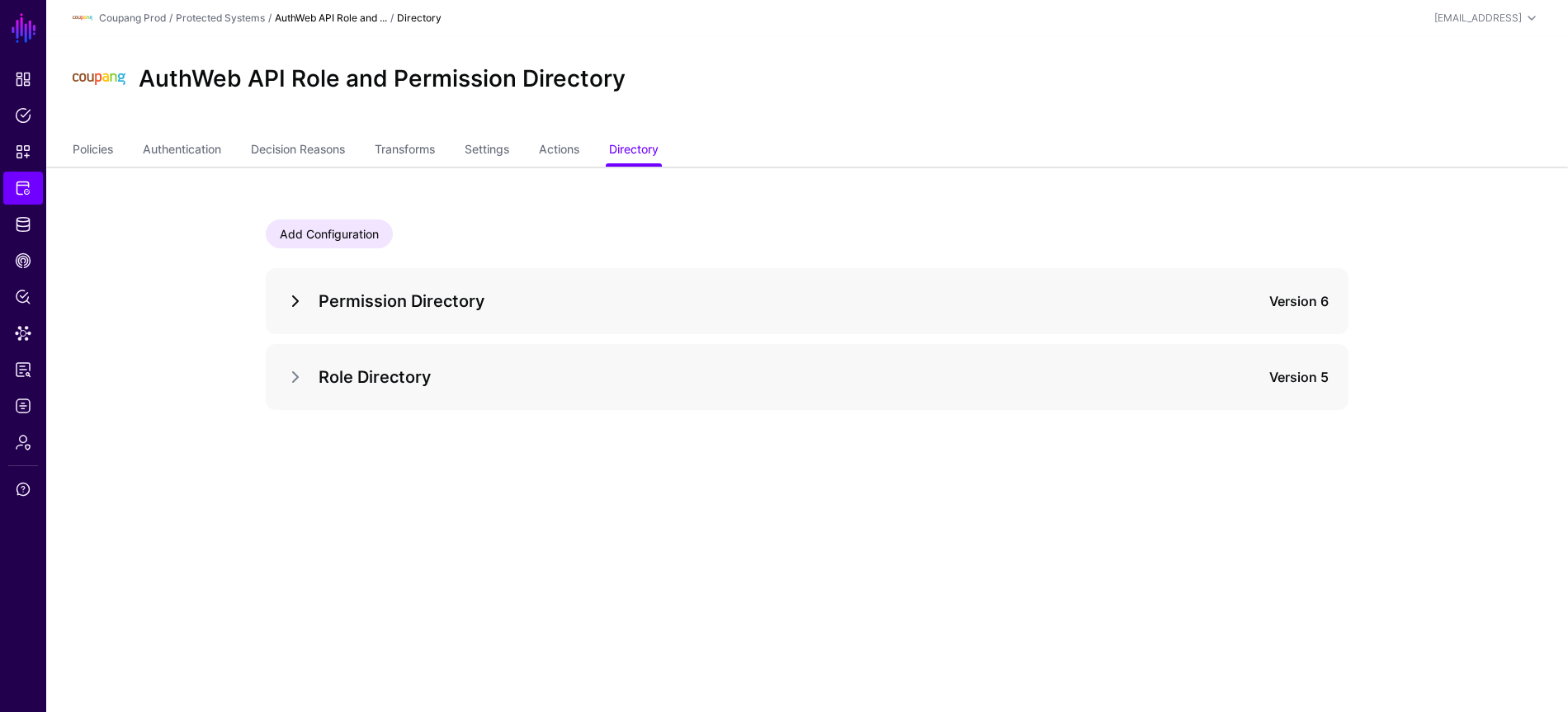
click at [297, 304] on link at bounding box center [294, 301] width 19 height 19
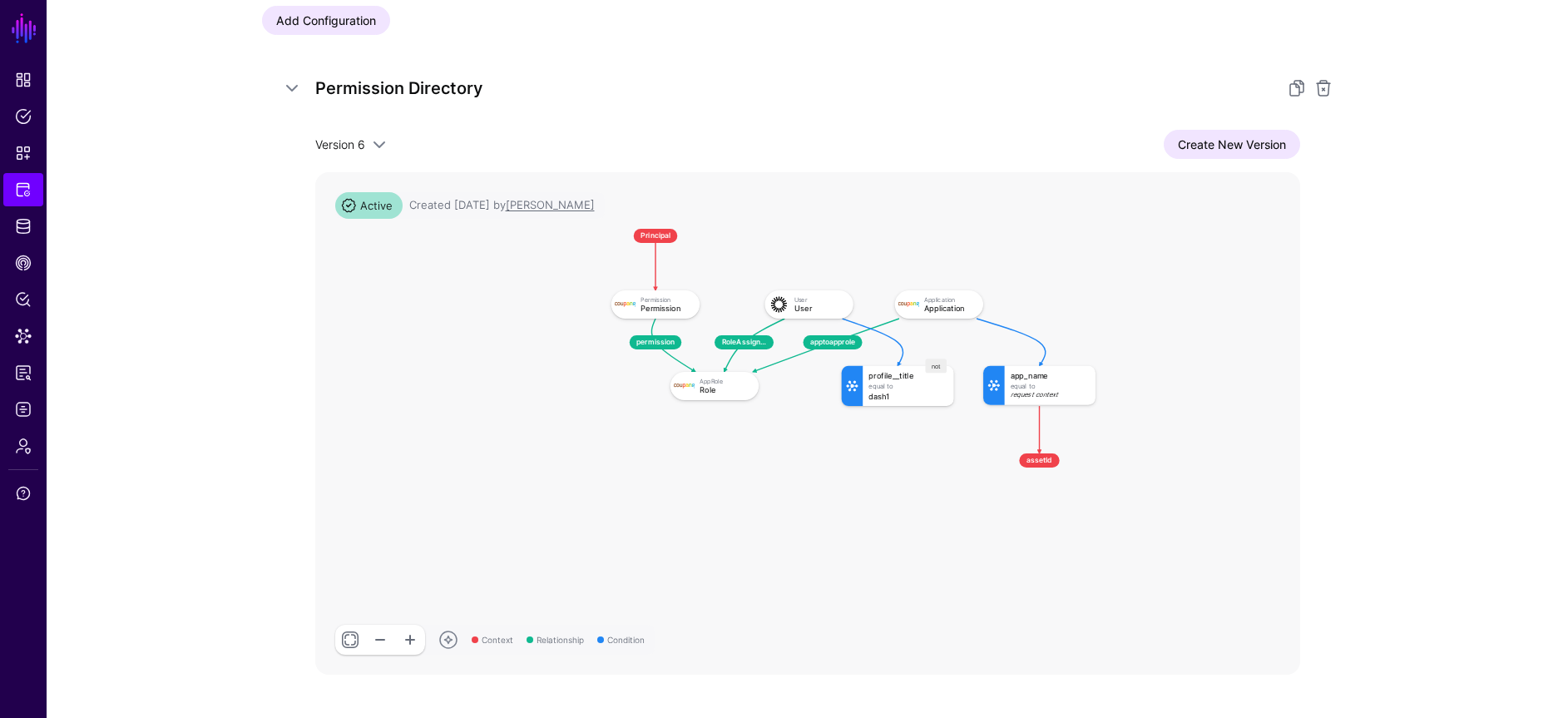
scroll to position [217, 0]
click at [1238, 150] on link "Create New Version" at bounding box center [1232, 143] width 136 height 29
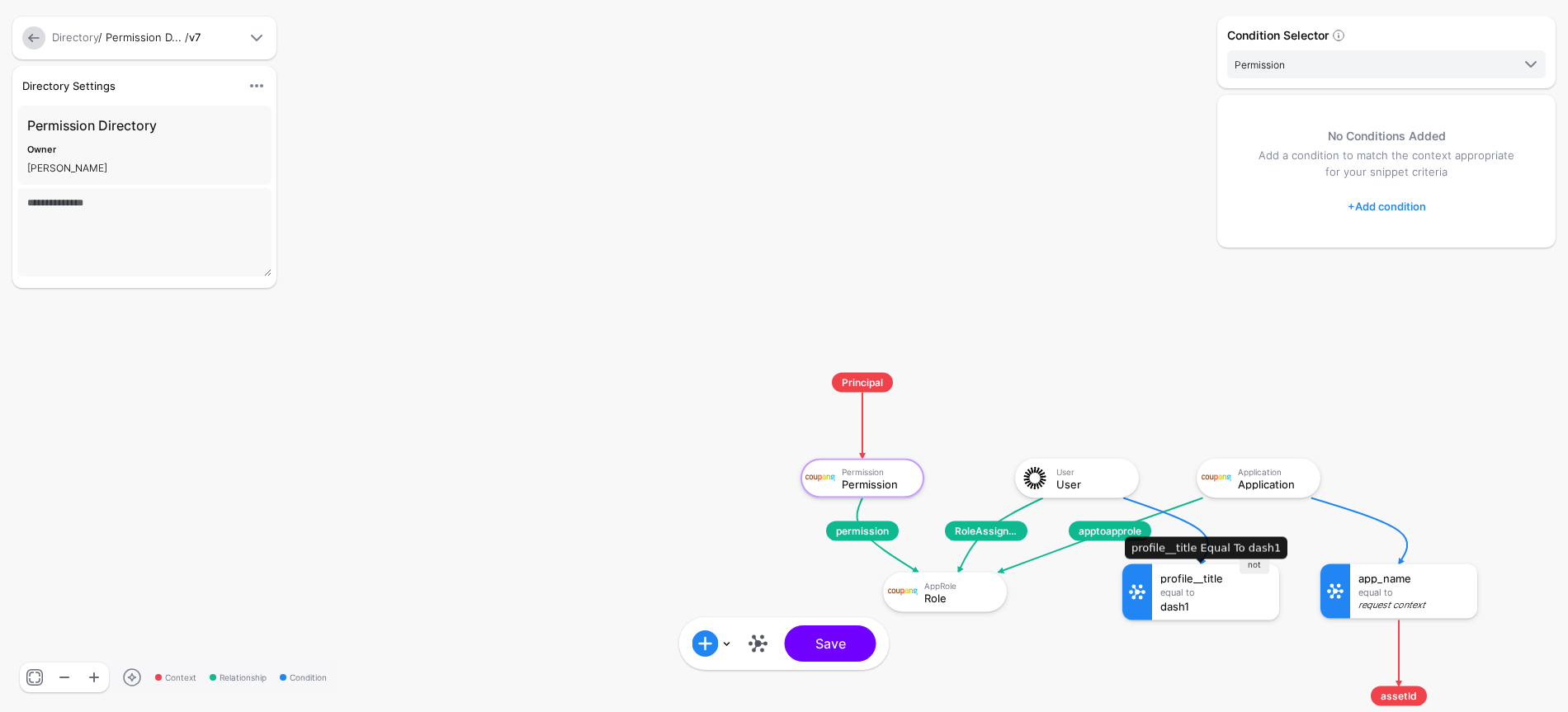
click at [1176, 588] on div "Equal To" at bounding box center [1214, 593] width 110 height 10
click at [1218, 593] on div "Condition Selector Permission Permission Role User Application No Conditions Ad…" at bounding box center [1386, 356] width 346 height 680
click at [1207, 582] on div "Condition Selector Permission Permission Role User Application No Conditions Ad…" at bounding box center [1386, 356] width 363 height 712
click at [1090, 475] on div "User" at bounding box center [1091, 471] width 71 height 10
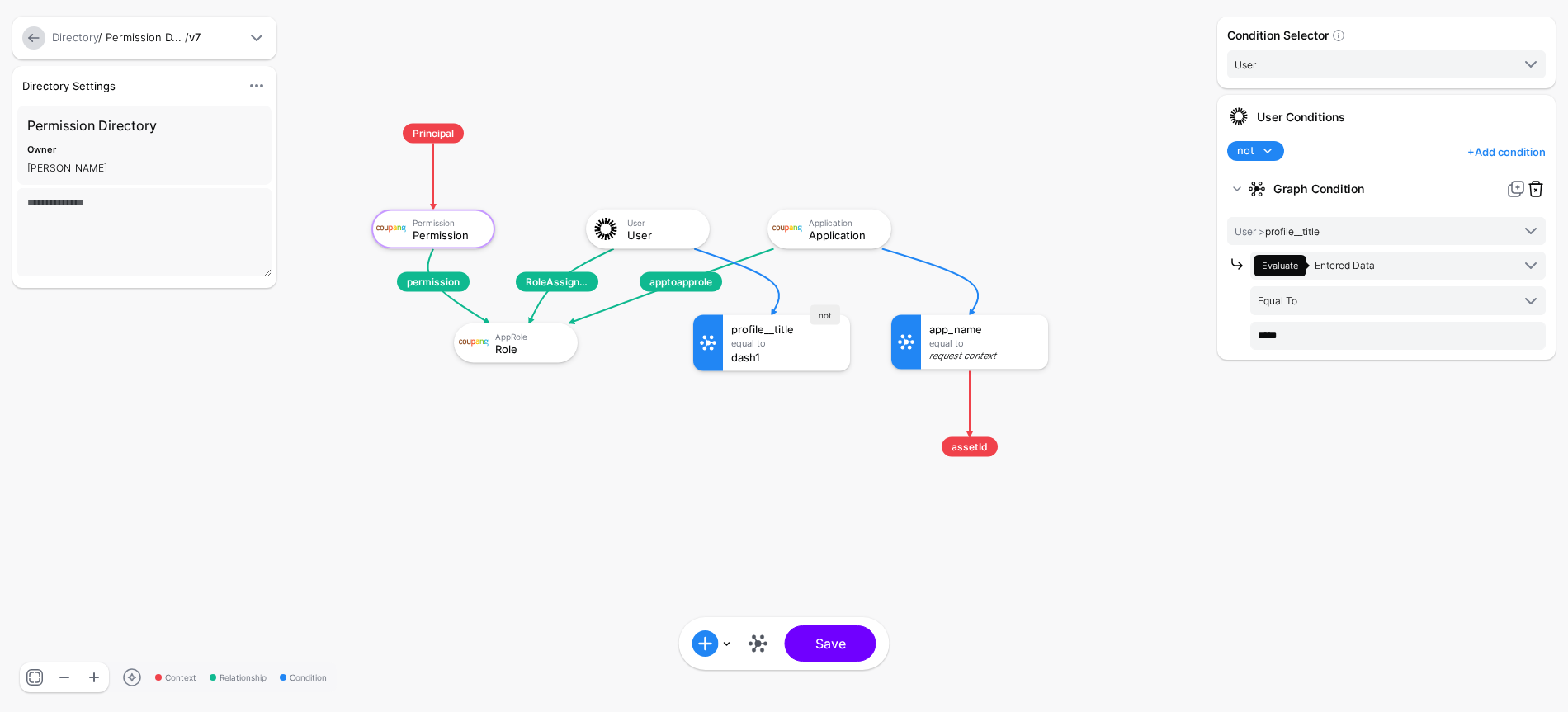
click at [1544, 190] on link at bounding box center [1535, 188] width 19 height 19
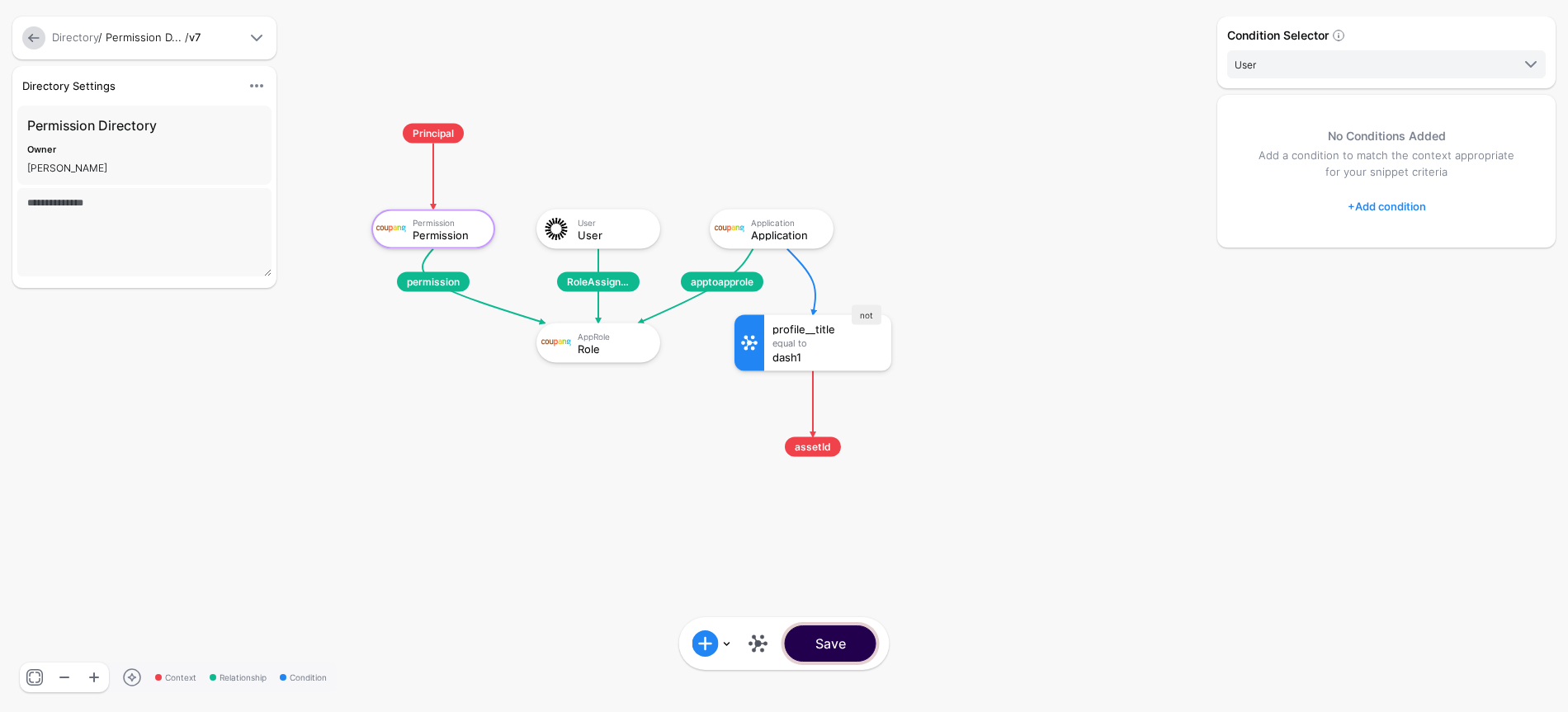
click at [844, 646] on button "Save" at bounding box center [830, 643] width 92 height 36
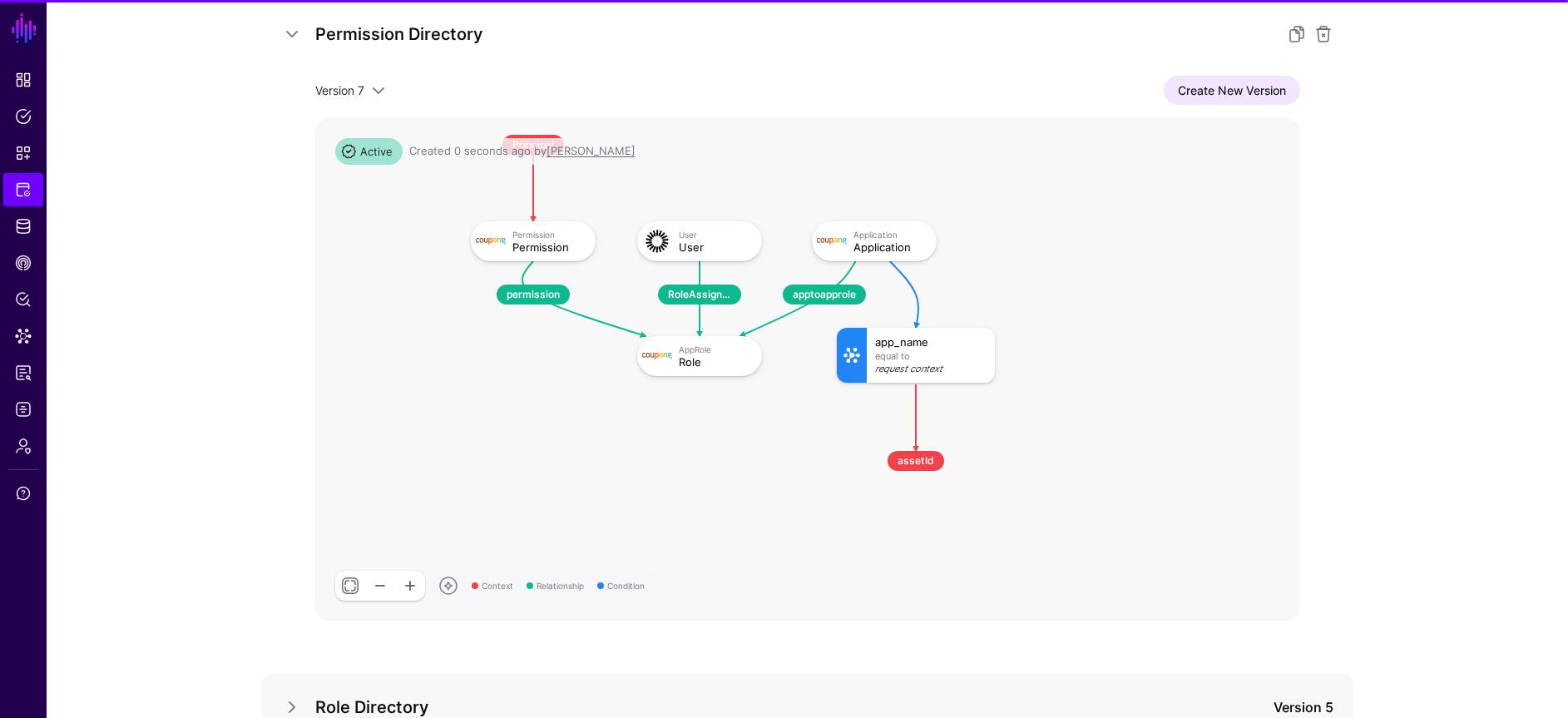
scroll to position [271, 0]
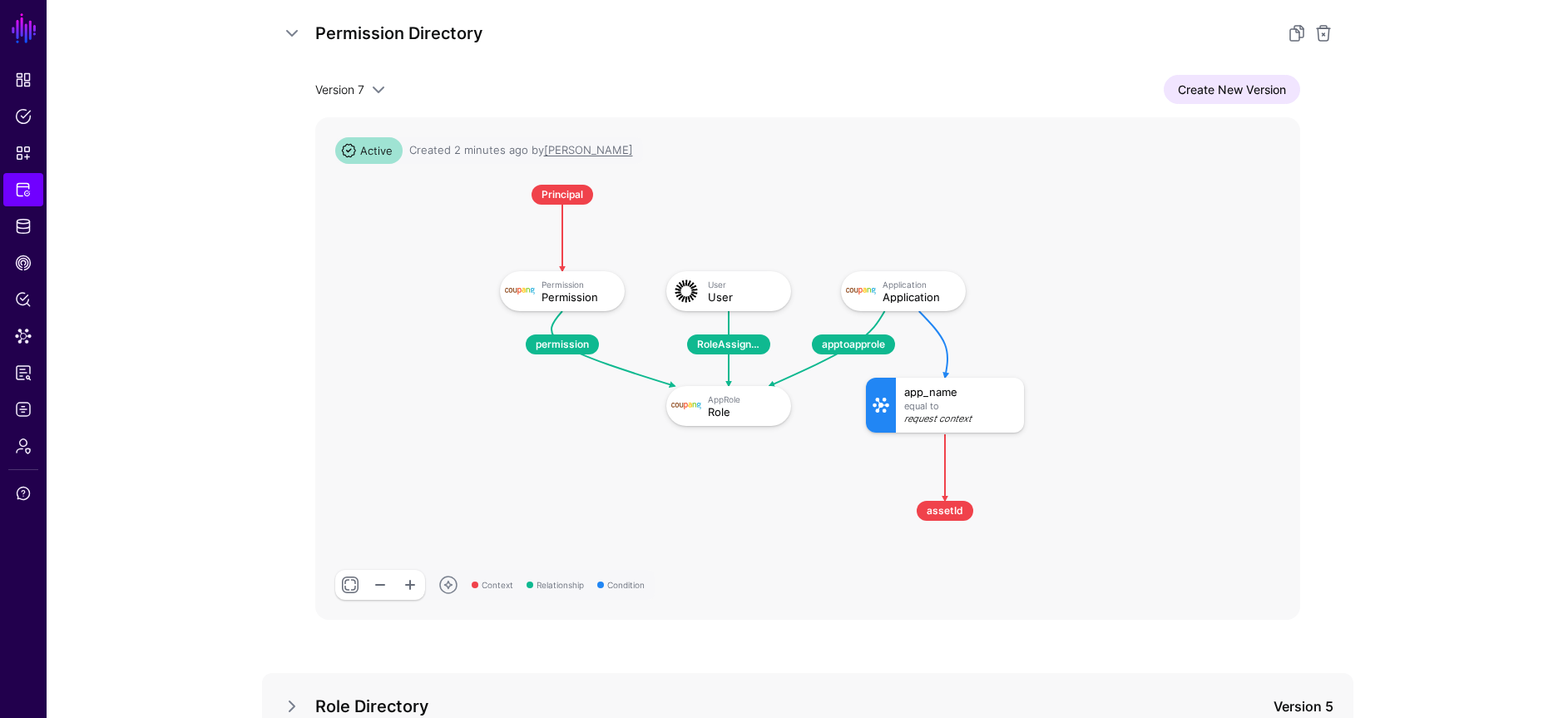
drag, startPoint x: 539, startPoint y: 442, endPoint x: 562, endPoint y: 481, distance: 45.3
click at [562, 481] on rect at bounding box center [483, 168] width 98497 height 50266
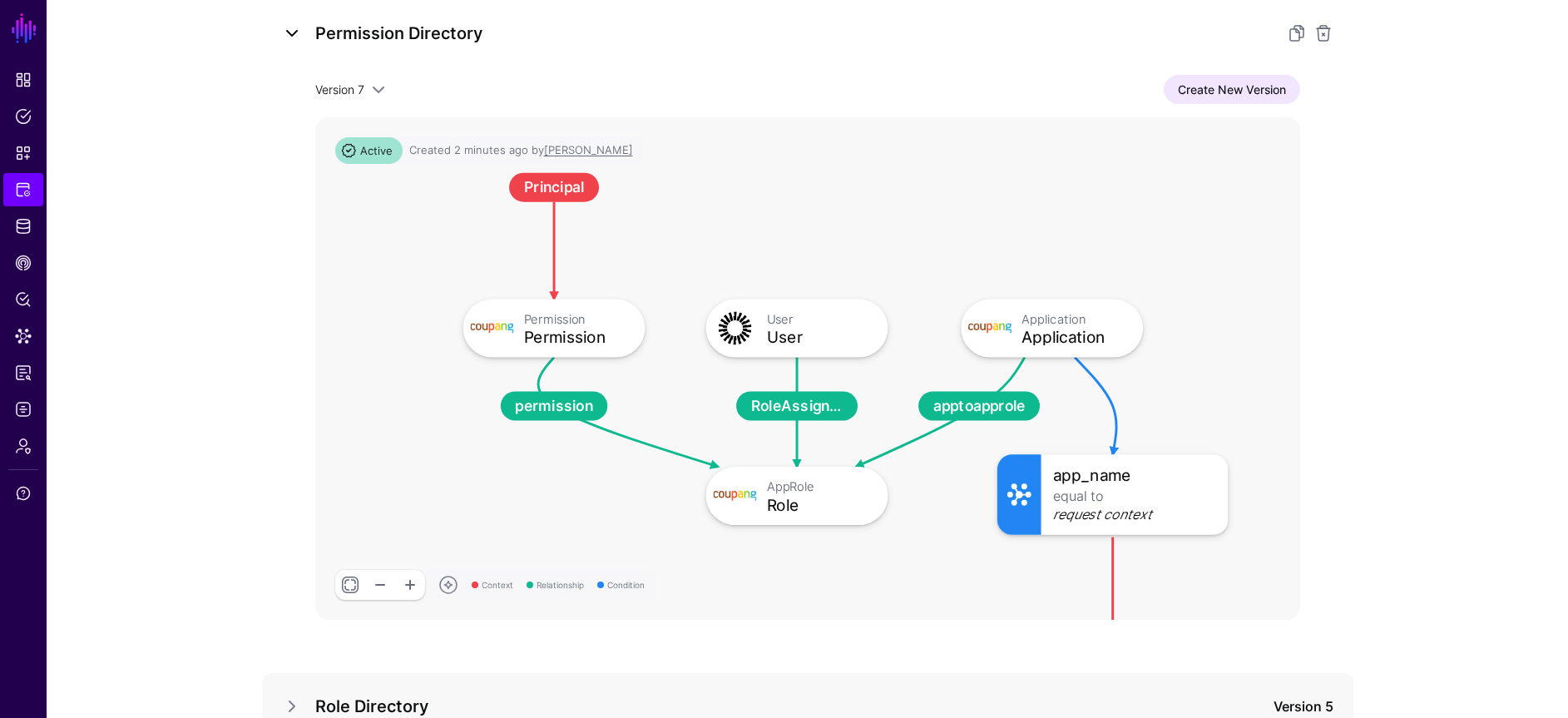
click at [293, 32] on link at bounding box center [291, 33] width 20 height 20
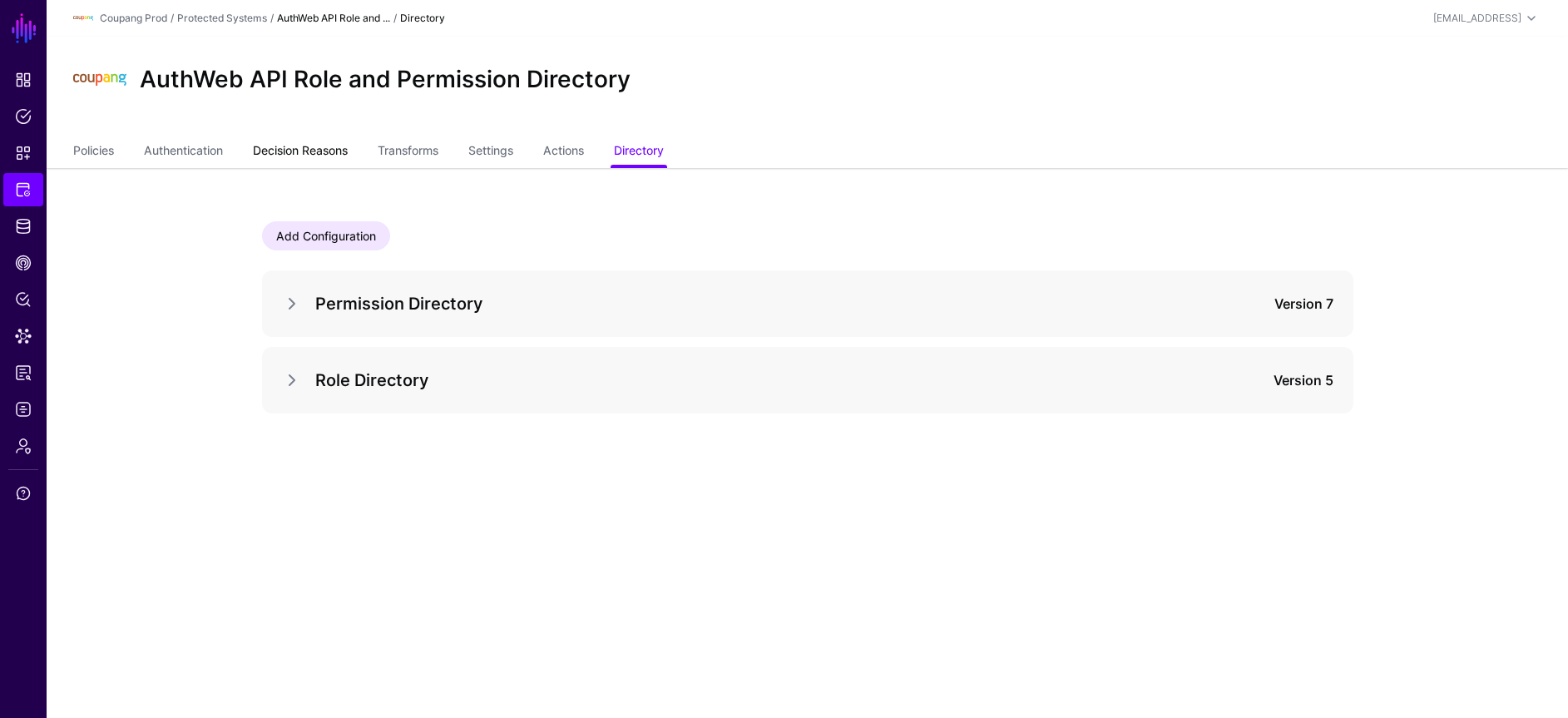
scroll to position [0, 0]
click at [300, 359] on div "Role Directory Version 5" at bounding box center [813, 380] width 1091 height 66
click at [300, 379] on link at bounding box center [297, 380] width 20 height 20
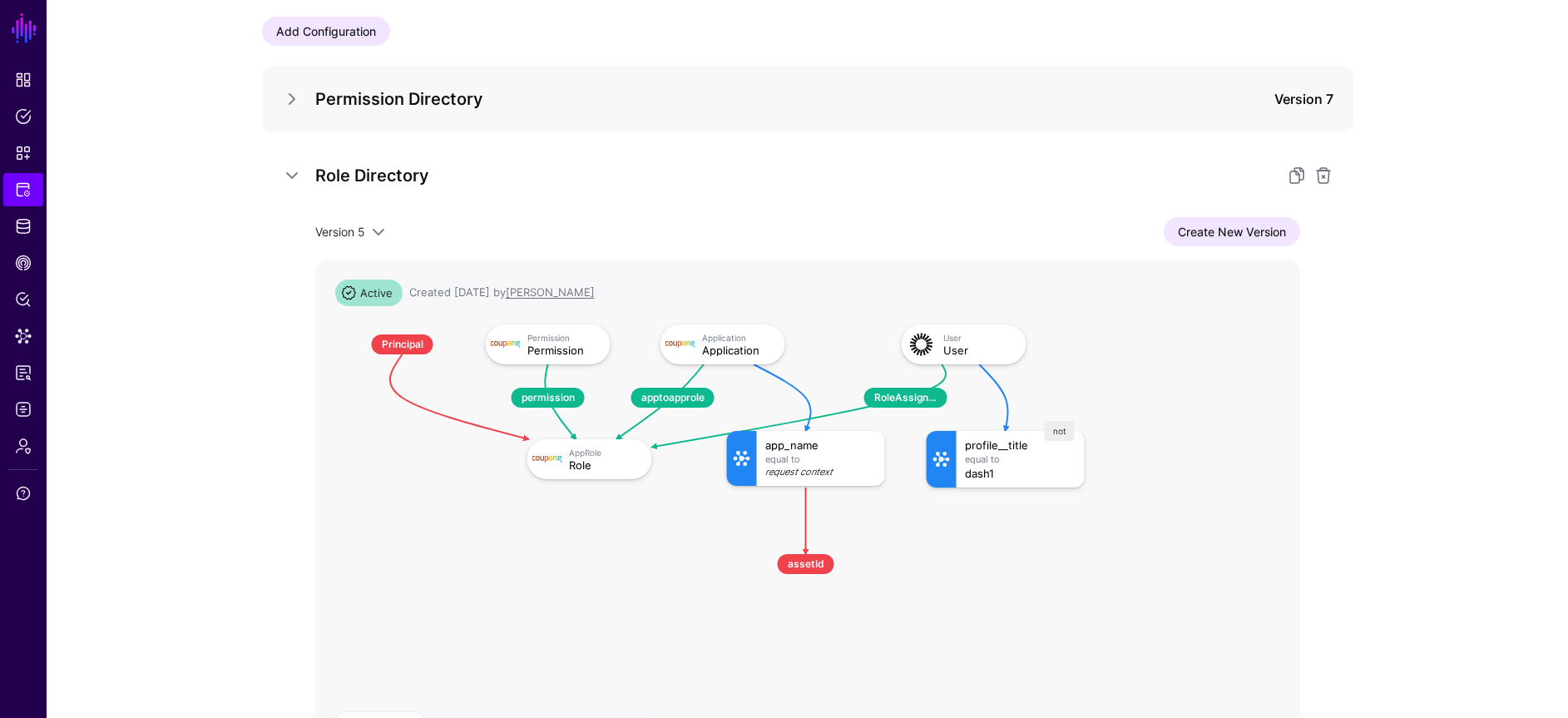
scroll to position [210, 0]
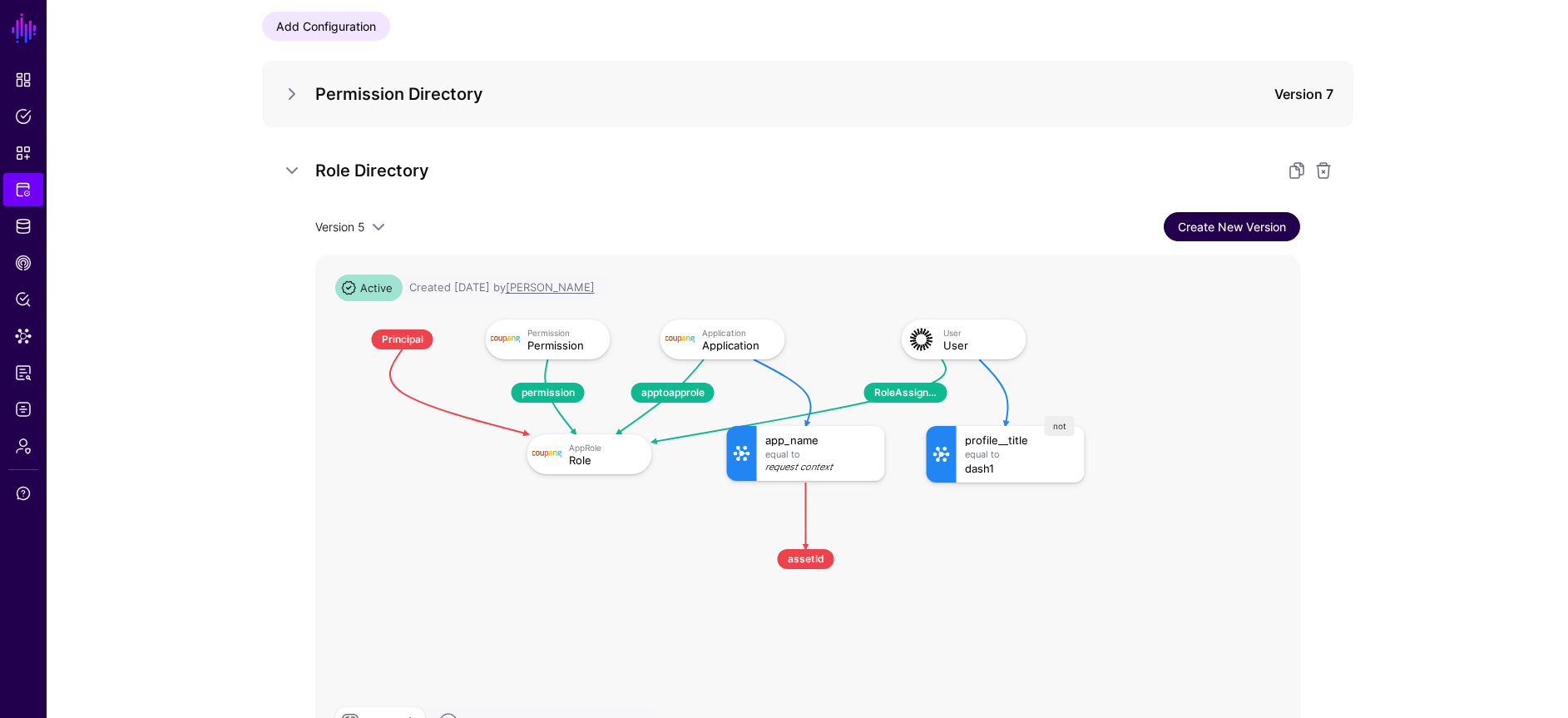
click at [1219, 232] on link "Create New Version" at bounding box center [1232, 226] width 136 height 29
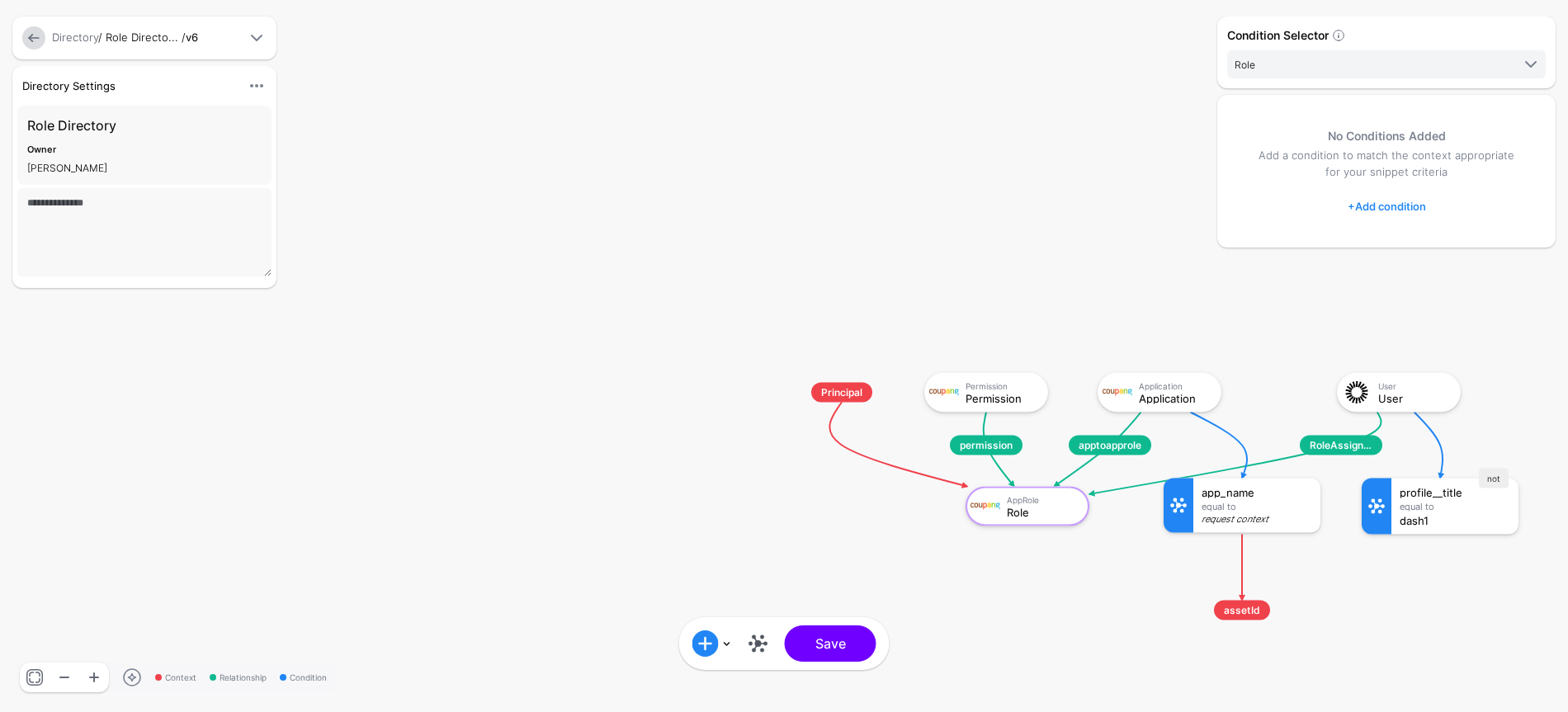
click at [1425, 509] on div "Condition Selector Role Role Application Permission User No Conditions Added Ad…" at bounding box center [1386, 356] width 346 height 680
click at [1410, 404] on div "Condition Selector Role Role Application Permission User No Conditions Added Ad…" at bounding box center [1386, 356] width 346 height 680
click at [1374, 393] on div "Condition Selector Role Role Application Permission User No Conditions Added Ad…" at bounding box center [1386, 356] width 346 height 680
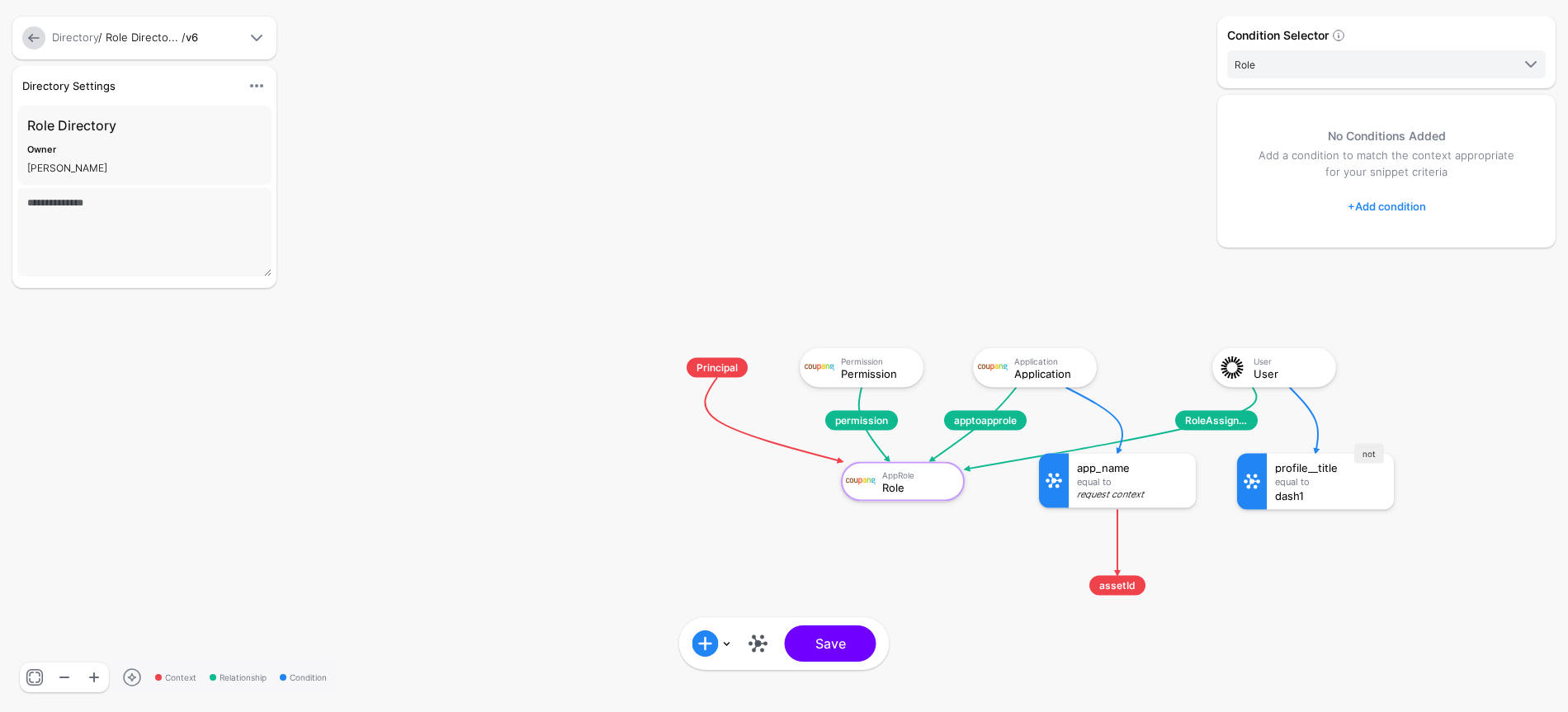
drag, startPoint x: 961, startPoint y: 191, endPoint x: 633, endPoint y: 106, distance: 338.8
click at [633, 106] on rect at bounding box center [659, 331] width 156755 height 71219
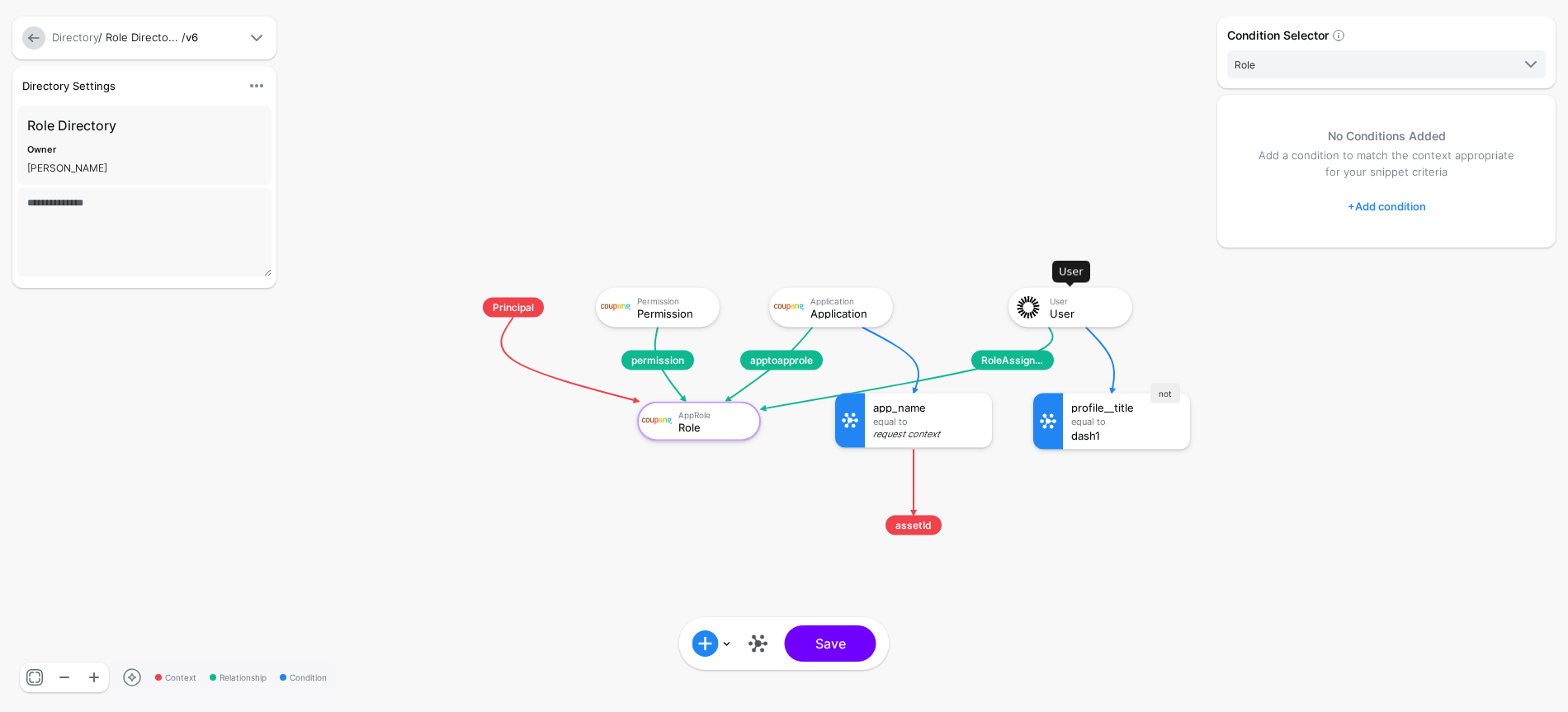
click at [1048, 316] on div at bounding box center [1031, 307] width 36 height 30
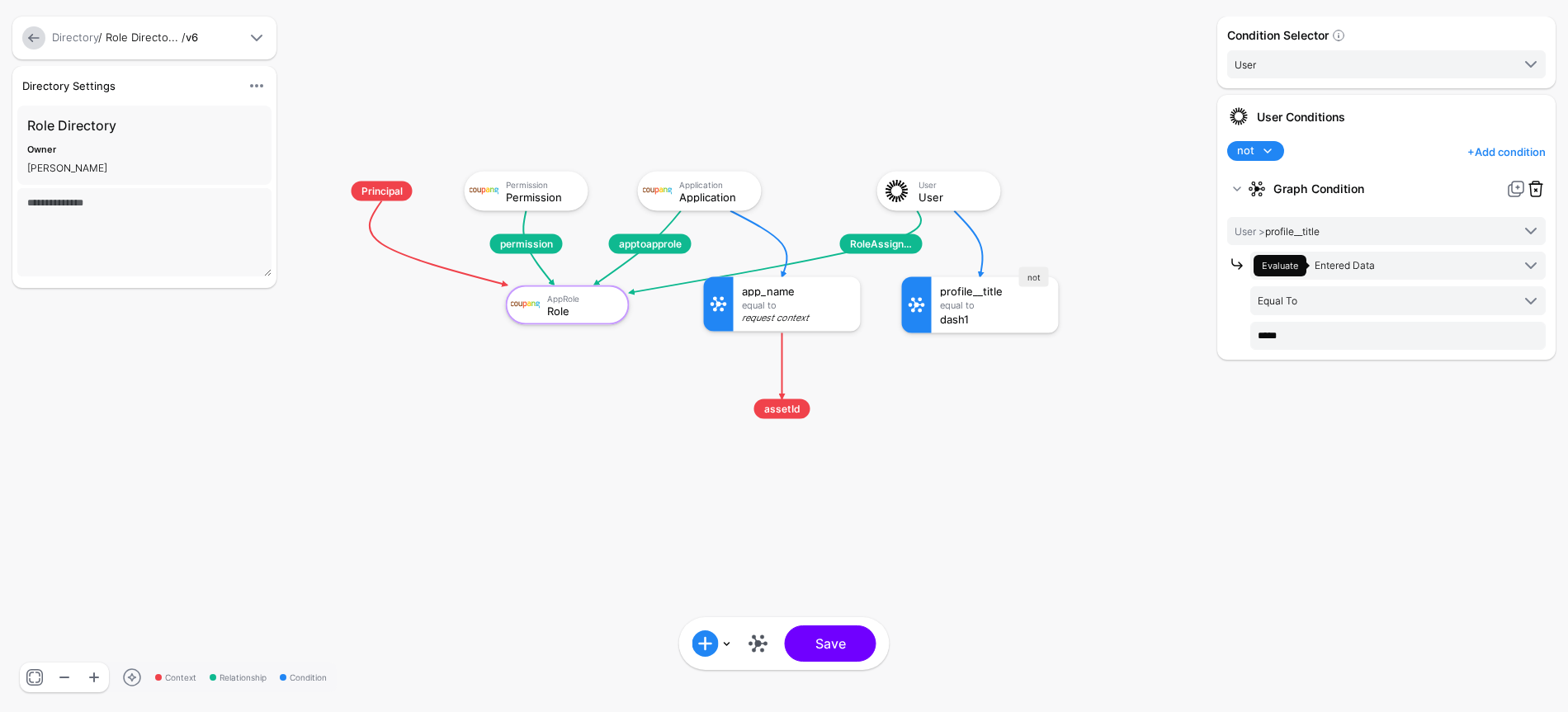
click at [1540, 188] on link at bounding box center [1535, 188] width 19 height 19
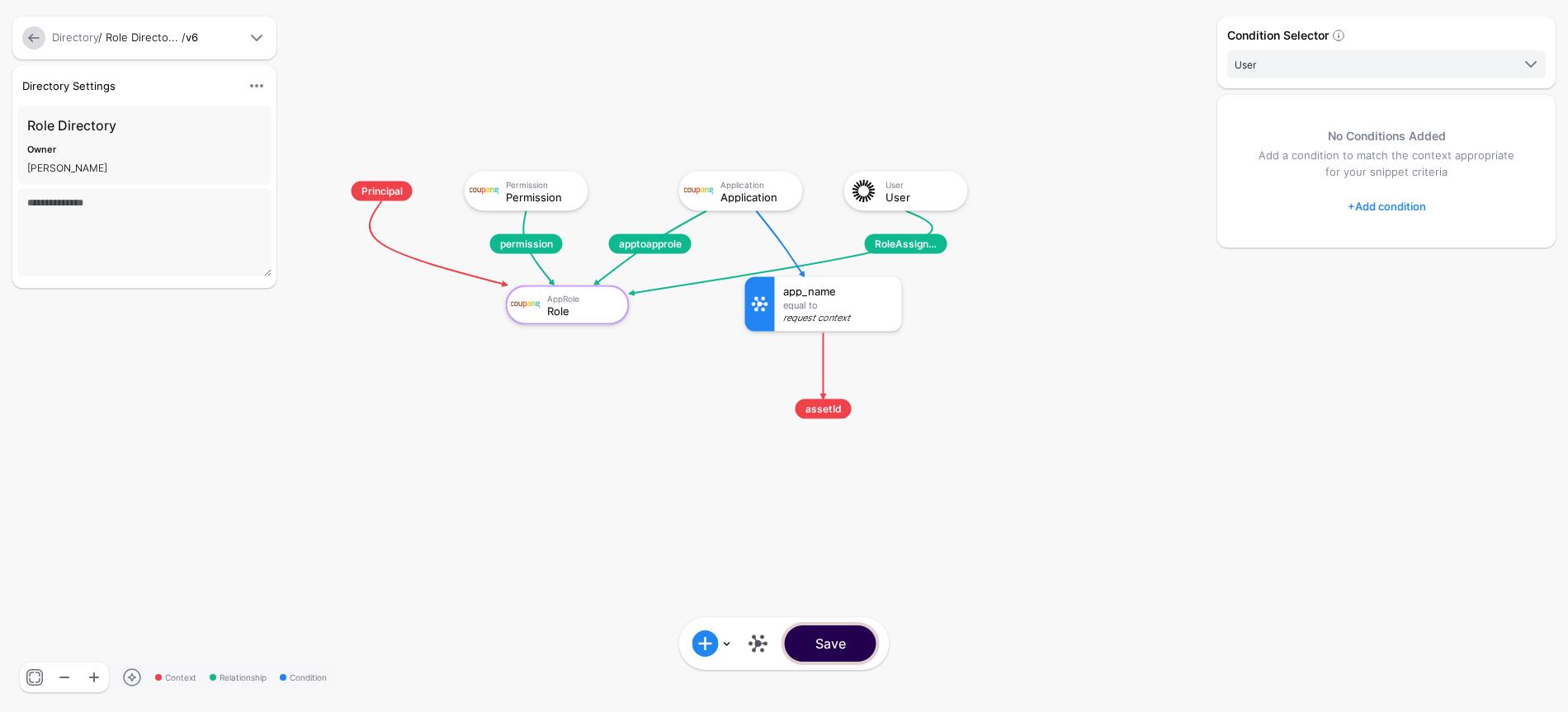
click at [845, 643] on button "Save" at bounding box center [830, 643] width 92 height 36
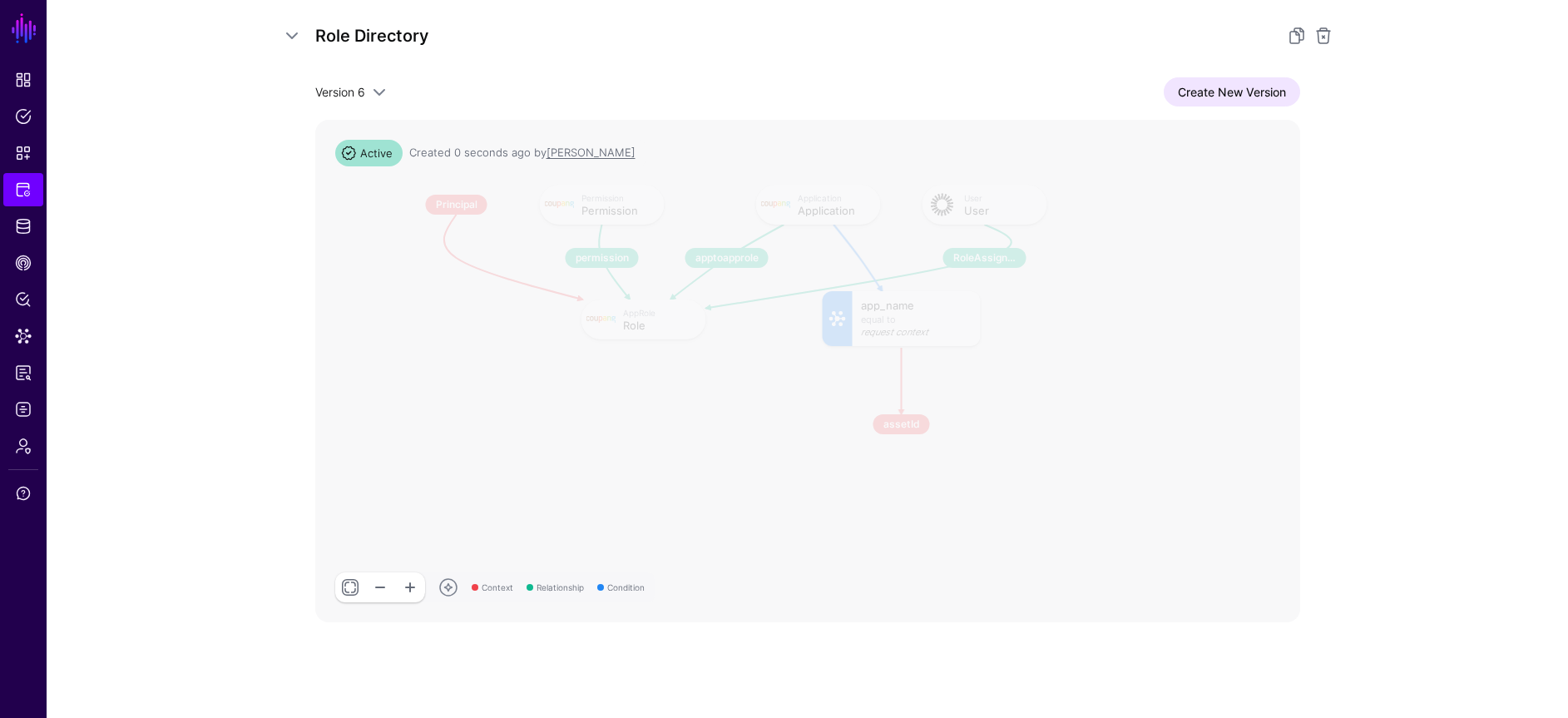
scroll to position [347, 0]
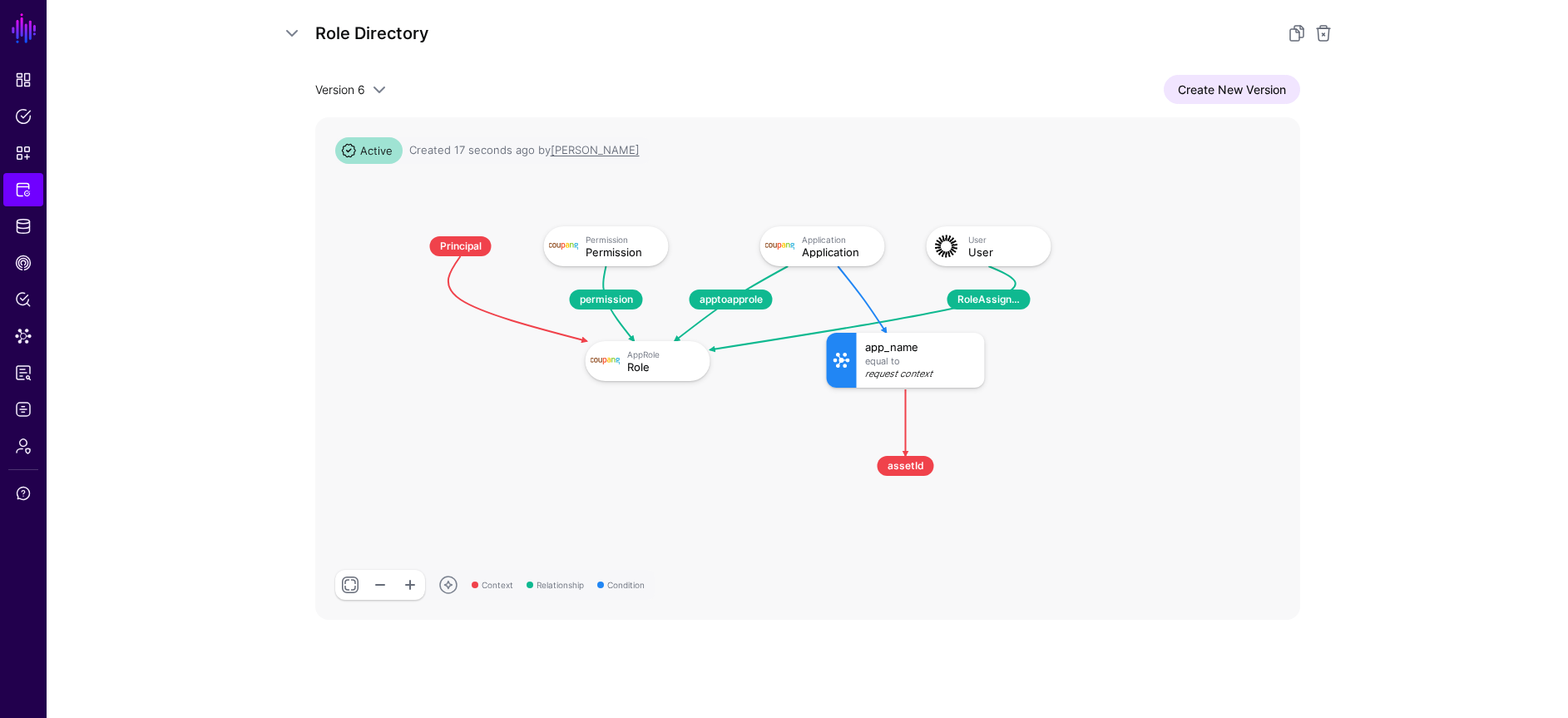
drag, startPoint x: 1151, startPoint y: 370, endPoint x: 1155, endPoint y: 394, distance: 24.3
click at [1155, 394] on rect at bounding box center [401, 210] width 98497 height 50266
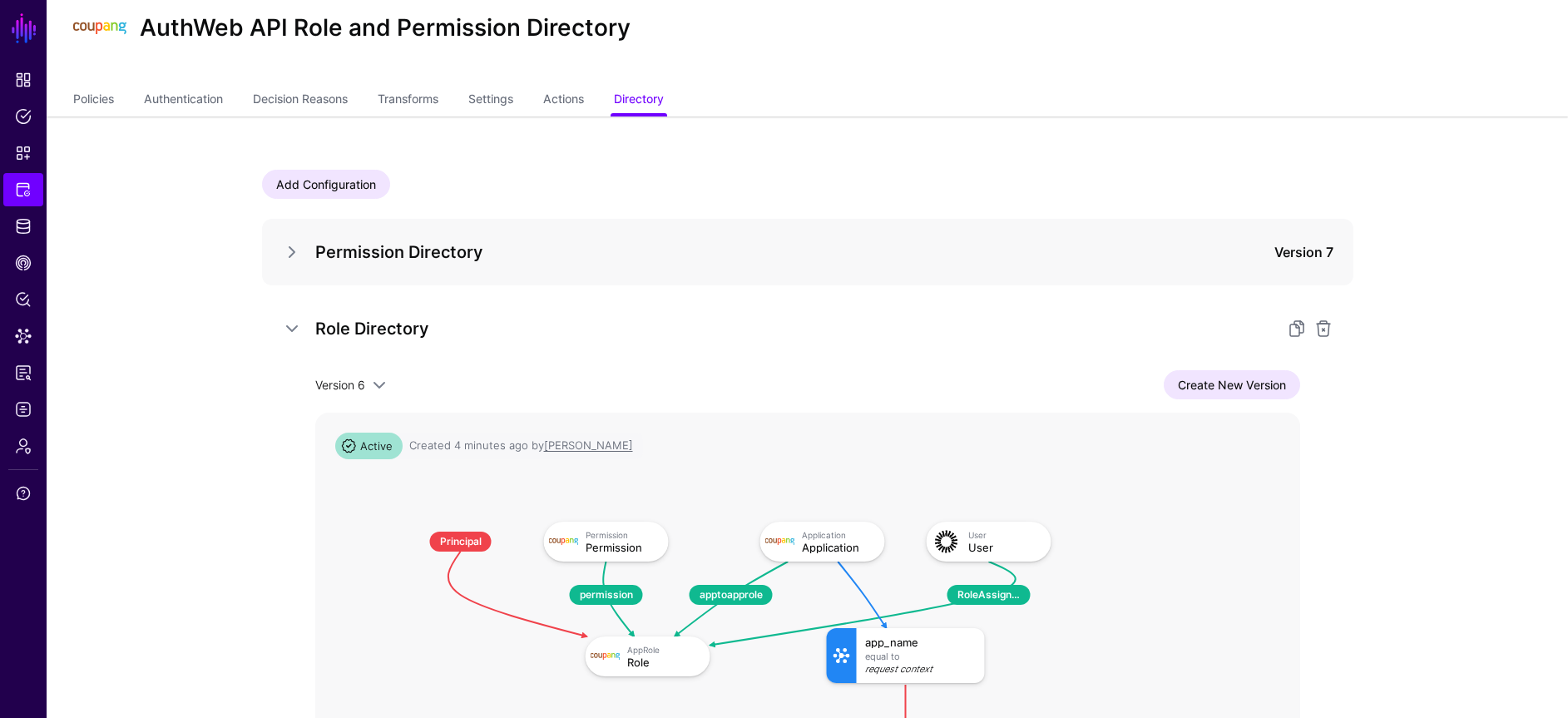
scroll to position [0, 0]
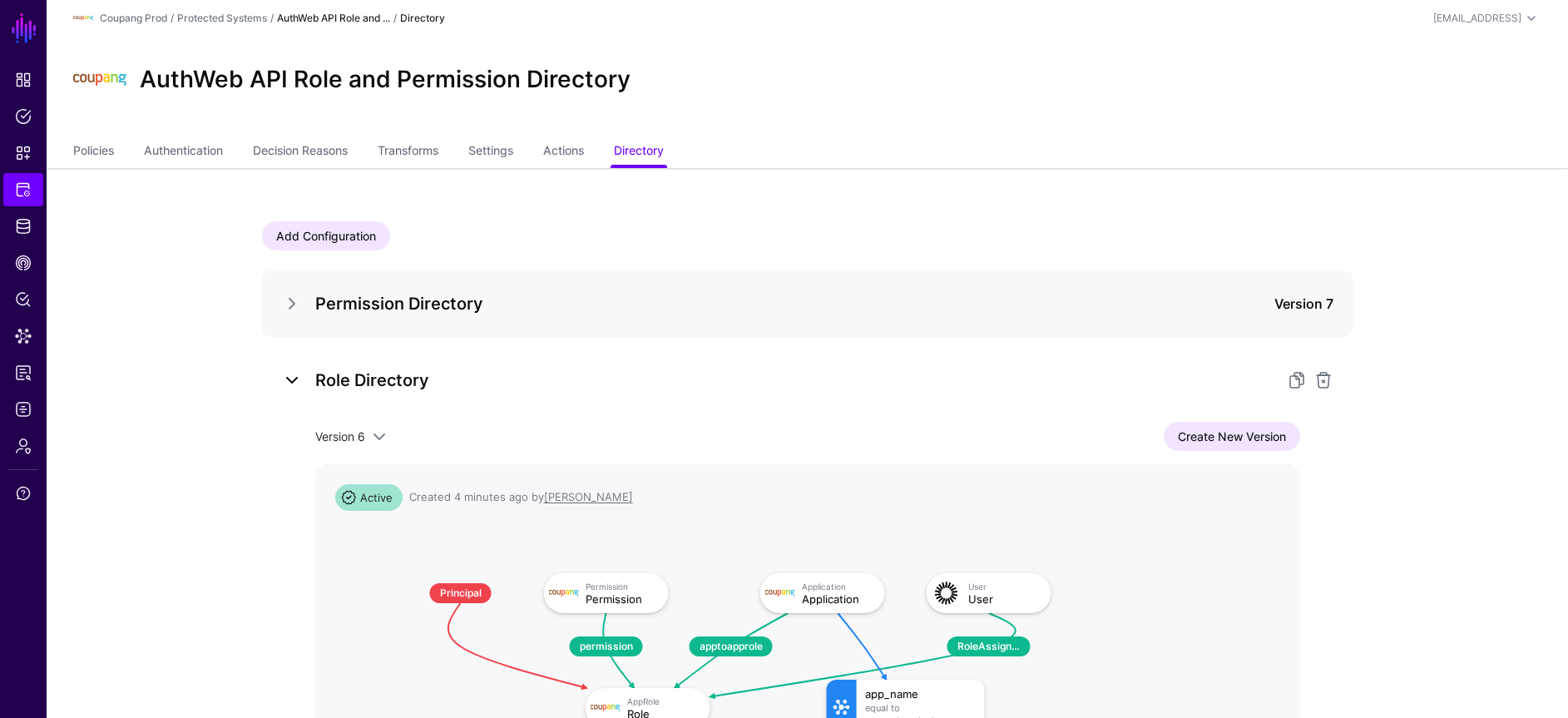
click at [287, 380] on link at bounding box center [291, 380] width 20 height 20
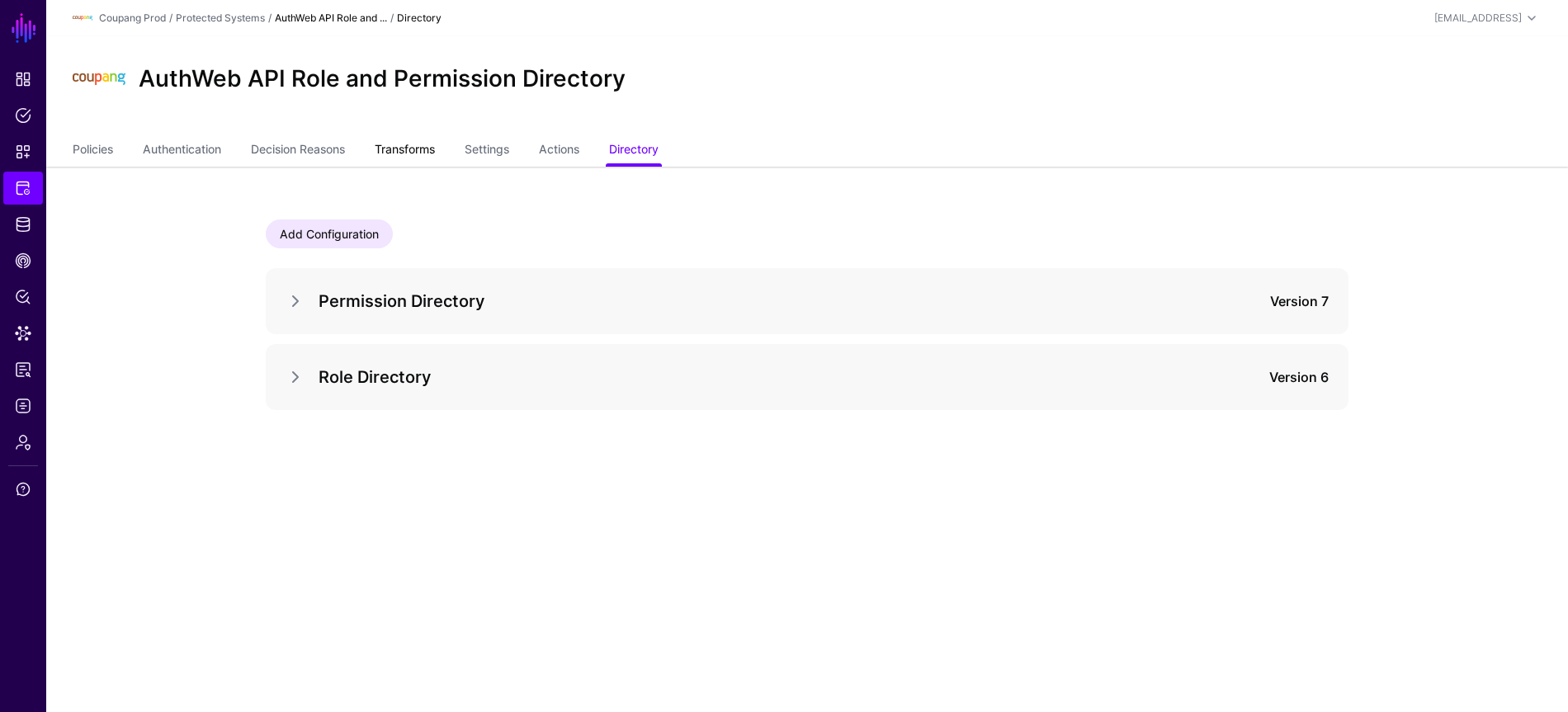
click at [404, 154] on link "Transforms" at bounding box center [404, 151] width 60 height 31
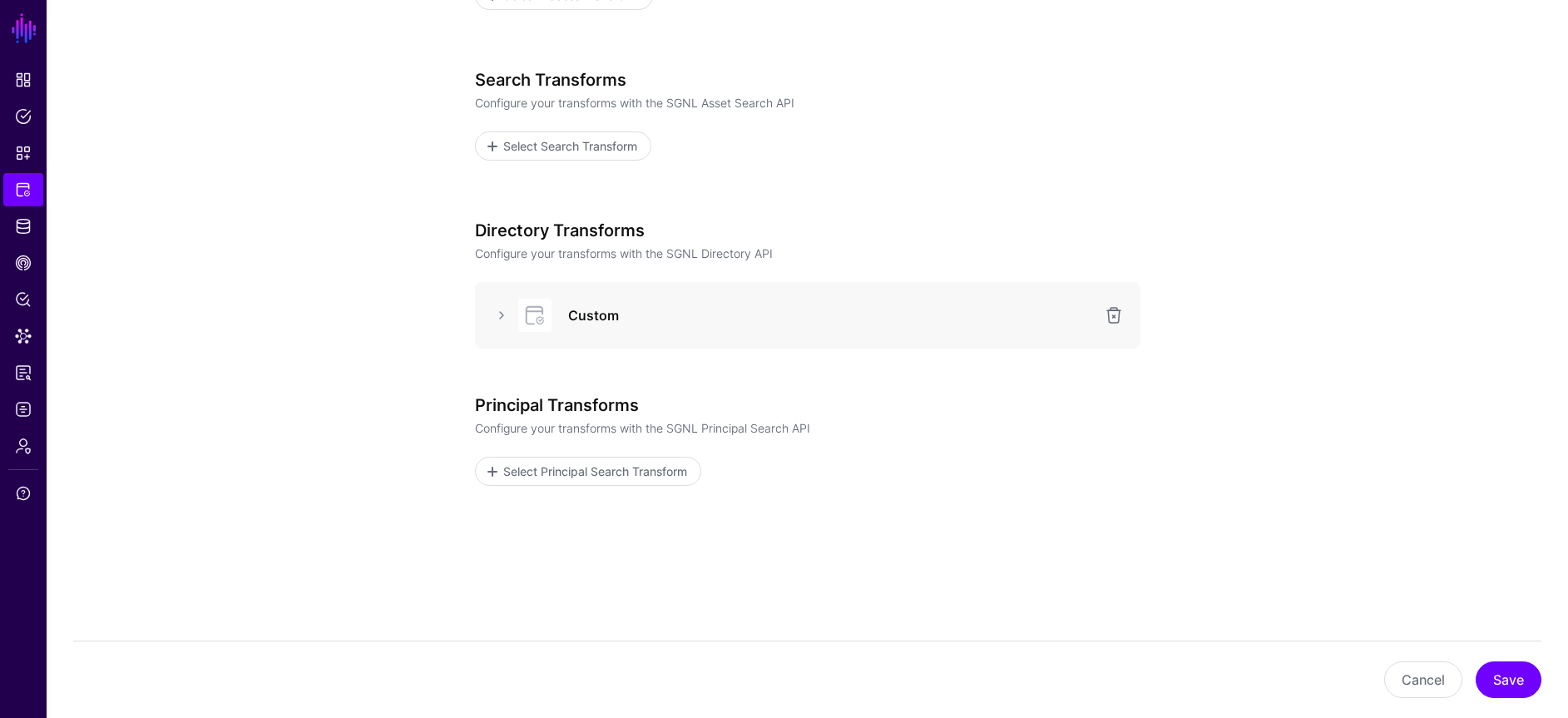
scroll to position [310, 0]
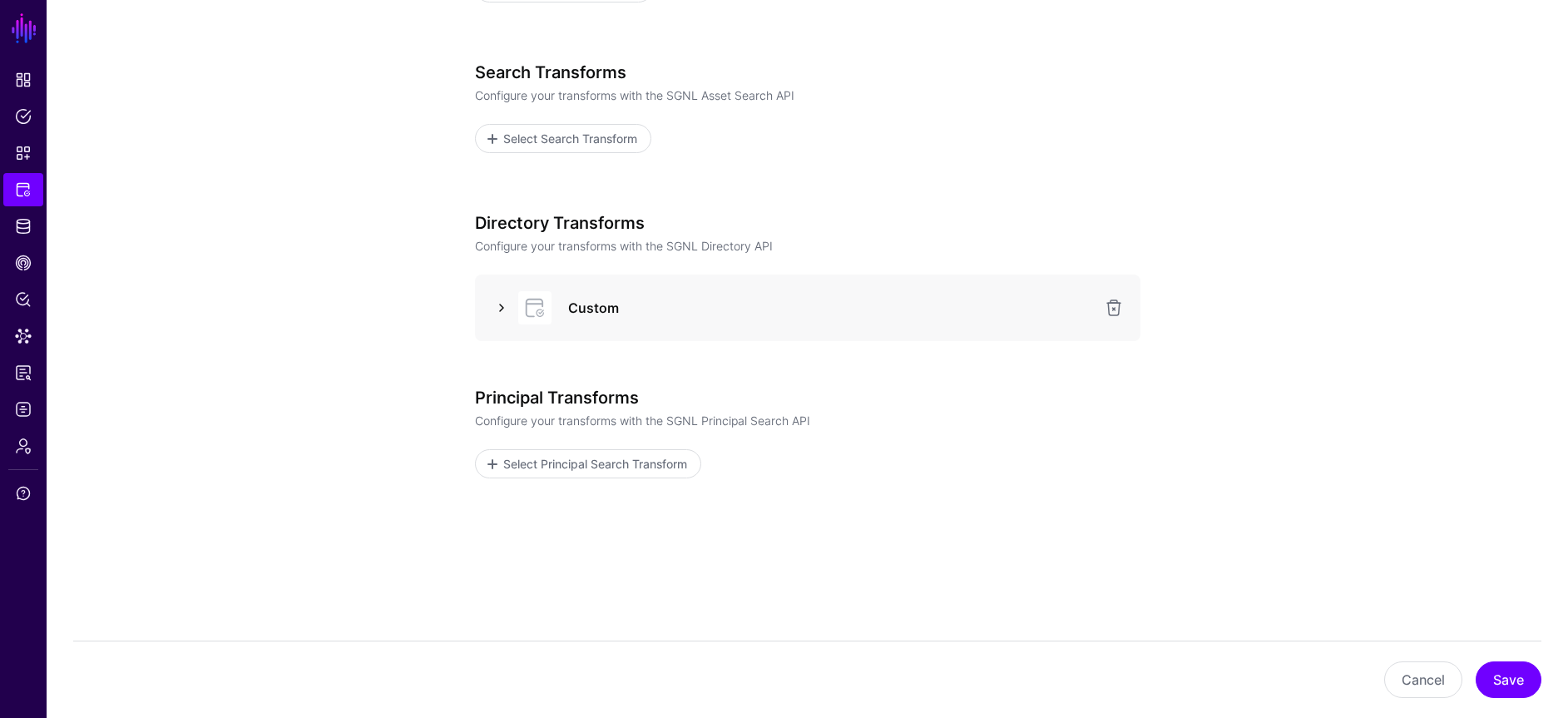
click at [498, 308] on link at bounding box center [501, 307] width 20 height 20
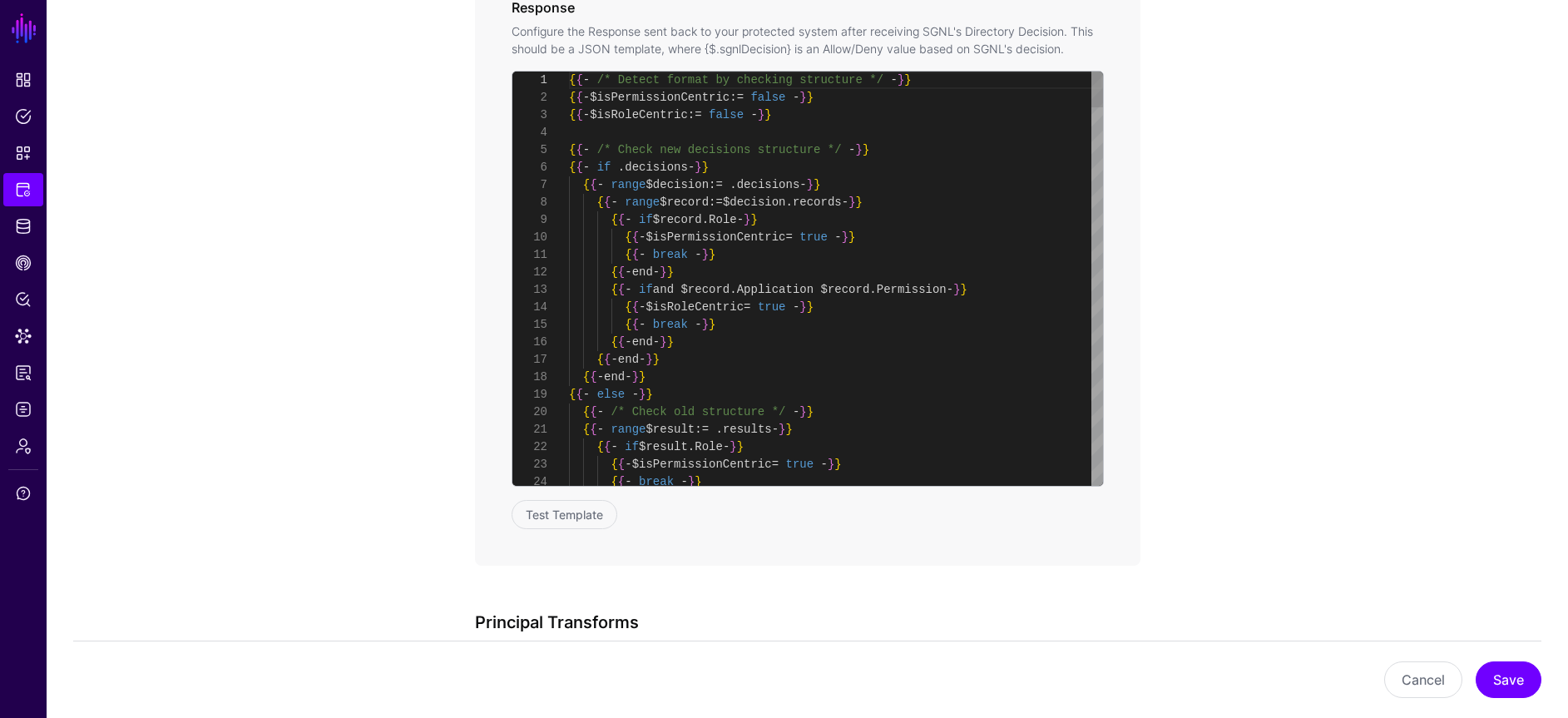
scroll to position [1263, 0]
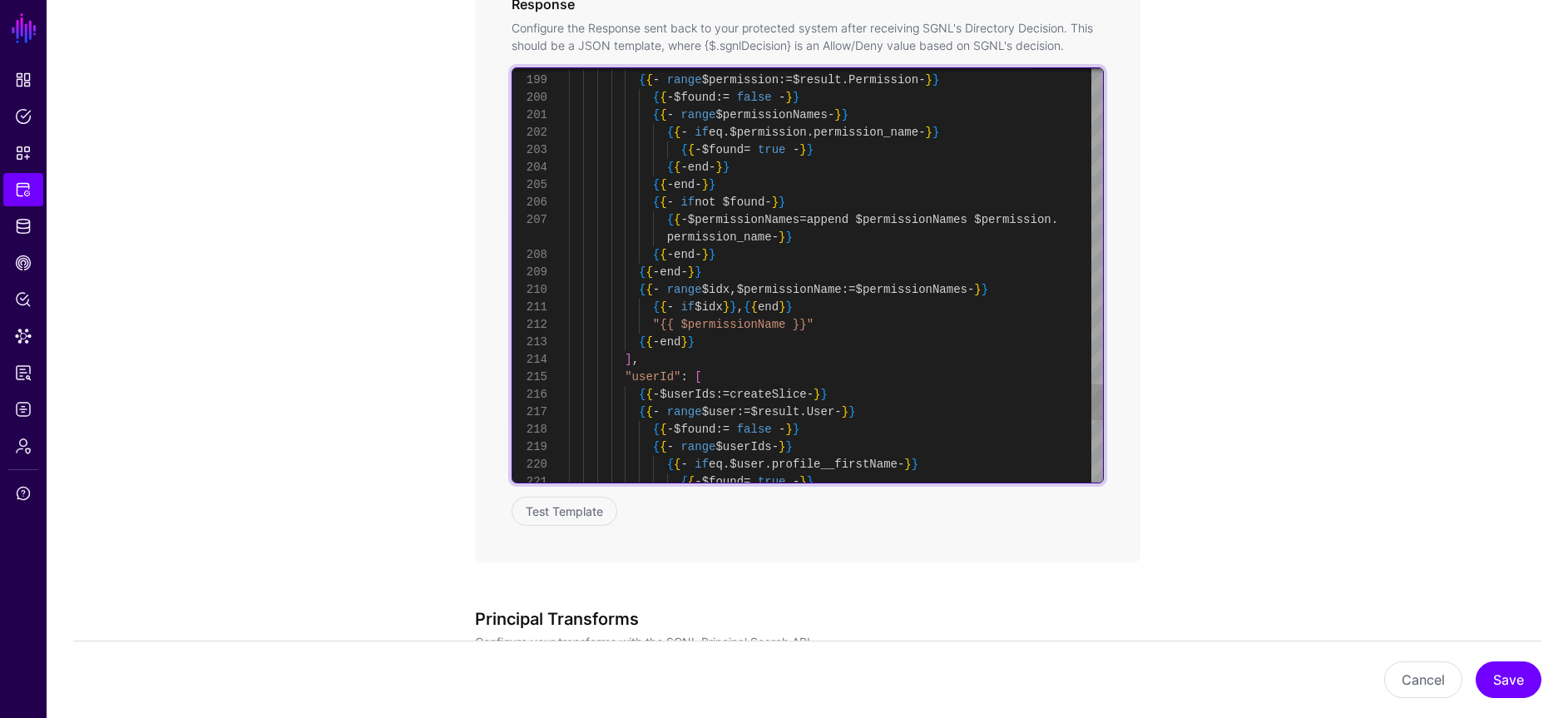
type textarea "**********"
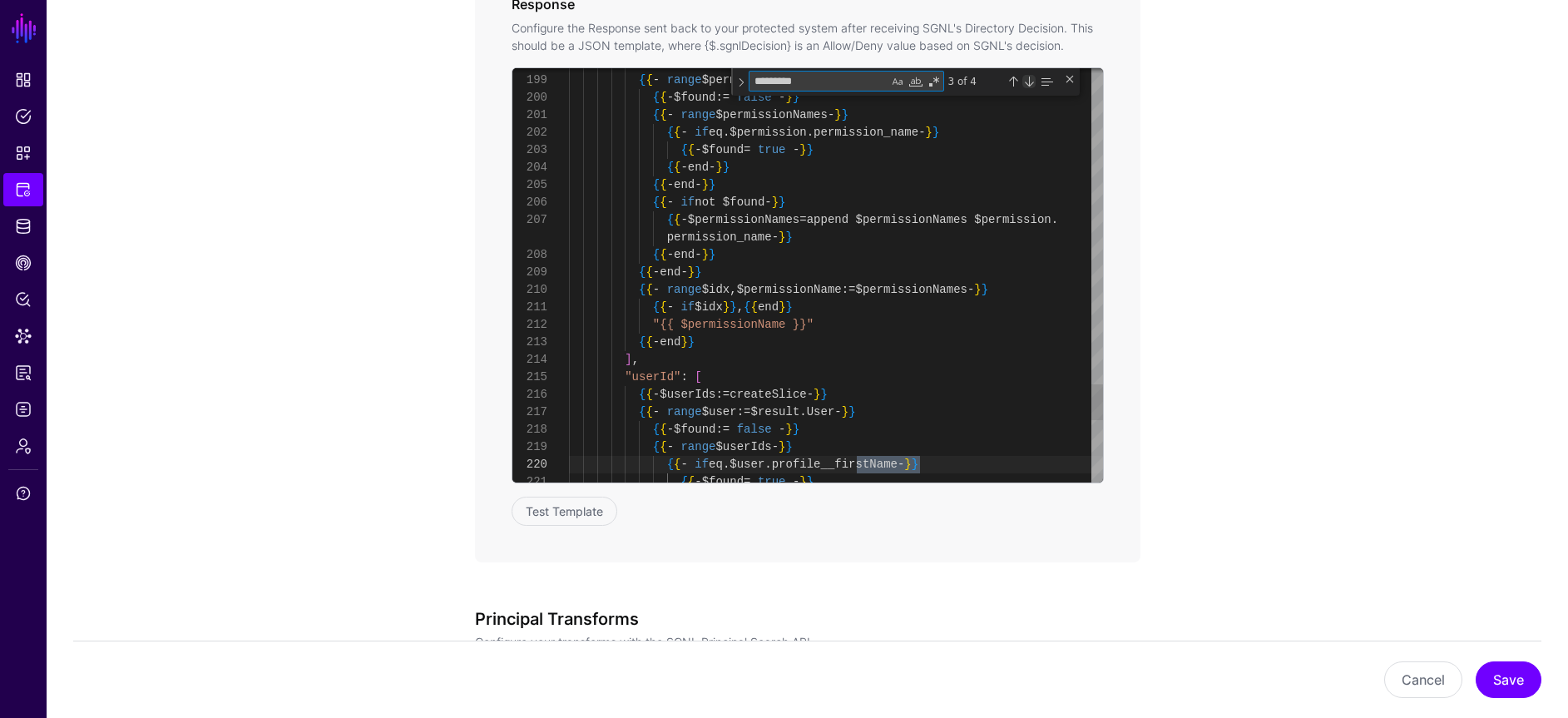
type textarea "*********"
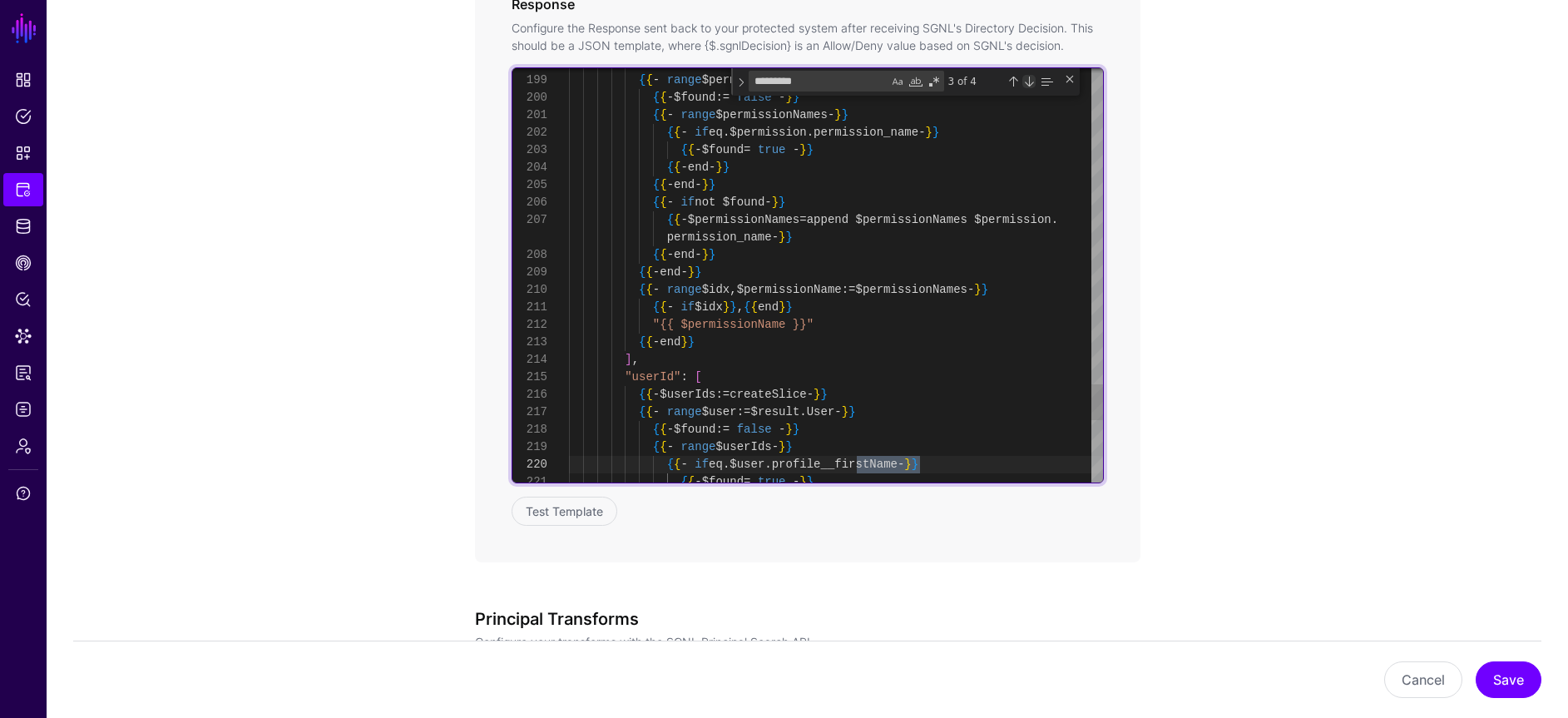
click at [1033, 77] on div "Next Match (Enter)" at bounding box center [1029, 81] width 13 height 13
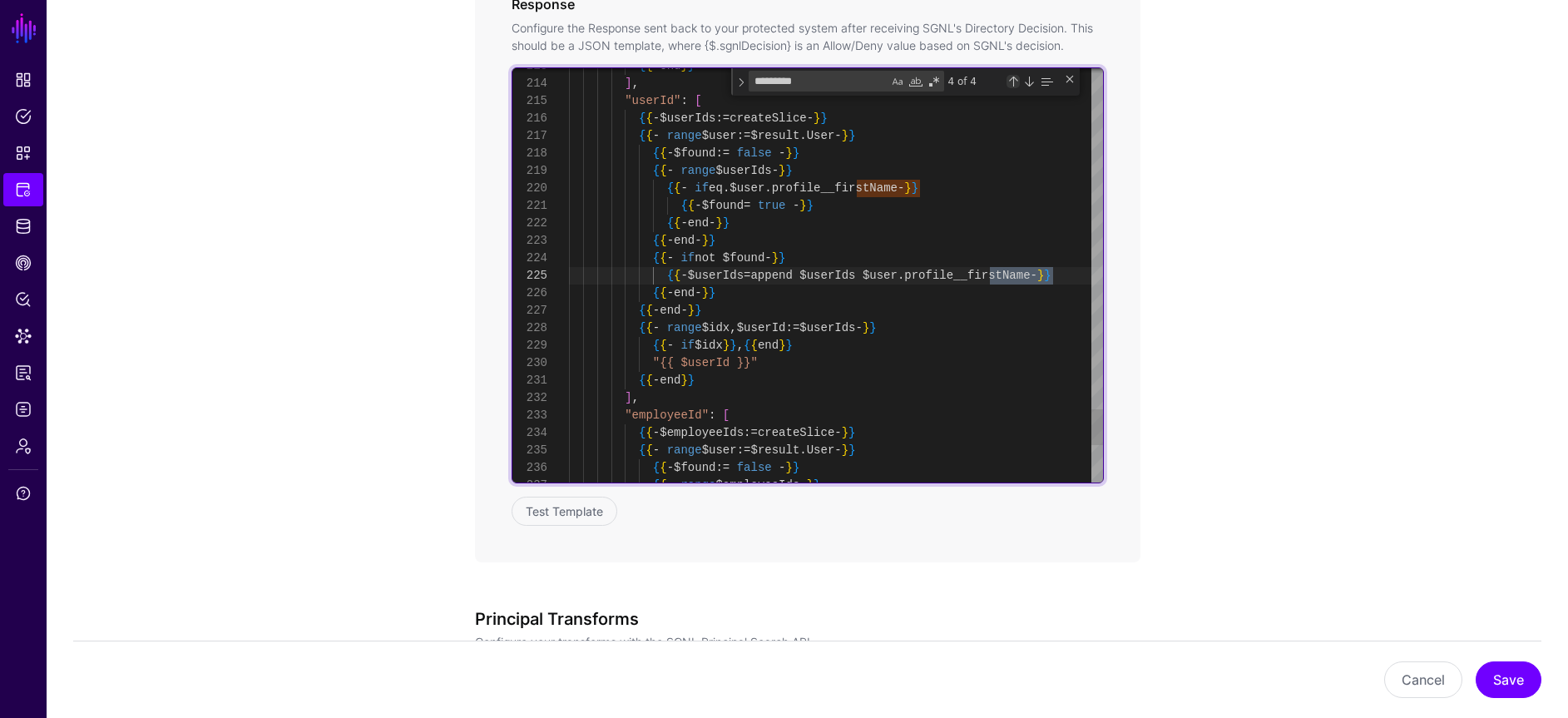
click at [1015, 80] on div "Previous Match (⇧Enter)" at bounding box center [1013, 81] width 13 height 13
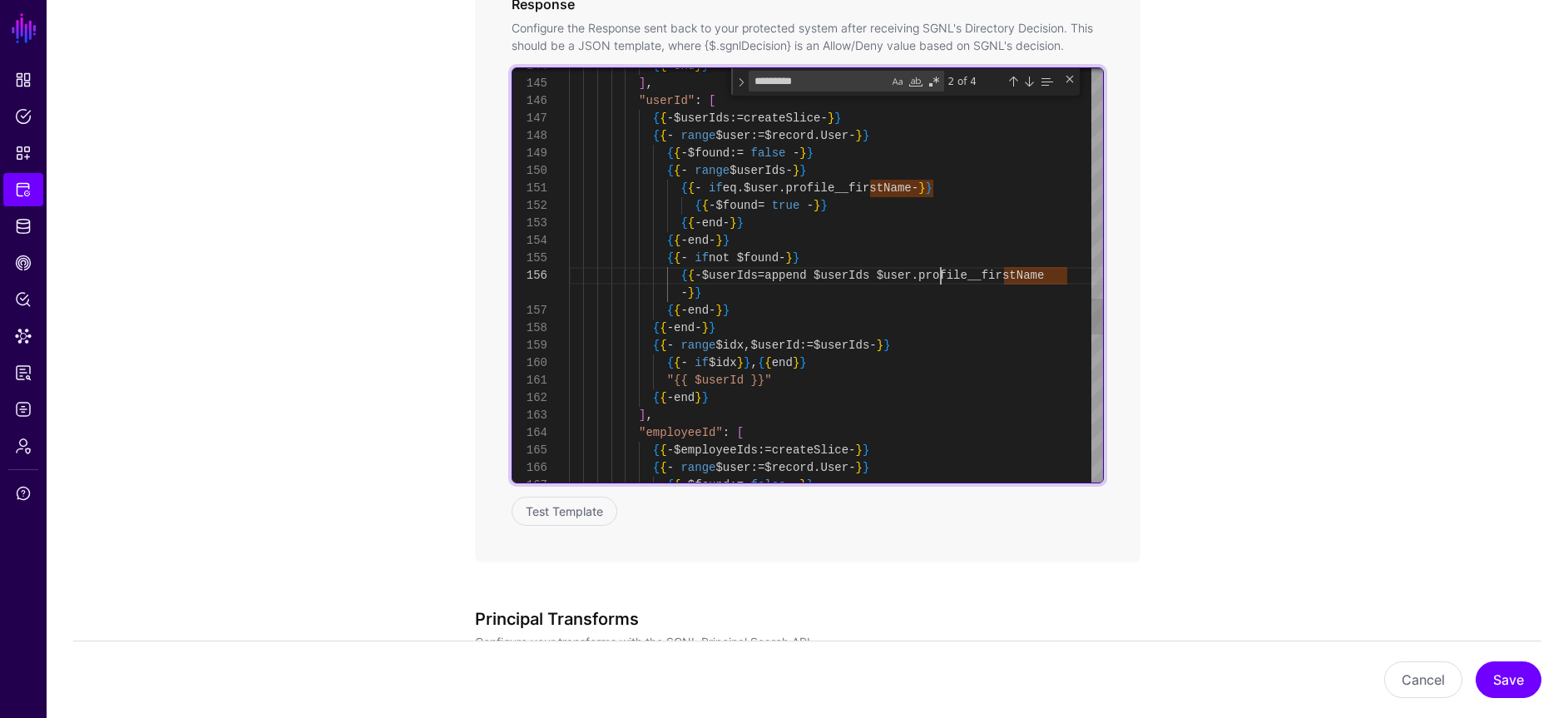
scroll to position [0, 0]
drag, startPoint x: 944, startPoint y: 275, endPoint x: 1065, endPoint y: 279, distance: 121.1
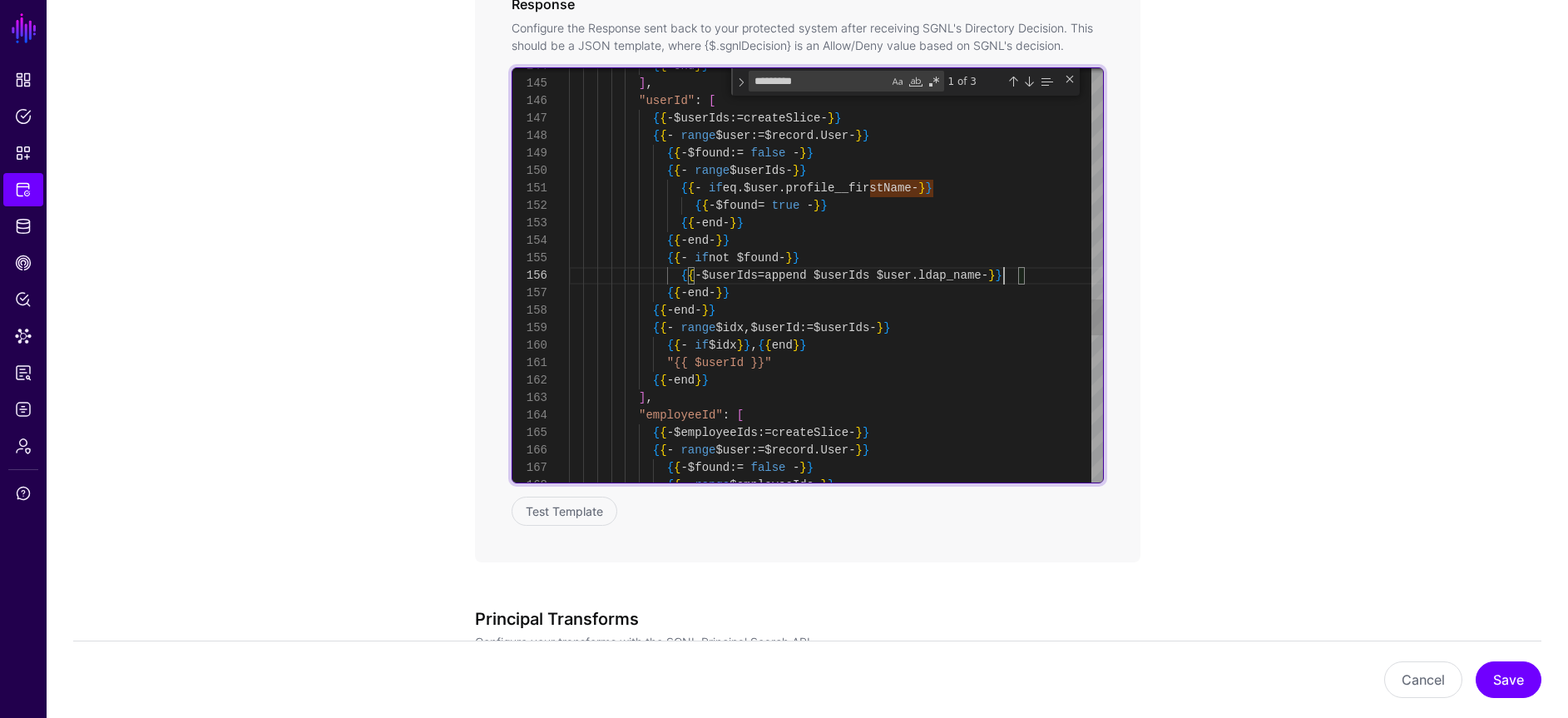
scroll to position [88, 0]
drag, startPoint x: 807, startPoint y: 189, endPoint x: 933, endPoint y: 191, distance: 126.0
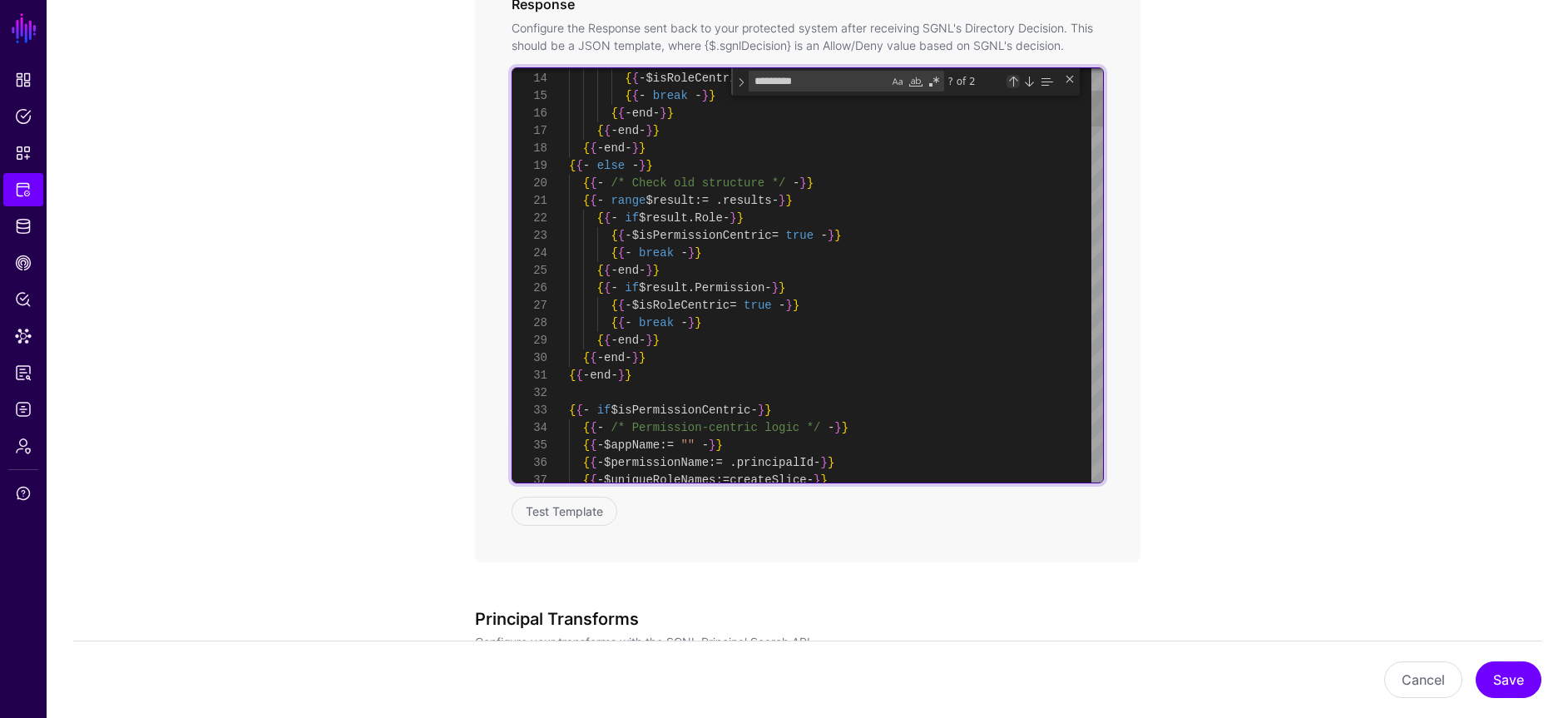
click at [1015, 79] on div "Previous Match (⇧Enter)" at bounding box center [1013, 81] width 13 height 13
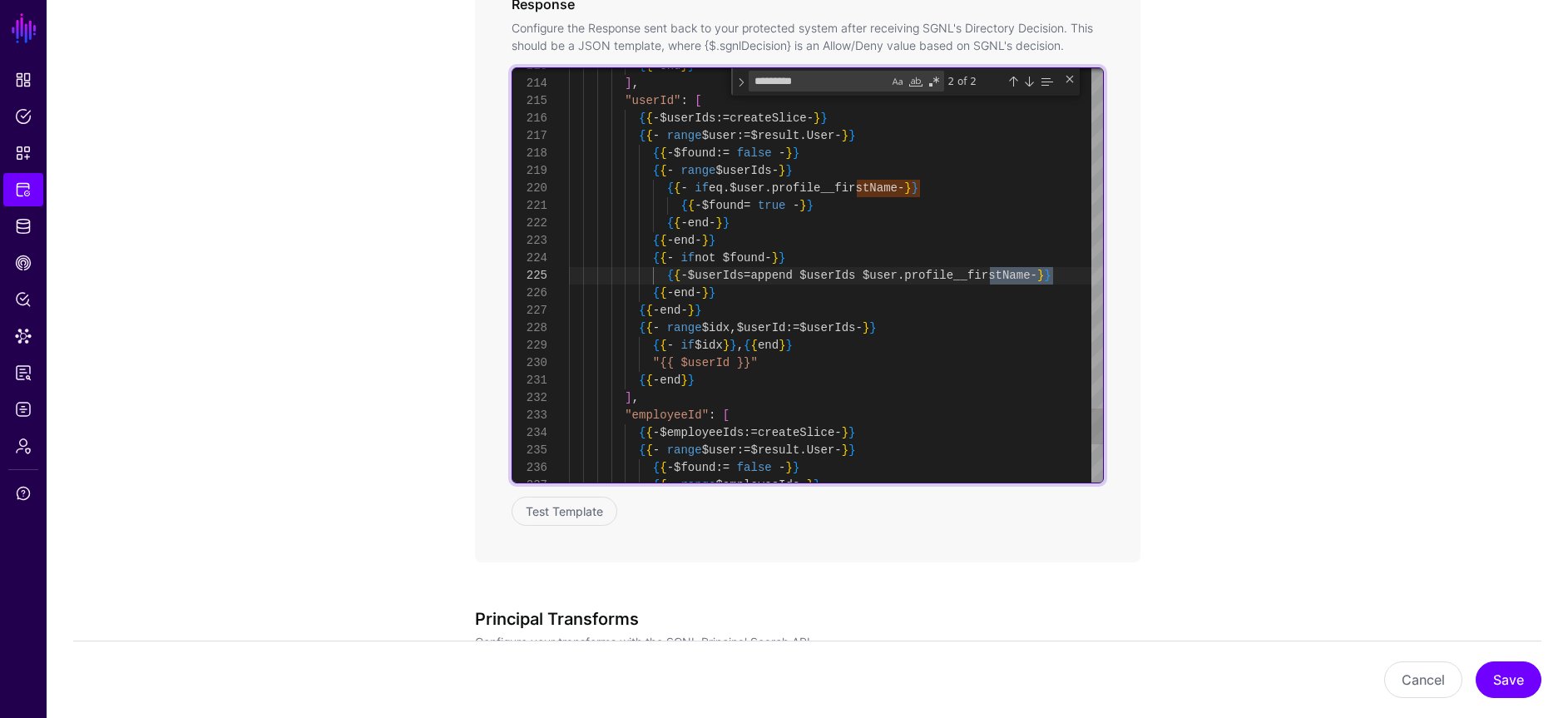
scroll to position [105, 0]
drag, startPoint x: 800, startPoint y: 188, endPoint x: 922, endPoint y: 192, distance: 122.1
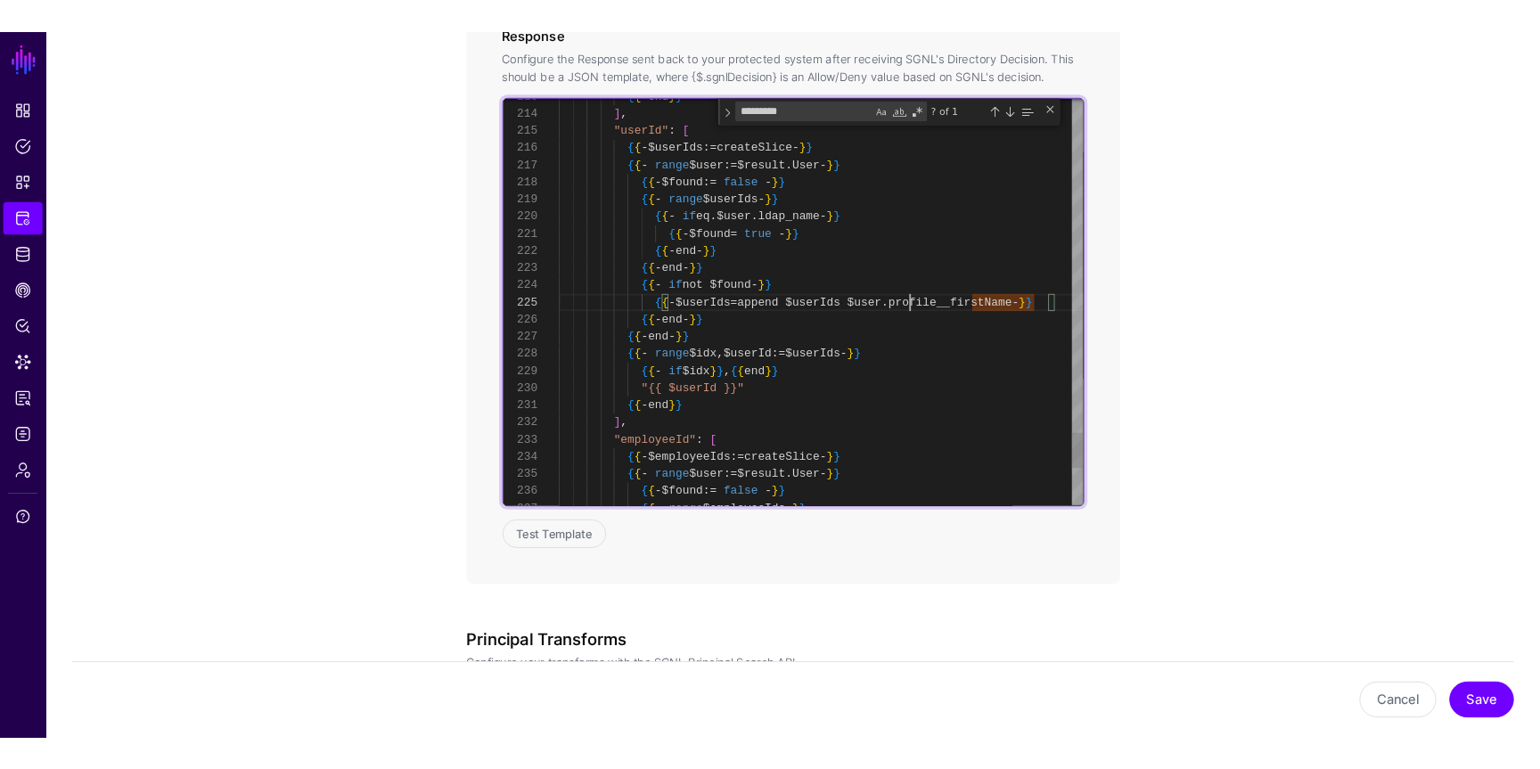
scroll to position [19, 0]
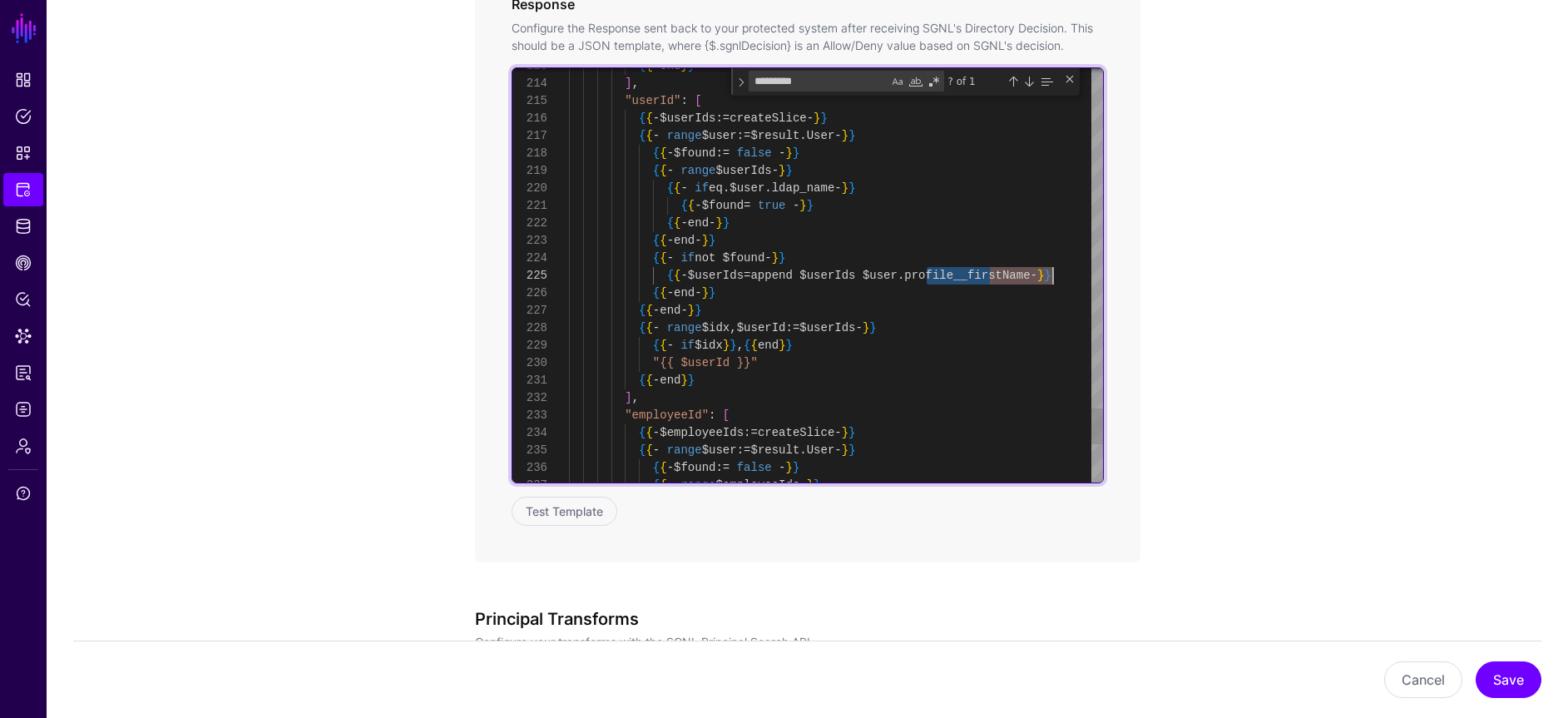
drag, startPoint x: 930, startPoint y: 276, endPoint x: 1053, endPoint y: 275, distance: 123.0
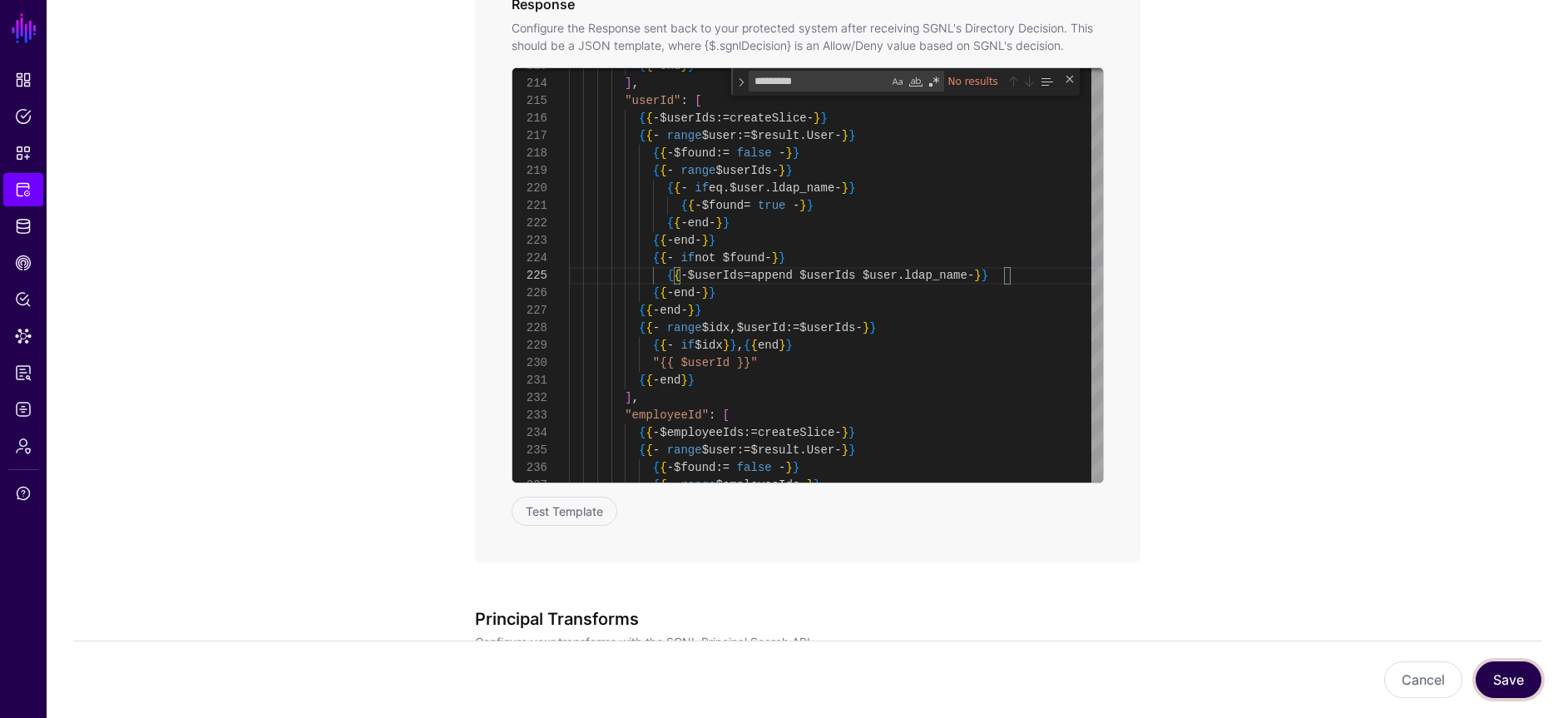
click at [1527, 678] on button "Save" at bounding box center [1508, 680] width 65 height 36
type textarea "**********"
